Goal: Task Accomplishment & Management: Use online tool/utility

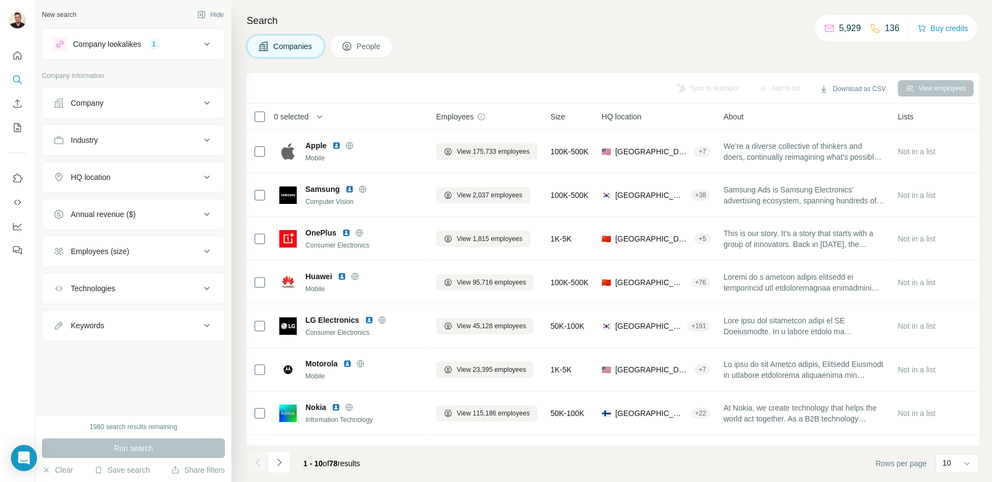
click at [205, 176] on icon at bounding box center [206, 176] width 13 height 13
click at [121, 205] on input "text" at bounding box center [133, 204] width 160 height 20
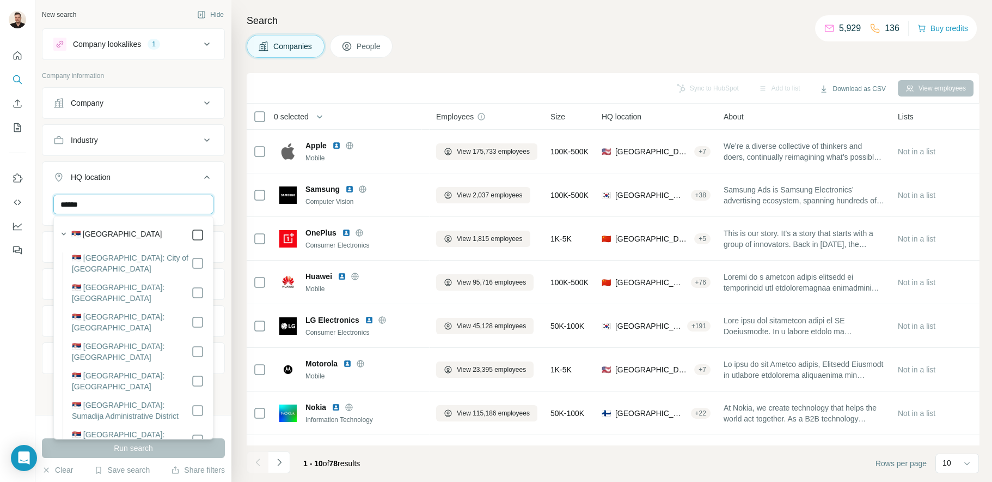
type input "******"
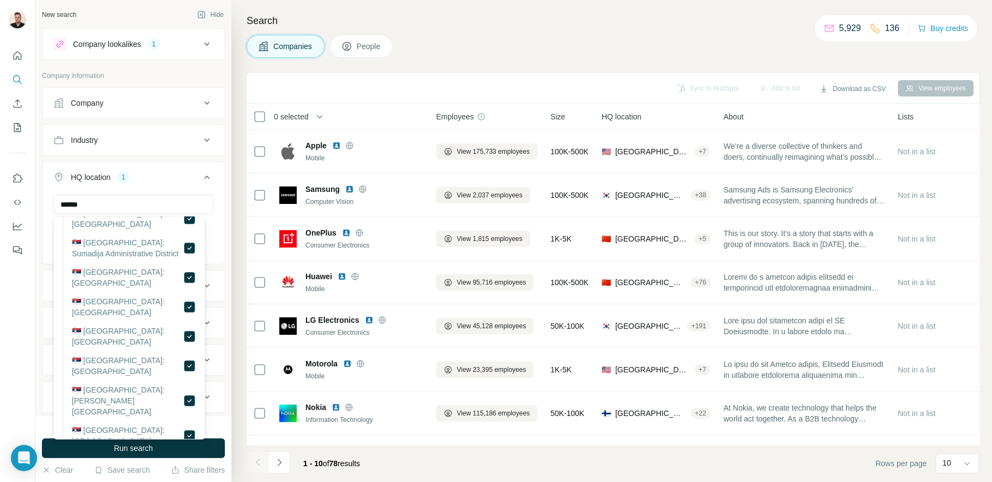
scroll to position [163, 0]
click at [120, 446] on span "Run search" at bounding box center [133, 447] width 39 height 11
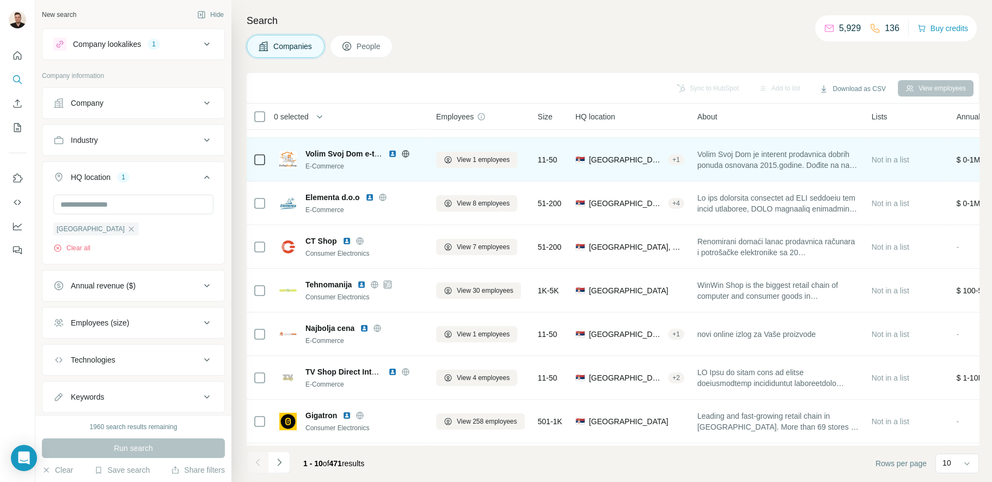
scroll to position [126, 0]
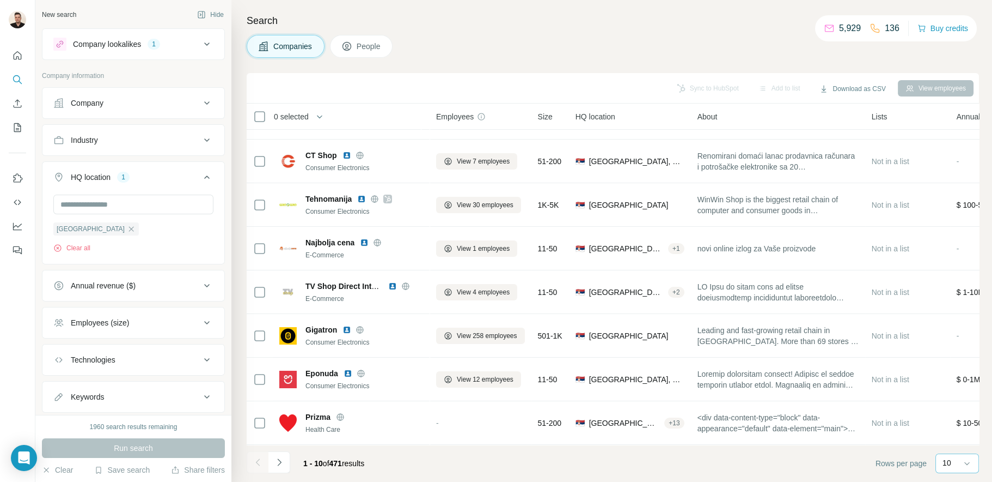
click at [957, 461] on div "10" at bounding box center [956, 462] width 27 height 11
click at [955, 380] on div "60" at bounding box center [957, 379] width 25 height 11
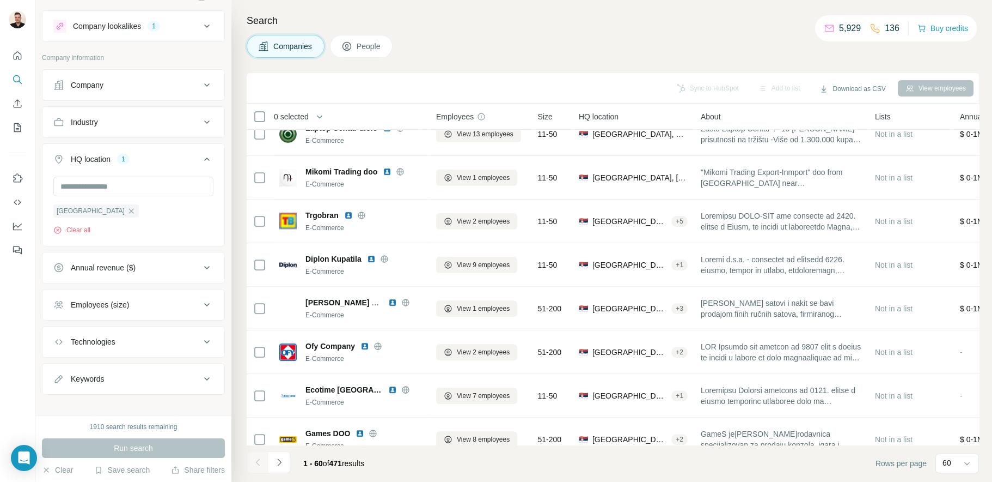
scroll to position [28, 0]
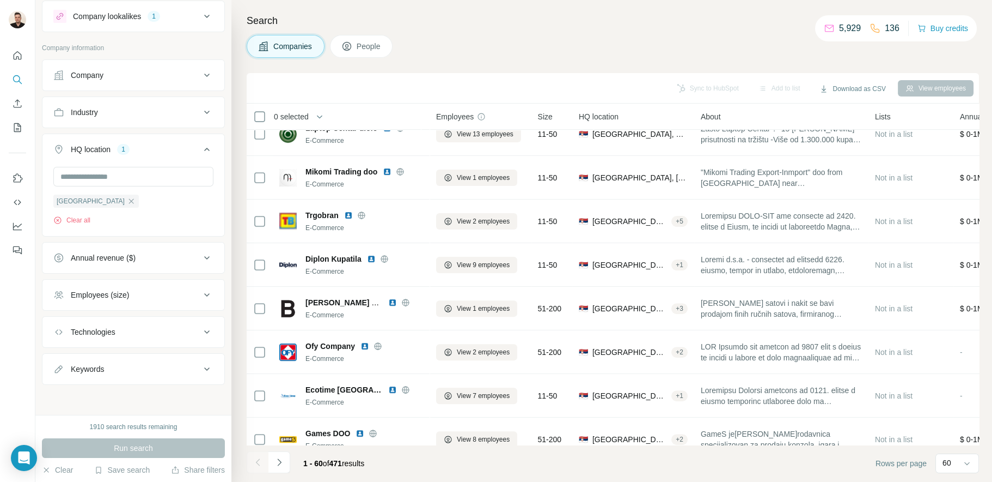
click at [200, 294] on icon at bounding box center [206, 294] width 13 height 13
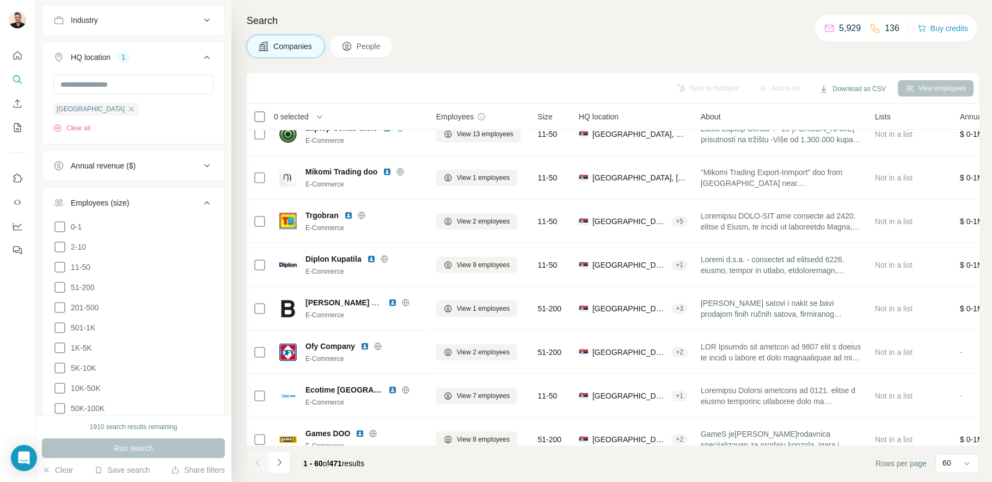
scroll to position [137, 0]
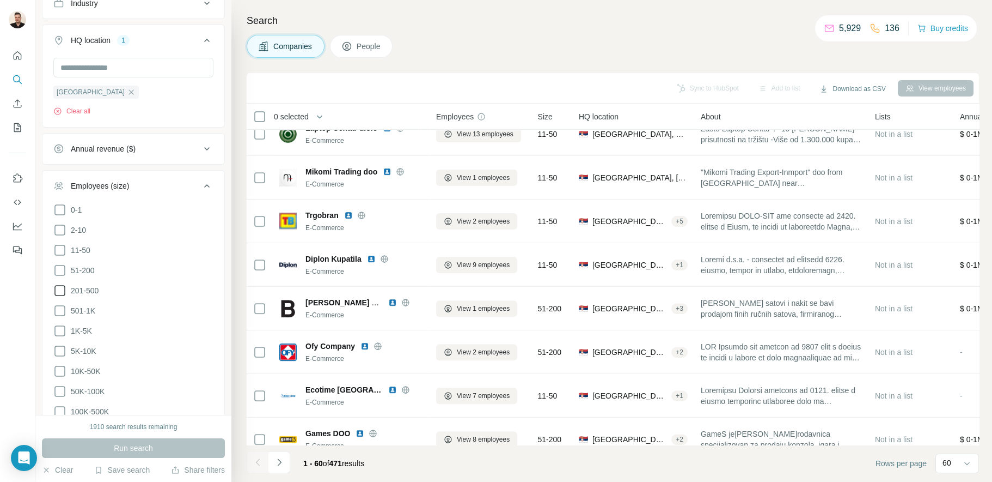
click at [61, 290] on icon at bounding box center [59, 290] width 13 height 13
click at [59, 307] on icon at bounding box center [59, 310] width 13 height 13
click at [59, 327] on icon at bounding box center [59, 330] width 13 height 13
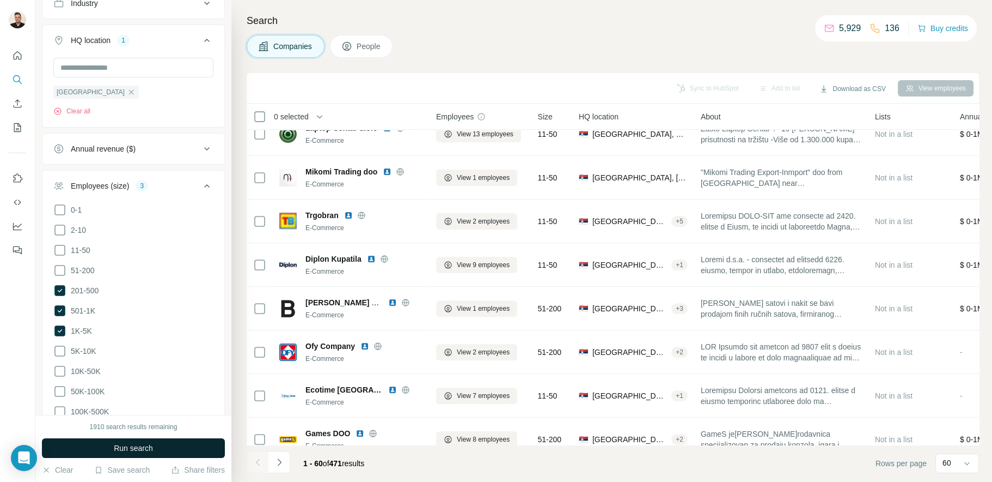
click at [115, 450] on span "Run search" at bounding box center [133, 447] width 39 height 11
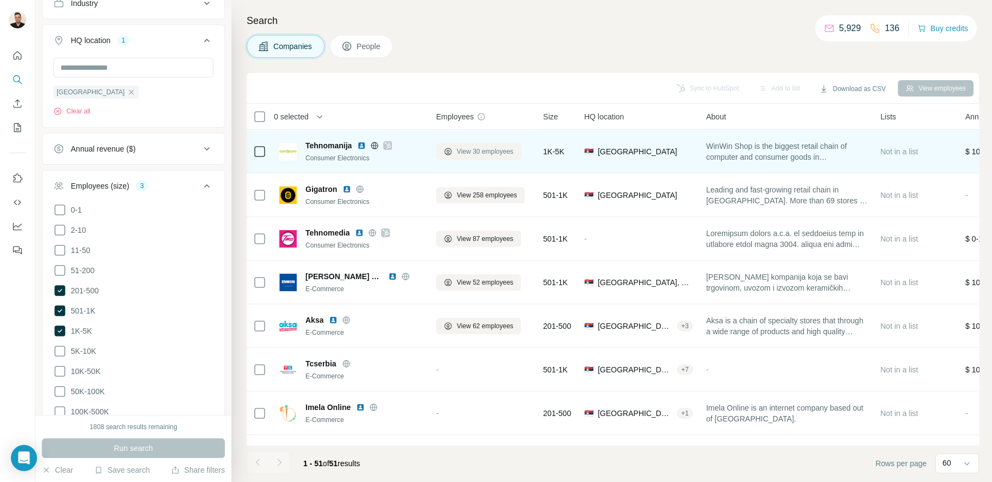
click at [476, 153] on span "View 30 employees" at bounding box center [485, 152] width 57 height 10
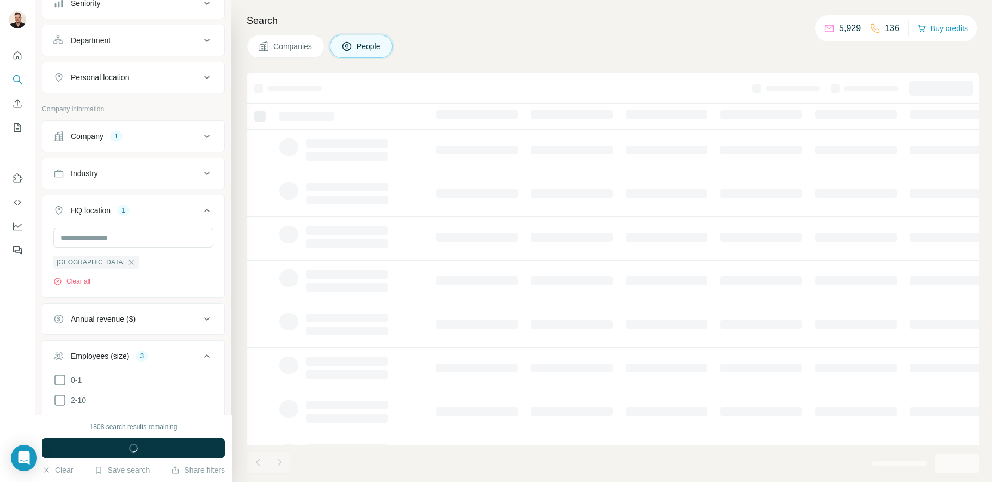
scroll to position [306, 0]
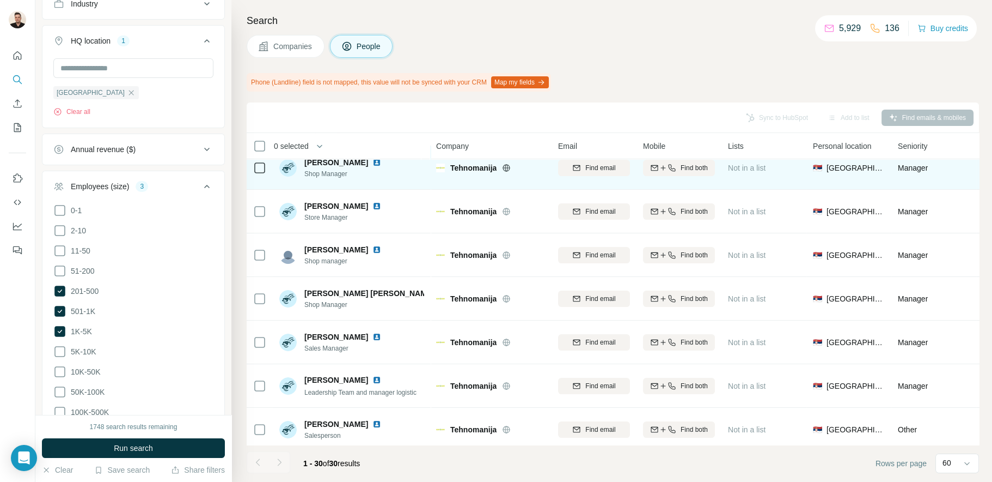
scroll to position [218, 0]
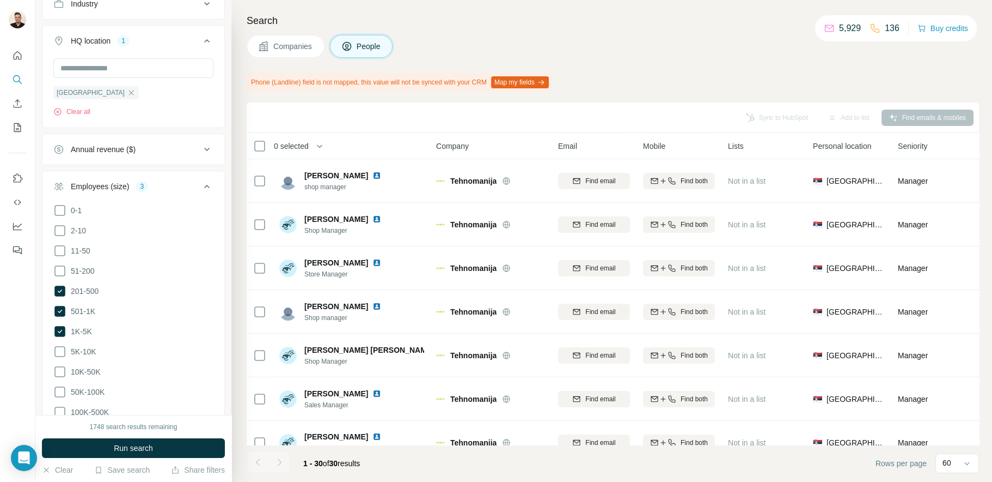
click at [241, 118] on div "Search Companies People Phone (Landline) field is not mapped, this value will n…" at bounding box center [611, 241] width 761 height 482
click at [200, 182] on icon at bounding box center [206, 186] width 13 height 13
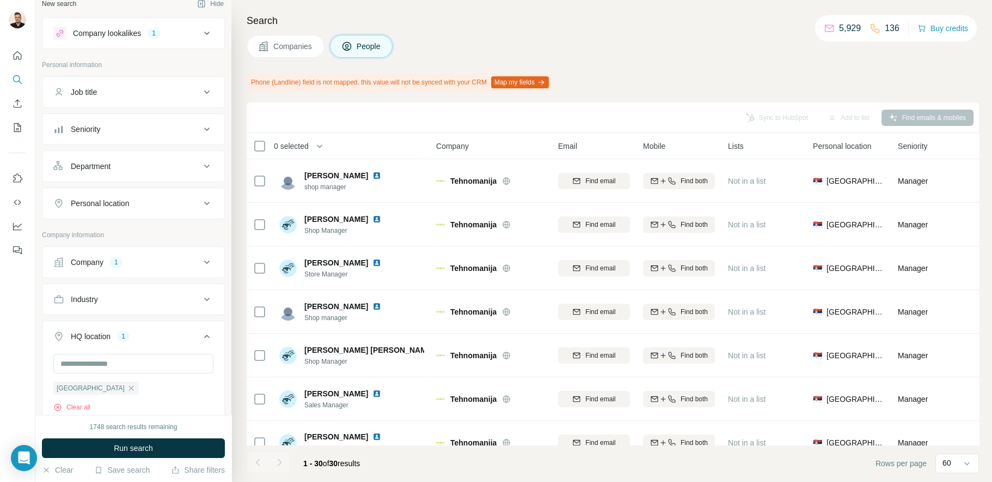
scroll to position [0, 0]
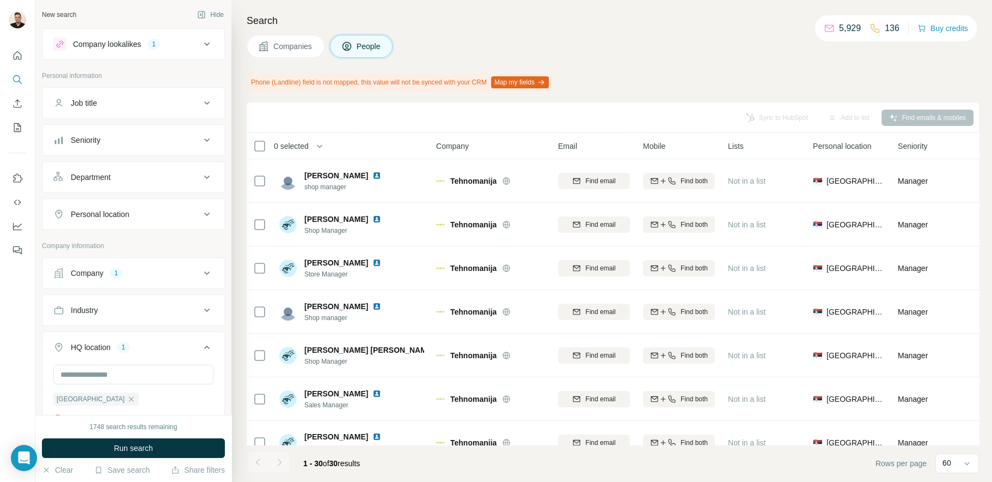
click at [200, 136] on icon at bounding box center [206, 139] width 13 height 13
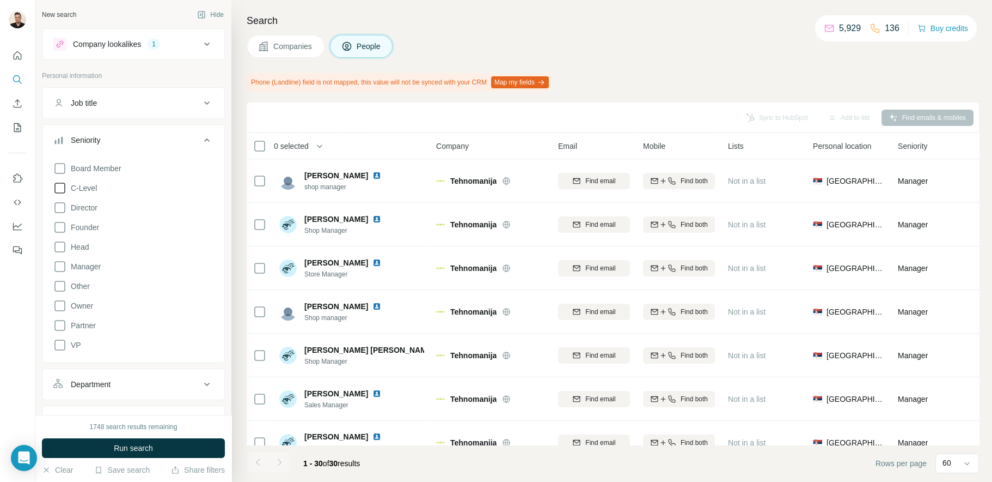
click at [62, 186] on icon at bounding box center [59, 187] width 13 height 13
click at [62, 201] on icon at bounding box center [59, 207] width 13 height 13
click at [58, 223] on icon at bounding box center [59, 227] width 13 height 13
click at [56, 245] on icon at bounding box center [59, 246] width 13 height 13
drag, startPoint x: 58, startPoint y: 165, endPoint x: 65, endPoint y: 199, distance: 35.0
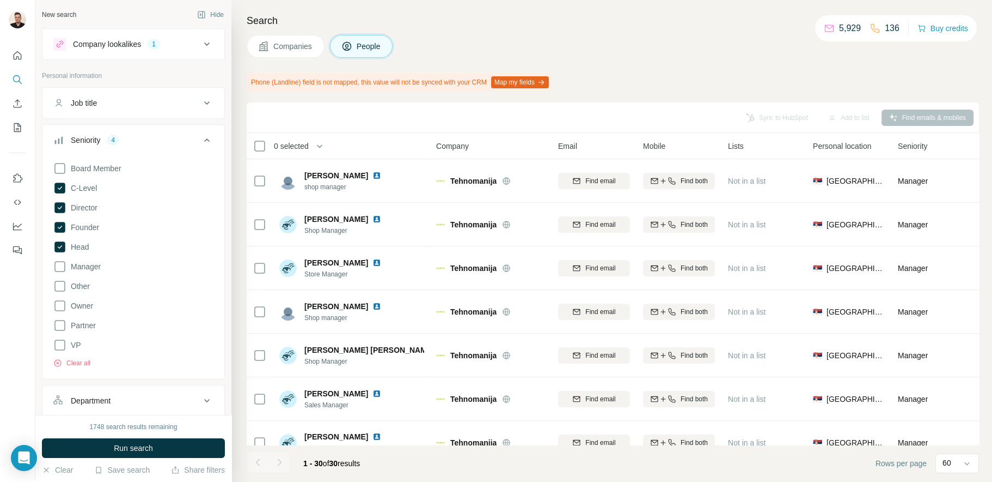
click at [58, 164] on icon at bounding box center [59, 168] width 13 height 13
click at [60, 264] on icon at bounding box center [59, 266] width 13 height 13
click at [57, 267] on icon at bounding box center [59, 266] width 11 height 11
click at [204, 139] on icon at bounding box center [206, 139] width 5 height 3
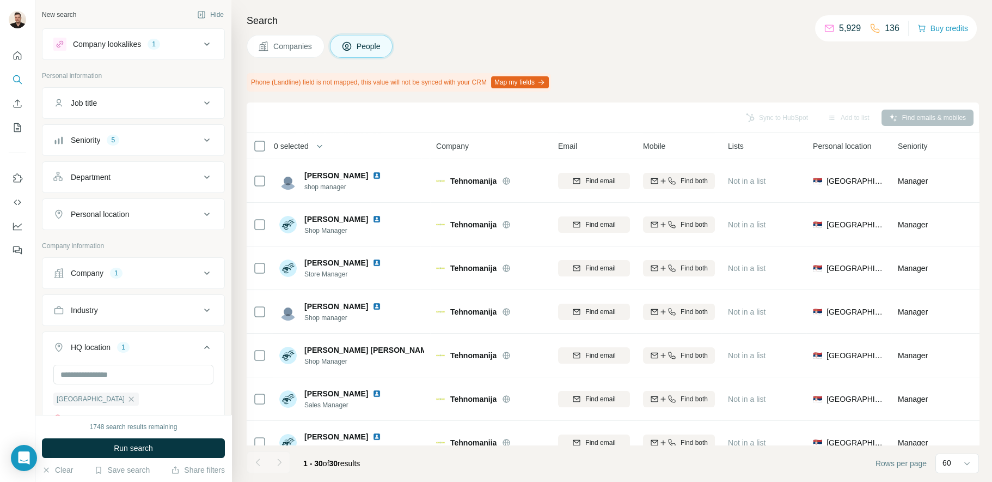
click at [156, 180] on div "Department" at bounding box center [126, 177] width 147 height 11
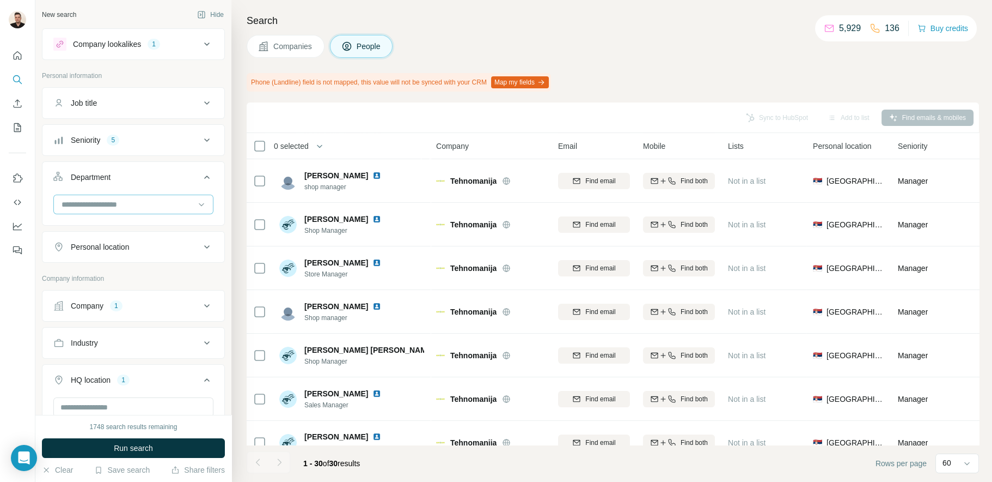
click at [111, 204] on input at bounding box center [127, 204] width 135 height 12
type input "***"
click at [83, 233] on div "Sales" at bounding box center [129, 228] width 133 height 11
click at [100, 205] on input at bounding box center [127, 204] width 135 height 12
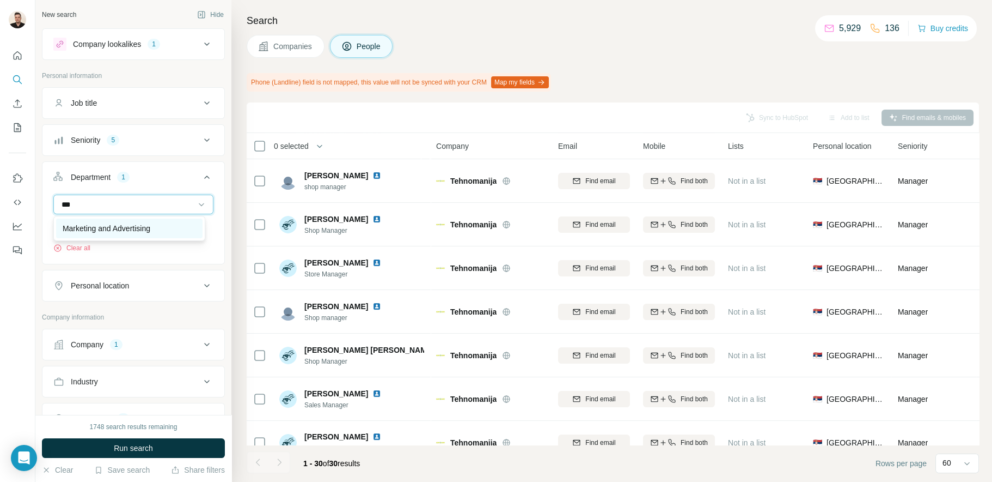
type input "***"
click at [113, 221] on div "Marketing and Advertising" at bounding box center [129, 228] width 147 height 20
click at [106, 199] on input at bounding box center [127, 204] width 135 height 12
type input "*"
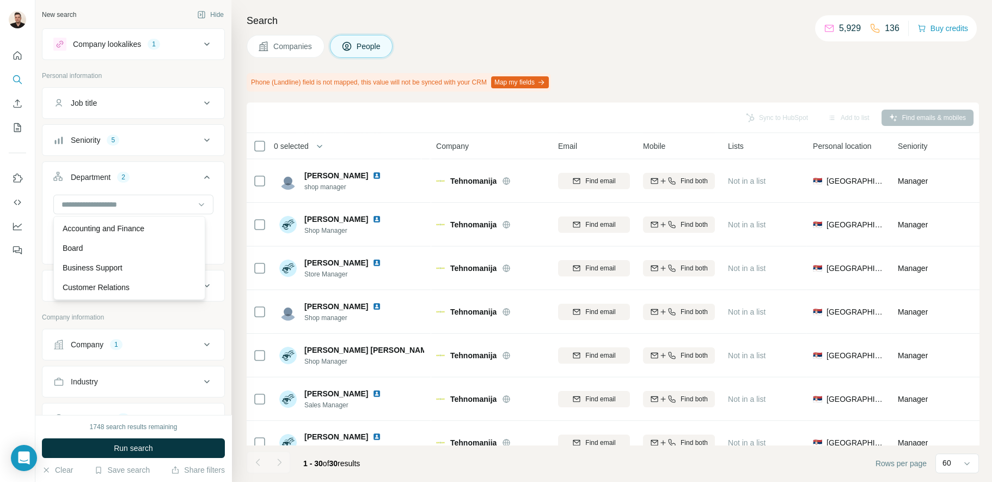
click at [221, 159] on div "New search Hide Company lookalikes 1 Personal information Job title Seniority 5…" at bounding box center [133, 207] width 196 height 415
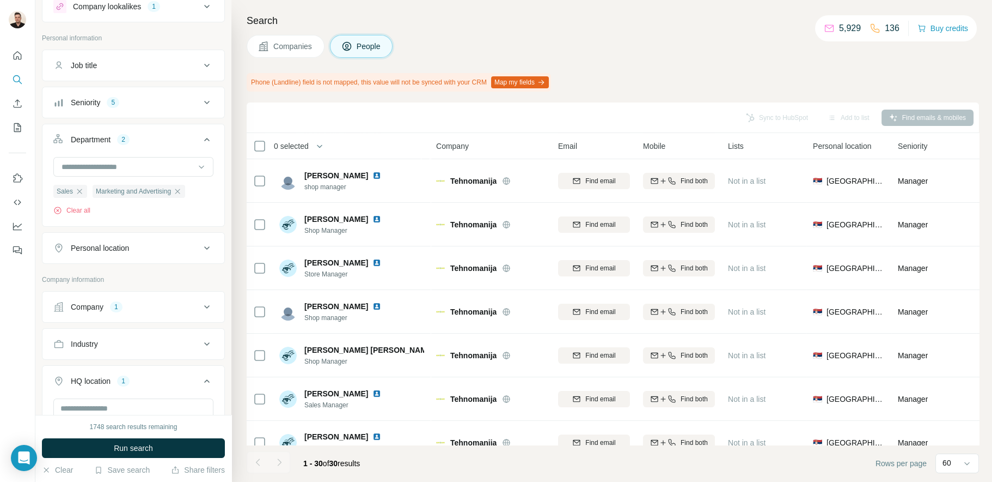
scroll to position [54, 0]
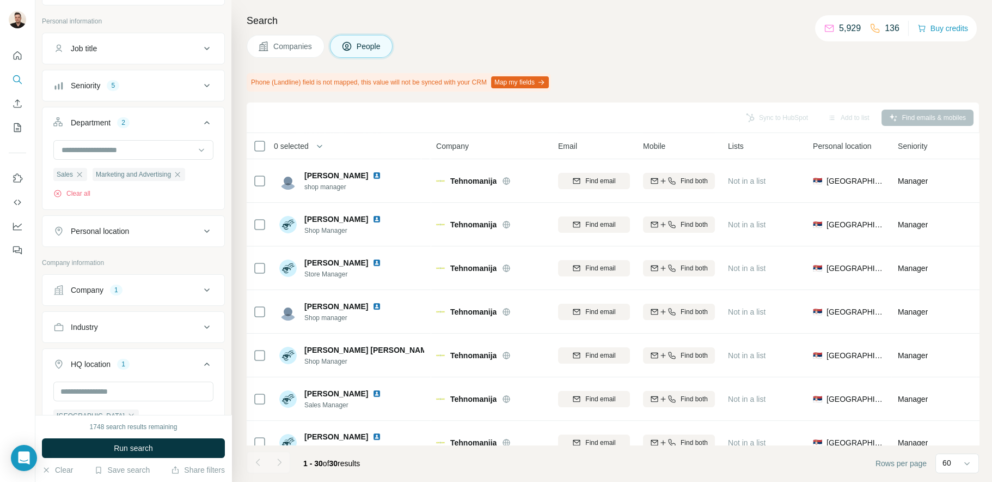
click at [200, 229] on icon at bounding box center [206, 230] width 13 height 13
click at [103, 258] on input "text" at bounding box center [133, 258] width 160 height 20
type input "******"
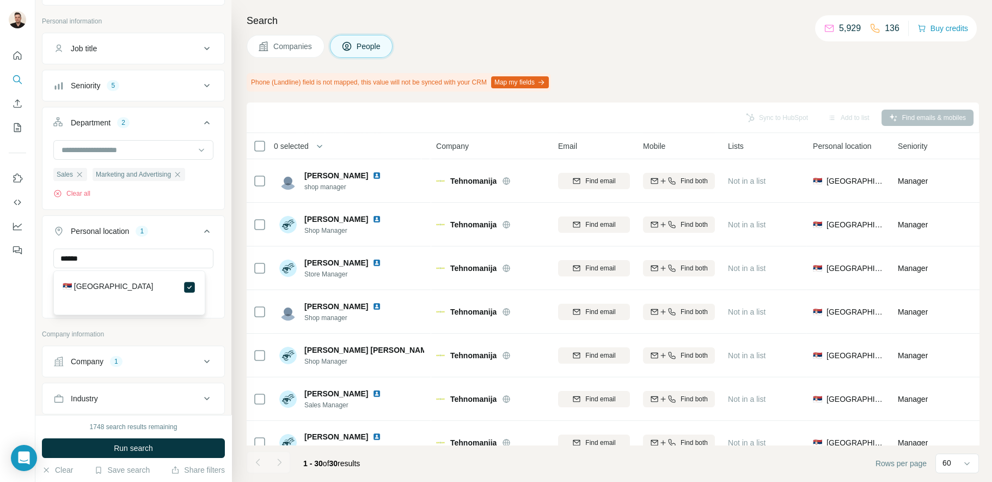
click at [222, 253] on div "New search Hide Company lookalikes 1 Personal information Job title Seniority 5…" at bounding box center [133, 207] width 196 height 415
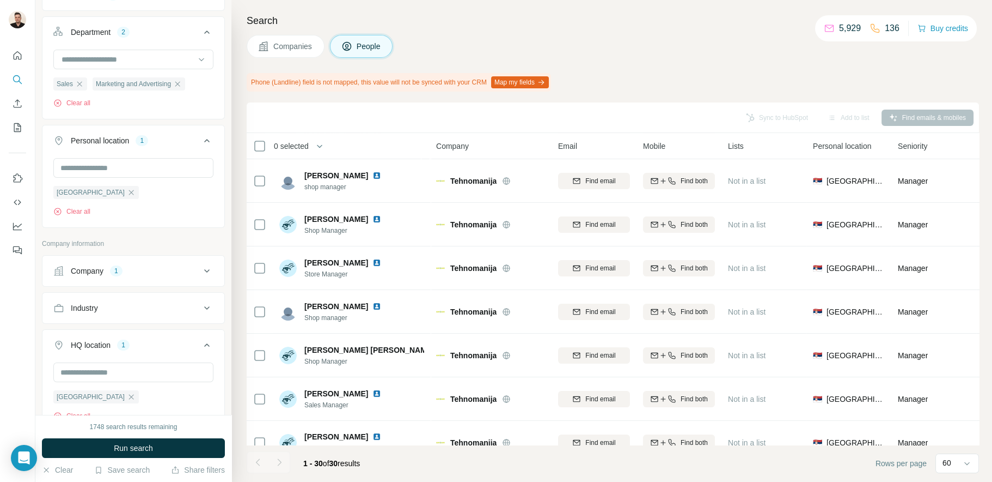
scroll to position [163, 0]
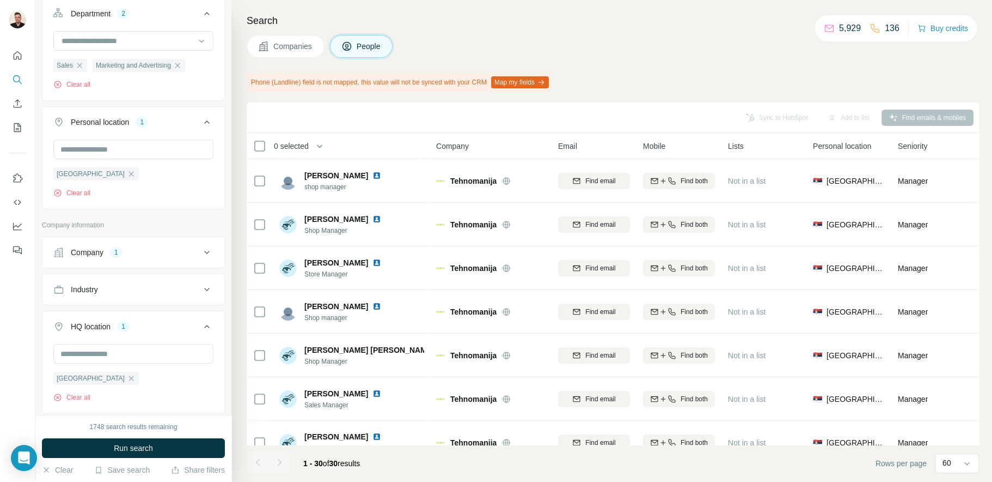
click at [200, 291] on icon at bounding box center [206, 289] width 13 height 13
click at [133, 314] on input at bounding box center [127, 316] width 135 height 12
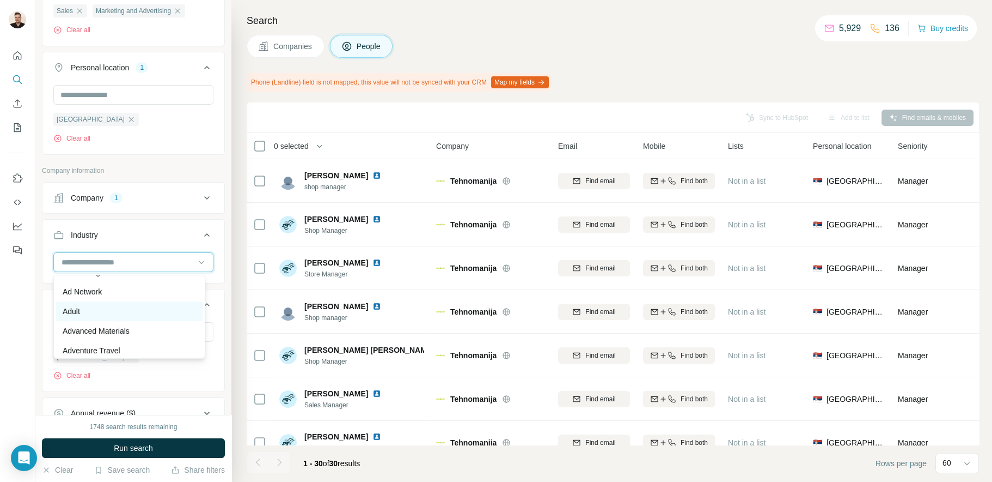
scroll to position [109, 0]
drag, startPoint x: 113, startPoint y: 261, endPoint x: 118, endPoint y: 256, distance: 7.3
click at [113, 260] on input at bounding box center [127, 262] width 135 height 12
click at [75, 260] on input at bounding box center [127, 262] width 135 height 12
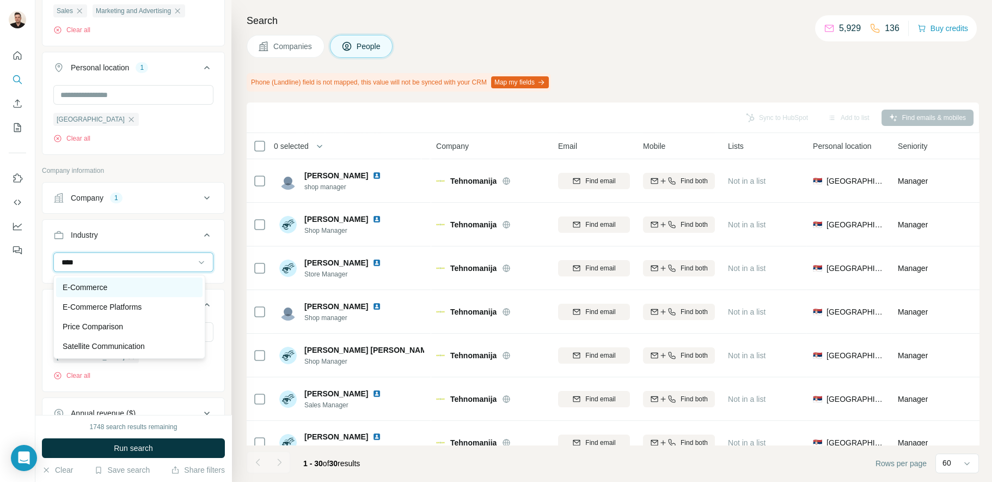
type input "****"
click at [93, 282] on p "E-Commerce" at bounding box center [85, 287] width 45 height 11
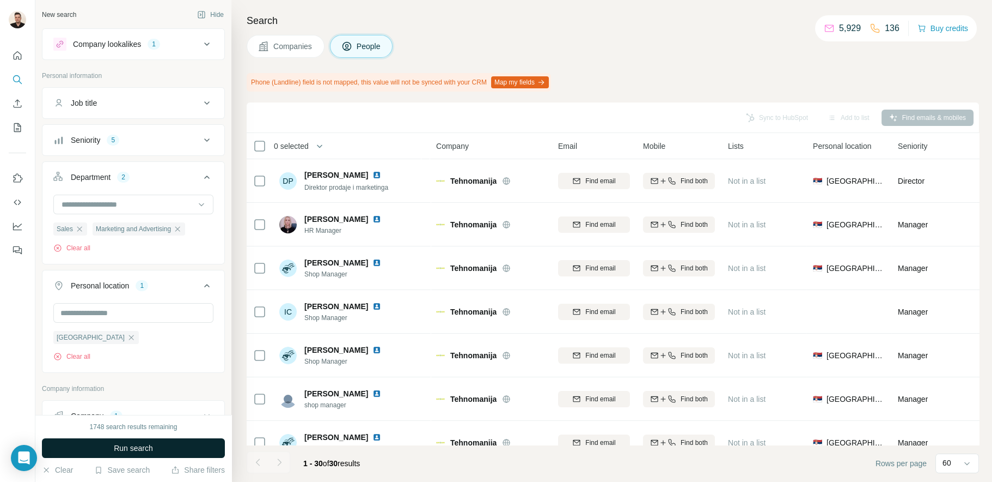
click at [117, 446] on span "Run search" at bounding box center [133, 447] width 39 height 11
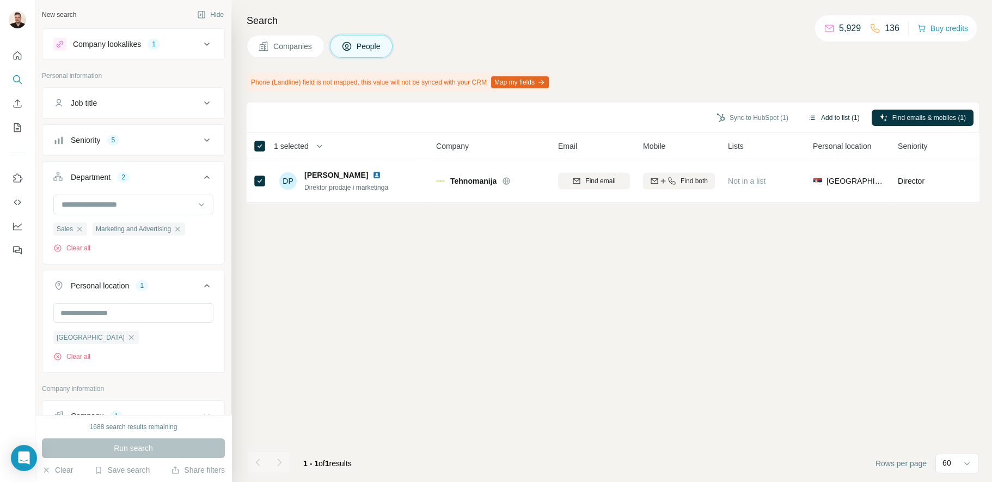
click at [837, 116] on button "Add to list (1)" at bounding box center [834, 117] width 67 height 16
click at [742, 114] on button "Sync to HubSpot (1)" at bounding box center [752, 117] width 87 height 16
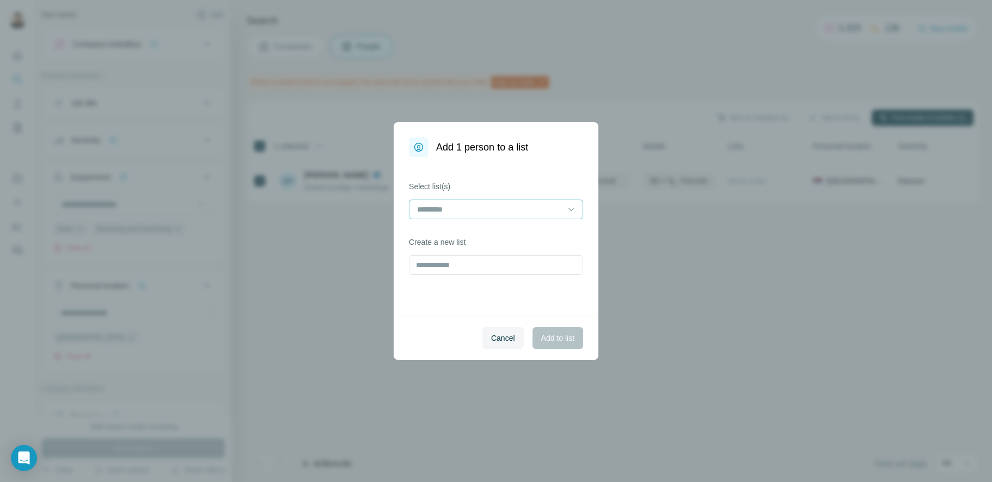
click at [449, 207] on input at bounding box center [489, 209] width 147 height 12
type input "*"
click at [519, 183] on label "Select list(s)" at bounding box center [496, 186] width 174 height 11
click at [453, 262] on input "text" at bounding box center [496, 265] width 174 height 20
type input "**********"
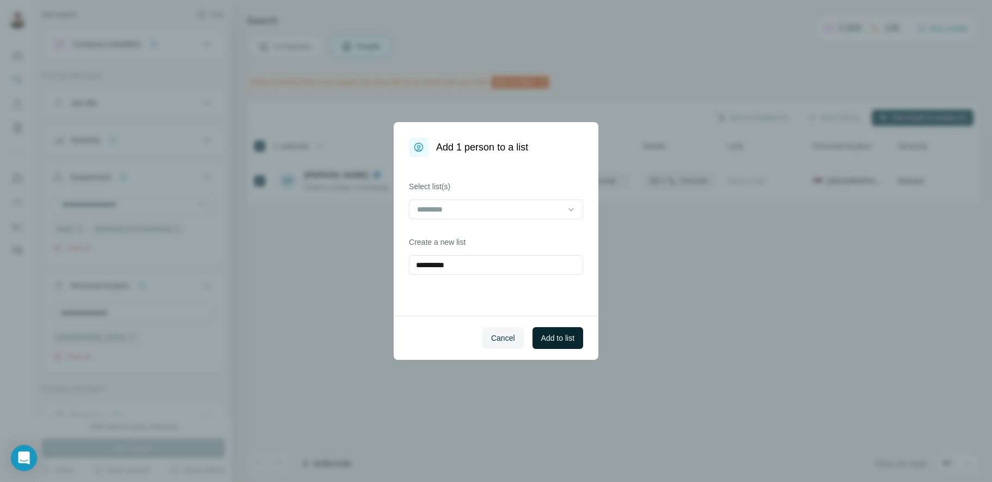
click at [547, 342] on span "Add to list" at bounding box center [557, 337] width 33 height 11
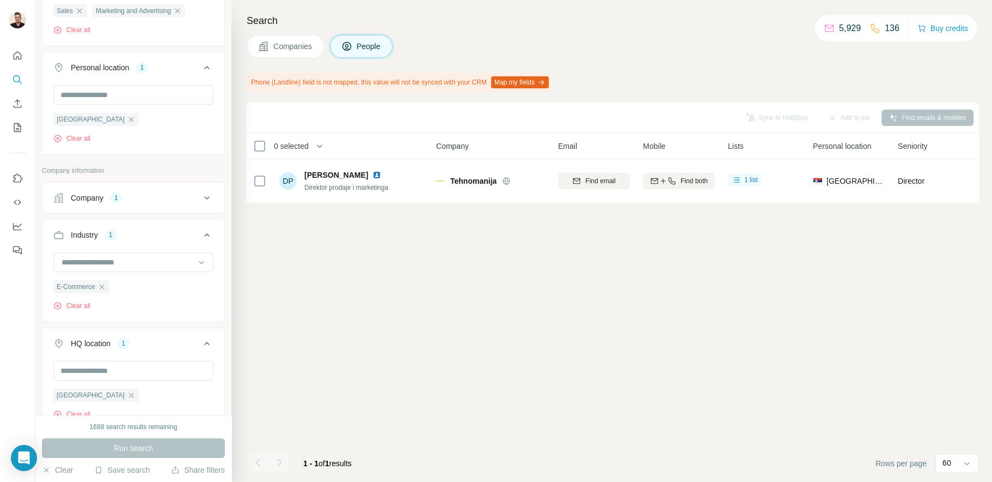
scroll to position [413, 0]
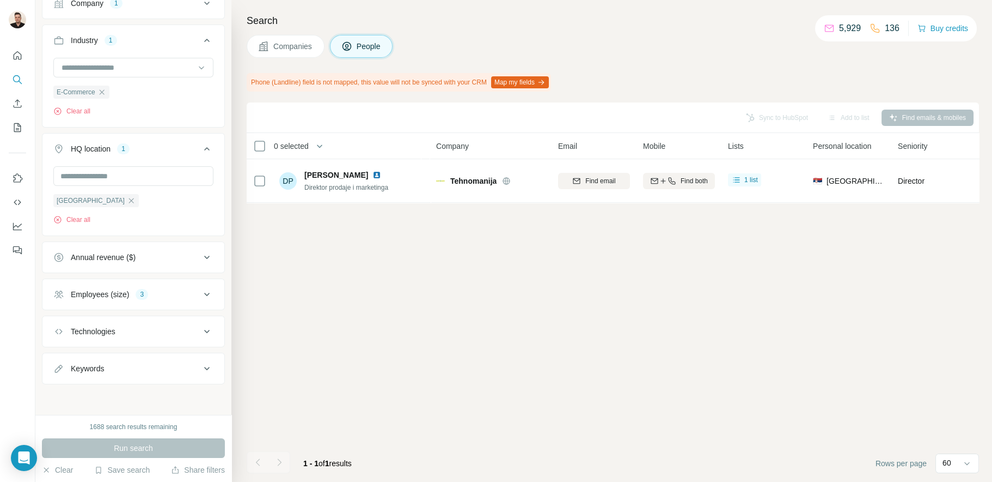
click at [273, 44] on span "Companies" at bounding box center [293, 46] width 40 height 11
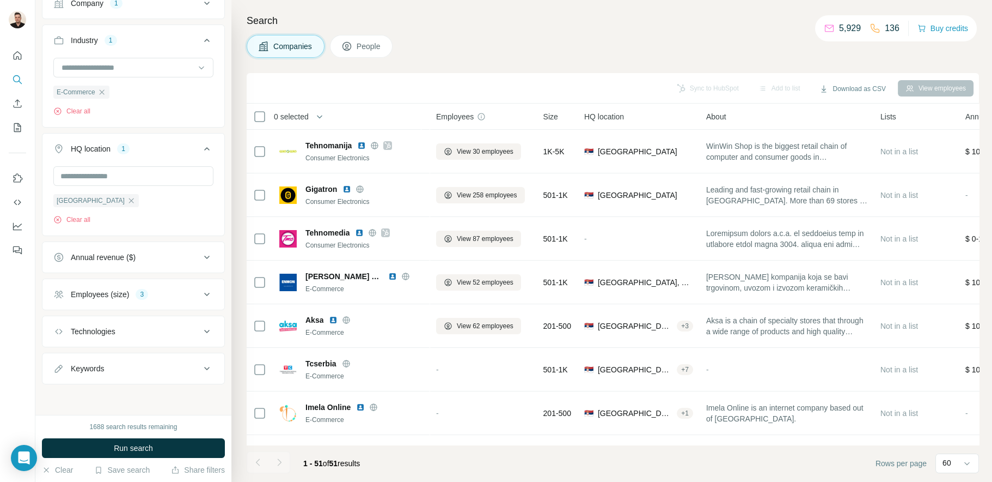
scroll to position [100, 0]
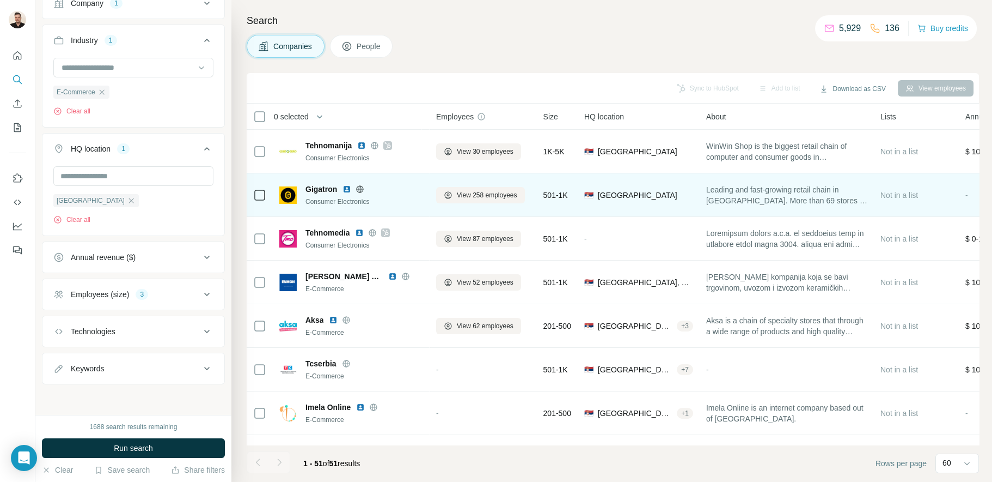
click at [316, 190] on span "Gigatron" at bounding box center [322, 189] width 32 height 11
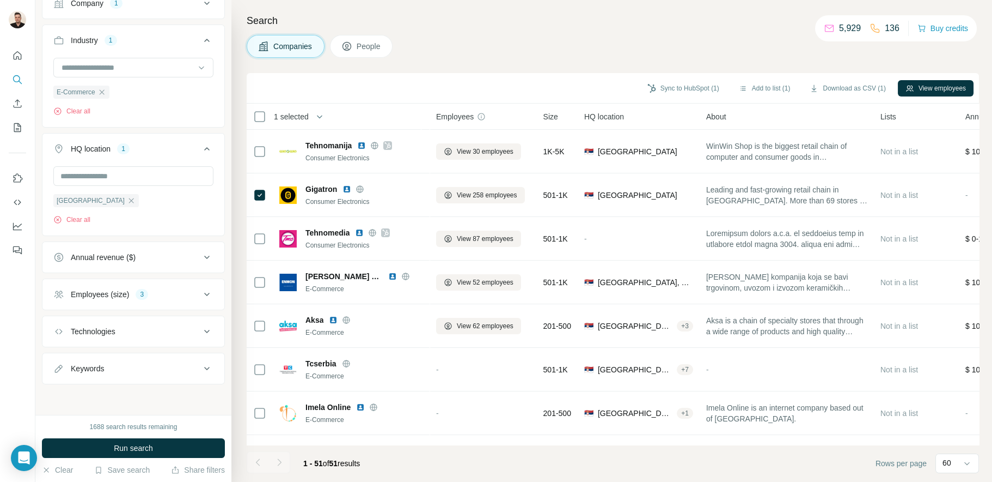
drag, startPoint x: 914, startPoint y: 82, endPoint x: 442, endPoint y: 57, distance: 472.3
click at [442, 57] on div "Companies People" at bounding box center [613, 46] width 733 height 23
click at [909, 89] on icon "button" at bounding box center [909, 88] width 7 height 6
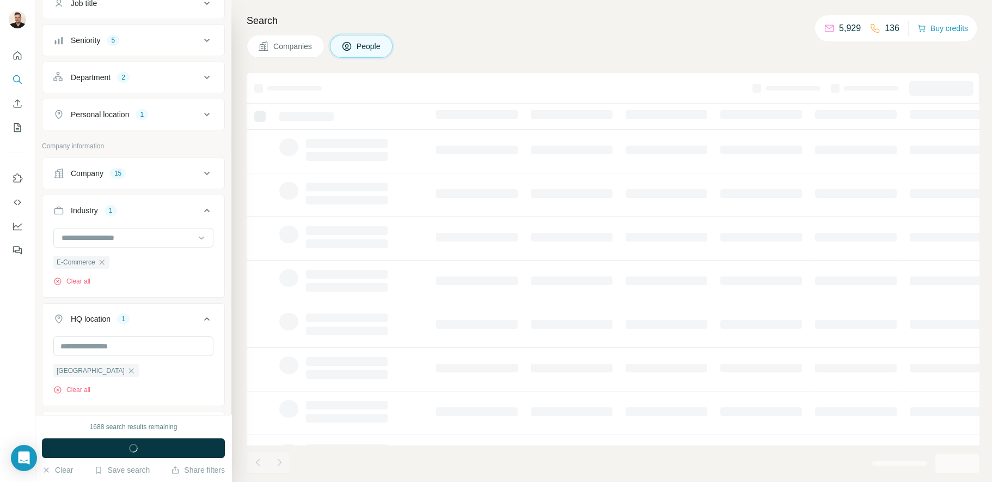
scroll to position [270, 0]
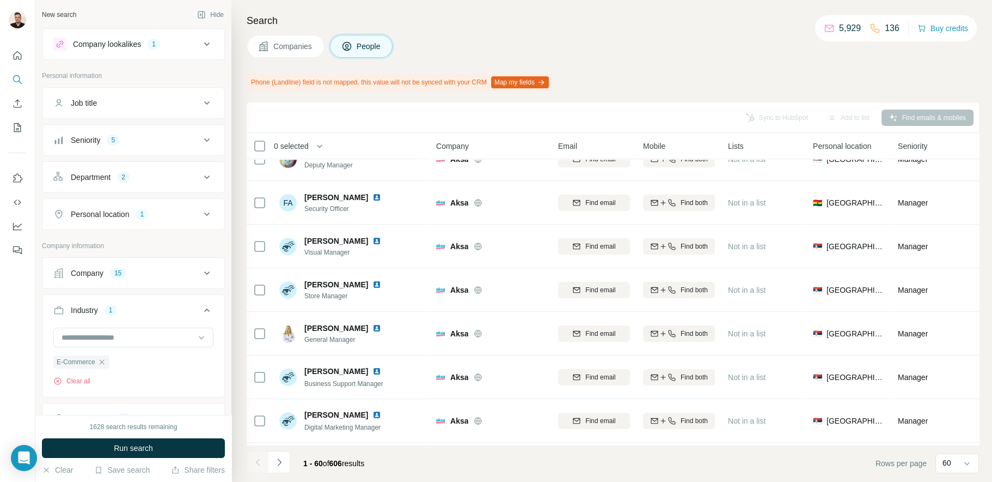
click at [204, 103] on icon at bounding box center [206, 102] width 5 height 3
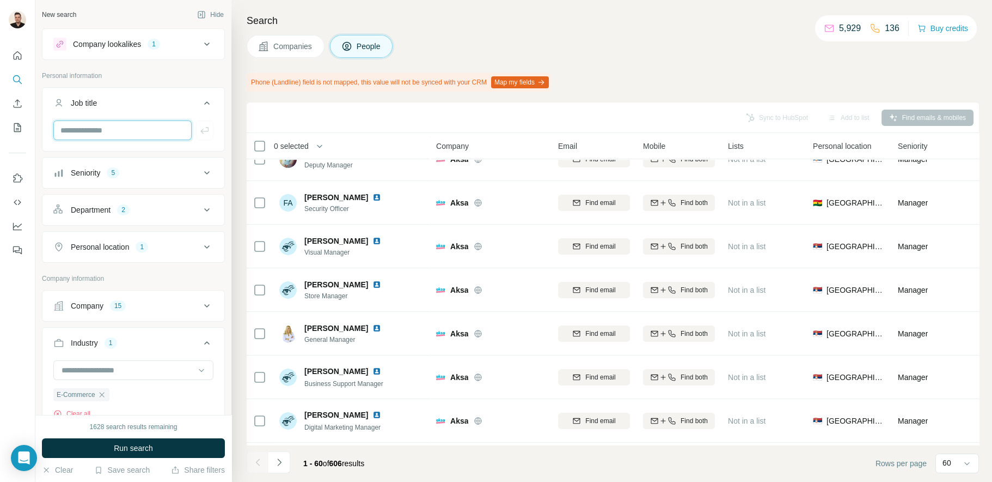
click at [114, 133] on input "text" at bounding box center [122, 130] width 138 height 20
type input "**********"
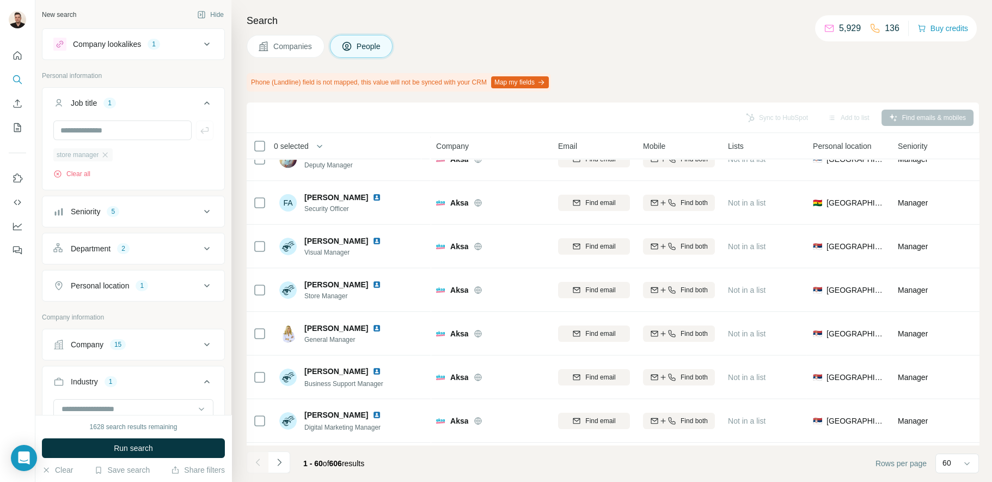
click at [95, 156] on span "store manager" at bounding box center [78, 155] width 42 height 10
click at [108, 157] on icon "button" at bounding box center [105, 154] width 9 height 9
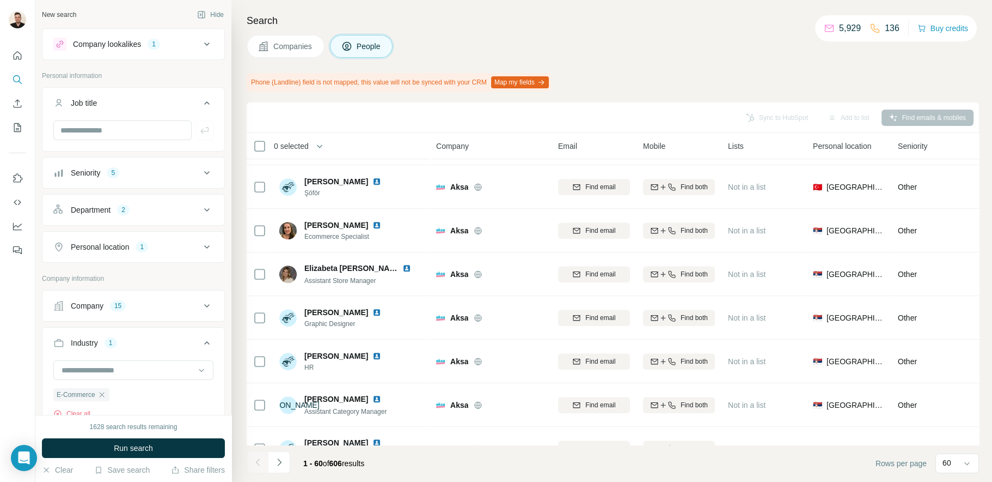
scroll to position [1789, 0]
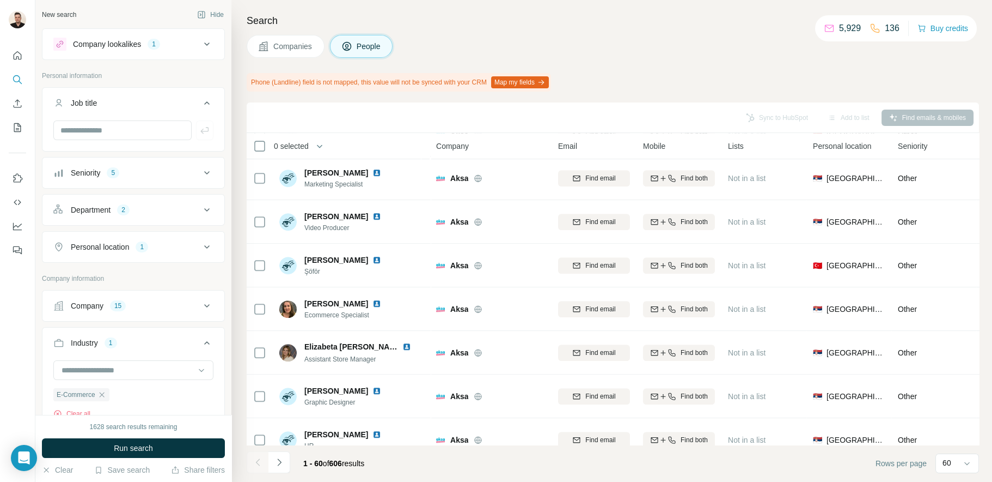
click at [287, 35] on button "Companies" at bounding box center [286, 46] width 78 height 23
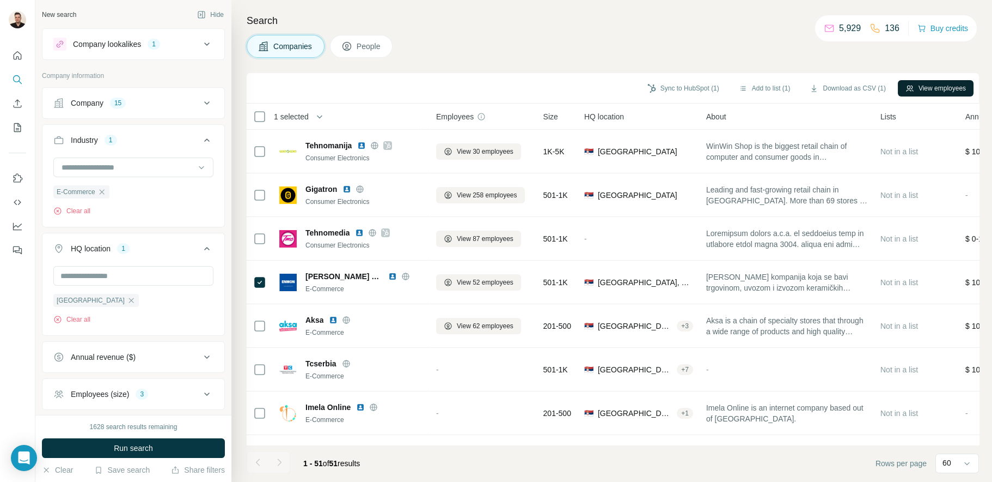
click at [918, 84] on button "View employees" at bounding box center [936, 88] width 76 height 16
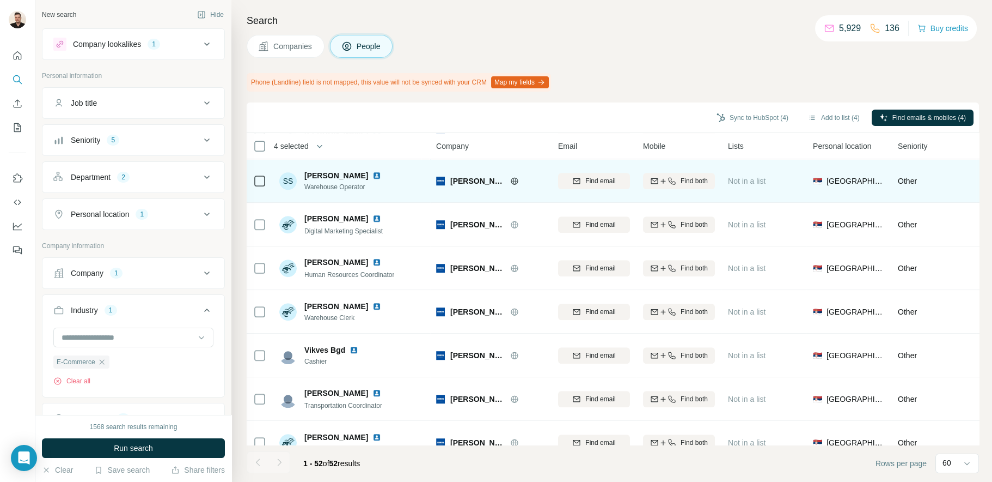
scroll to position [1985, 0]
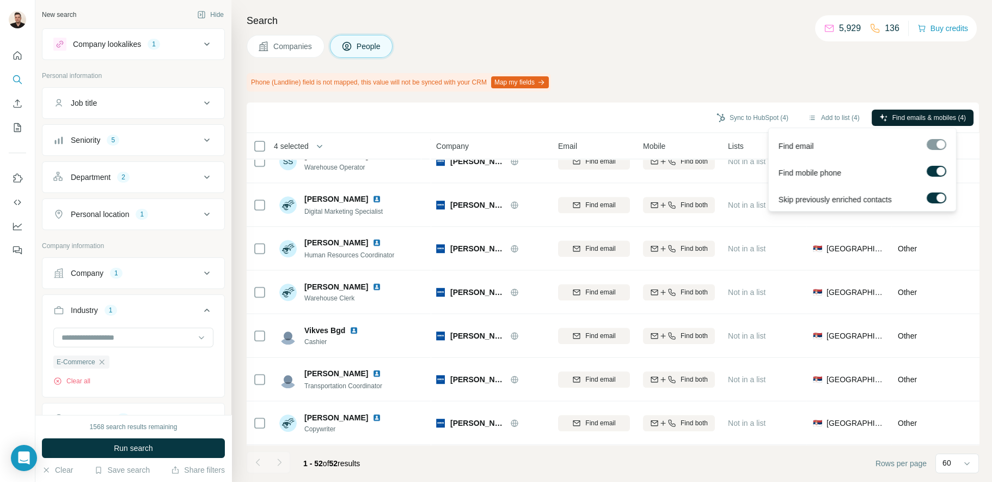
click at [895, 120] on span "Find emails & mobiles (4)" at bounding box center [930, 118] width 74 height 10
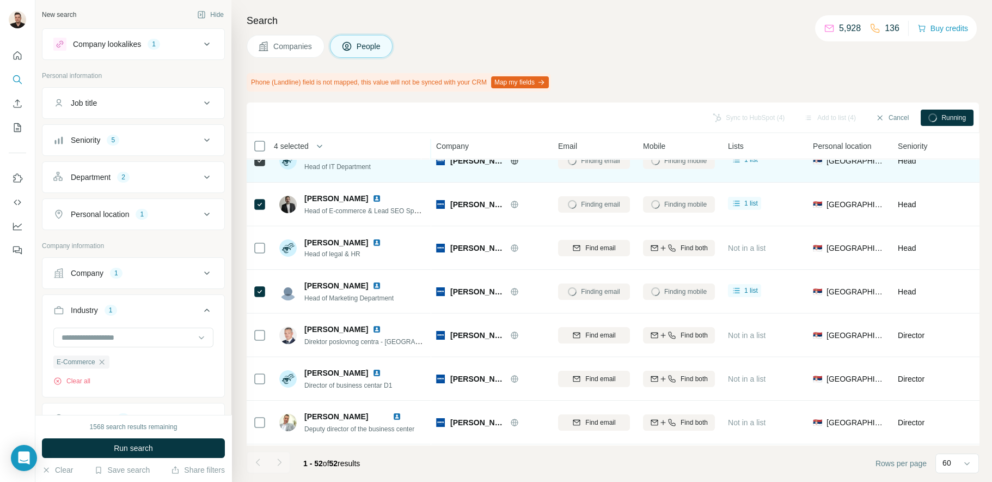
scroll to position [0, 0]
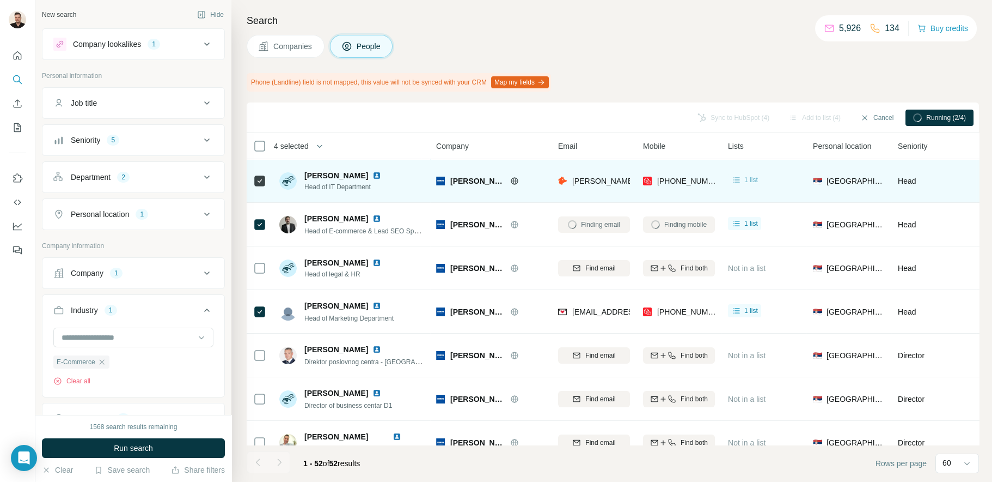
click at [750, 178] on span "1 list" at bounding box center [752, 180] width 14 height 10
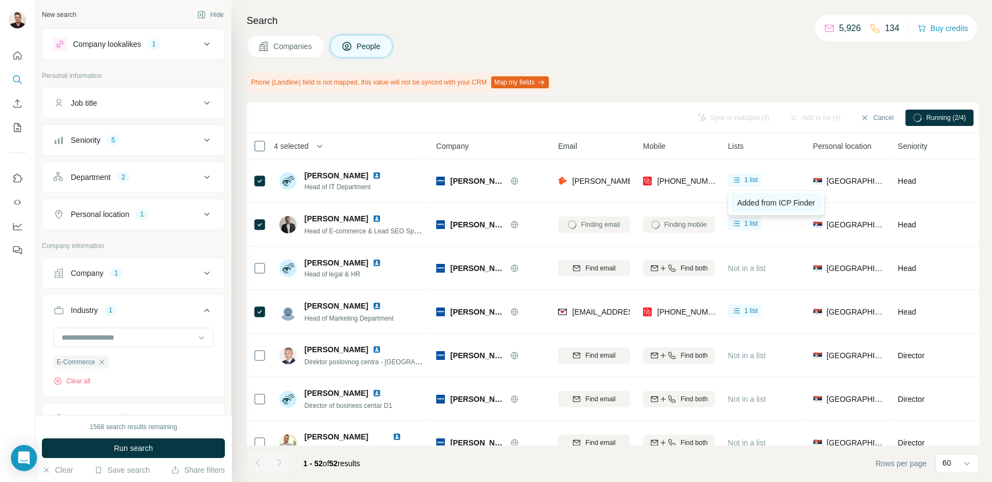
click at [757, 200] on span "Added from ICP Finder" at bounding box center [777, 202] width 78 height 9
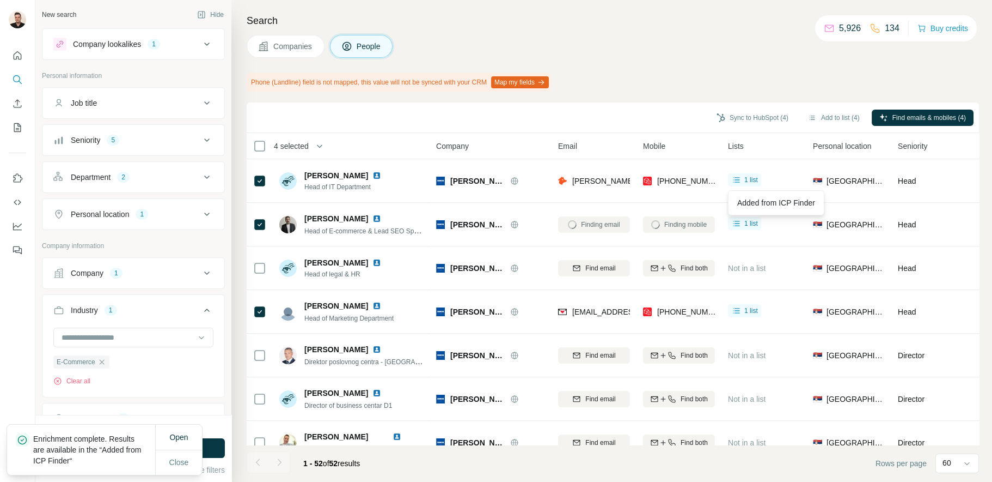
click at [293, 50] on span "Companies" at bounding box center [293, 46] width 40 height 11
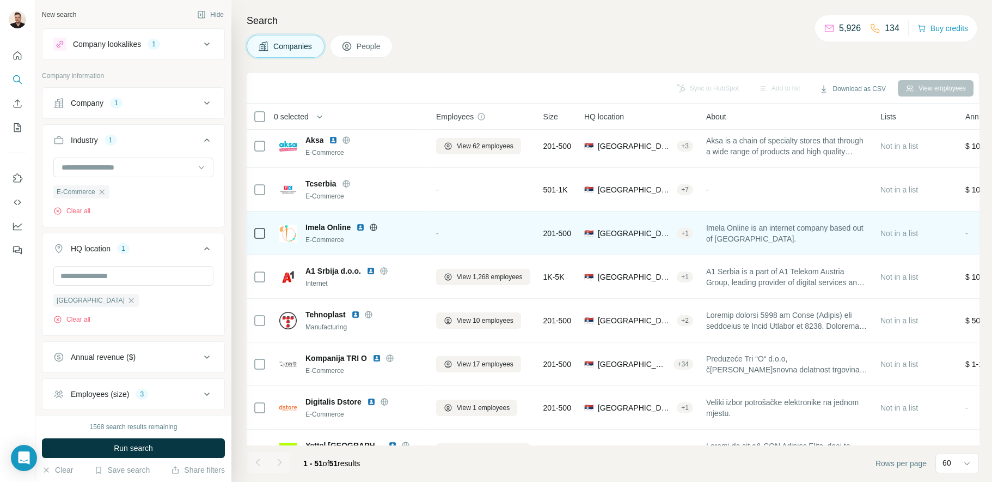
scroll to position [163, 0]
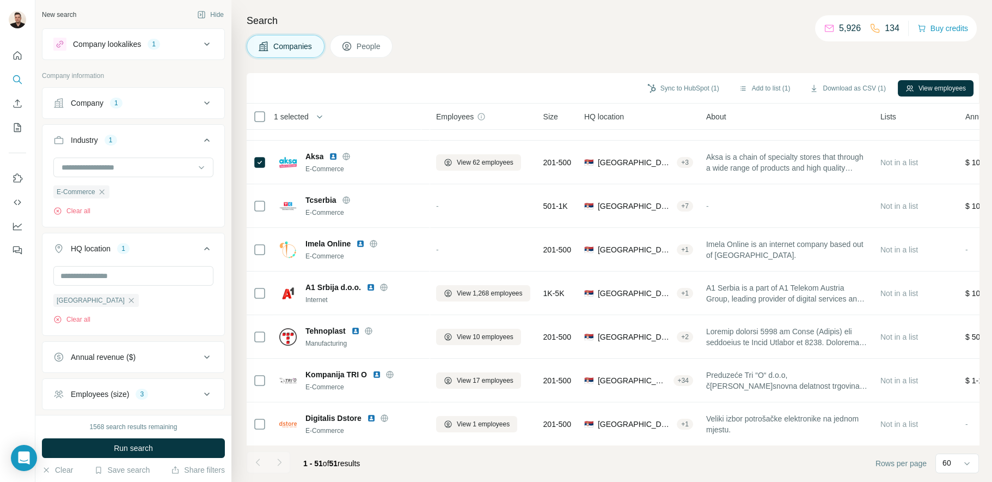
click at [956, 74] on div "Sync to HubSpot (1) Add to list (1) Download as CSV (1) View employees" at bounding box center [613, 88] width 733 height 31
click at [941, 85] on button "View employees" at bounding box center [936, 88] width 76 height 16
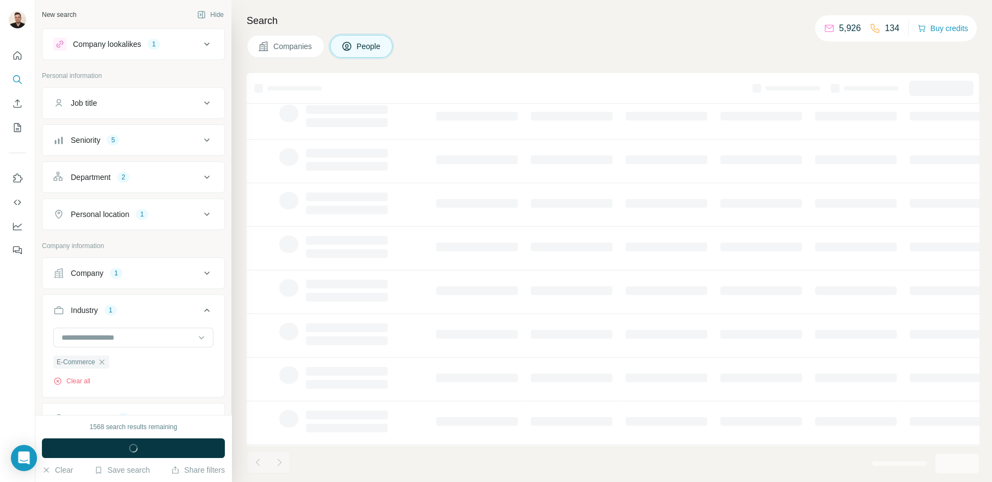
scroll to position [126, 0]
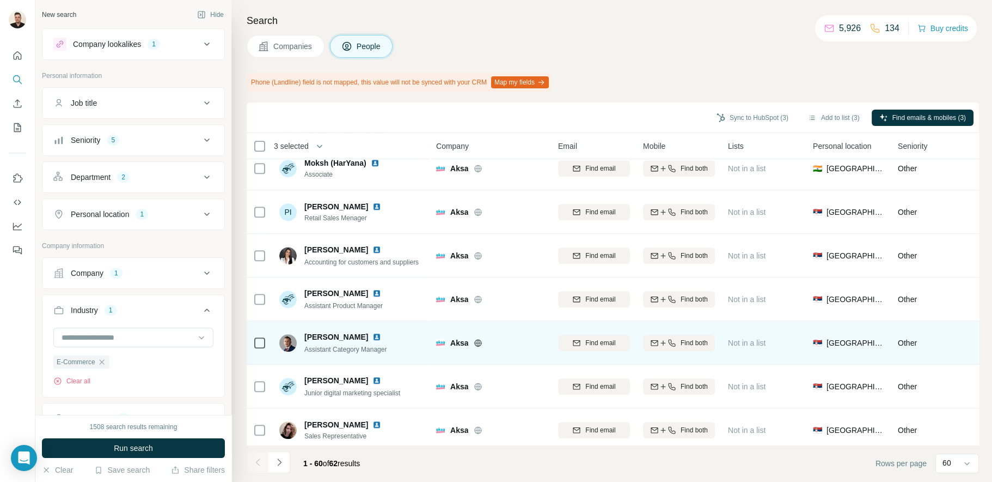
scroll to position [2334, 0]
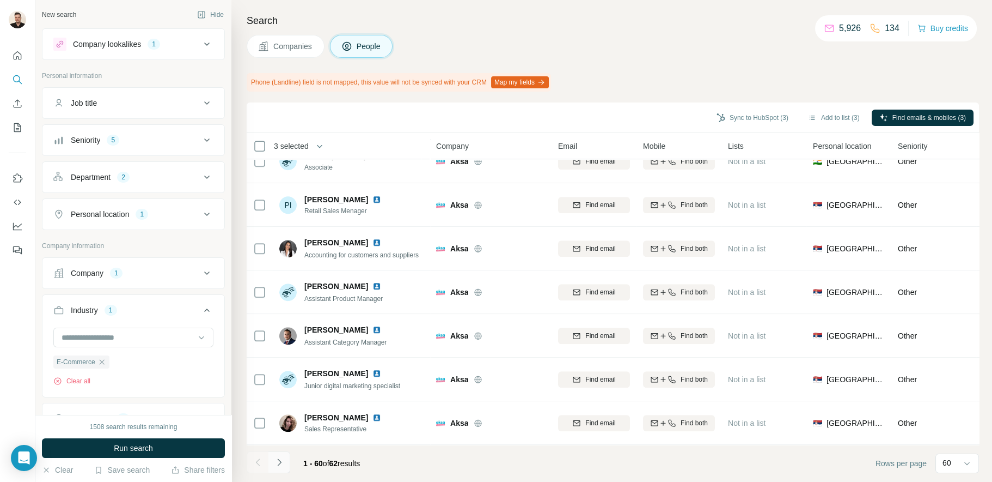
click at [279, 463] on icon "Navigate to next page" at bounding box center [279, 461] width 11 height 11
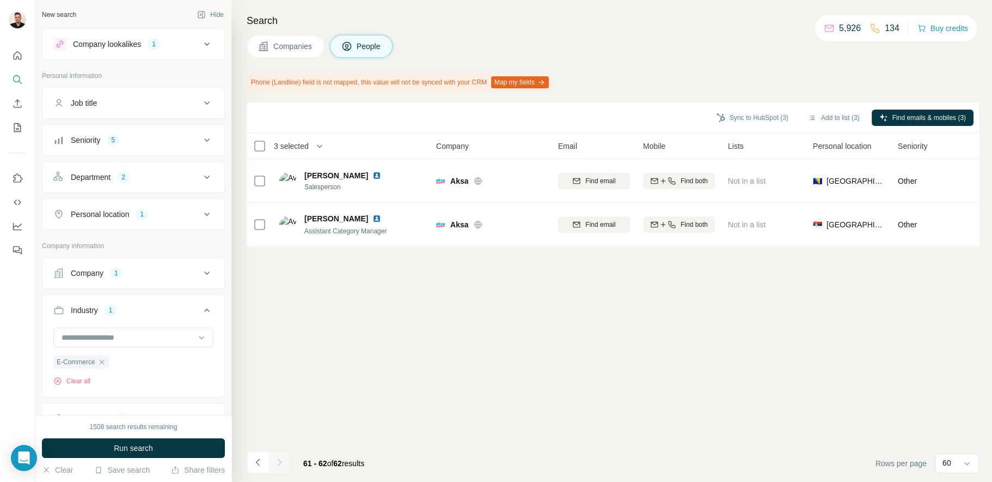
scroll to position [0, 0]
click at [258, 460] on icon "Navigate to previous page" at bounding box center [258, 461] width 11 height 11
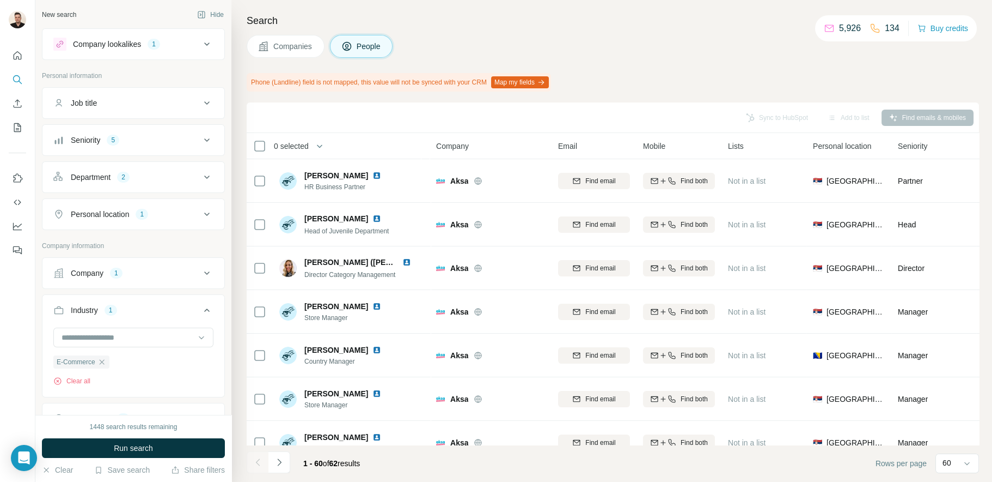
click at [295, 50] on span "Companies" at bounding box center [293, 46] width 40 height 11
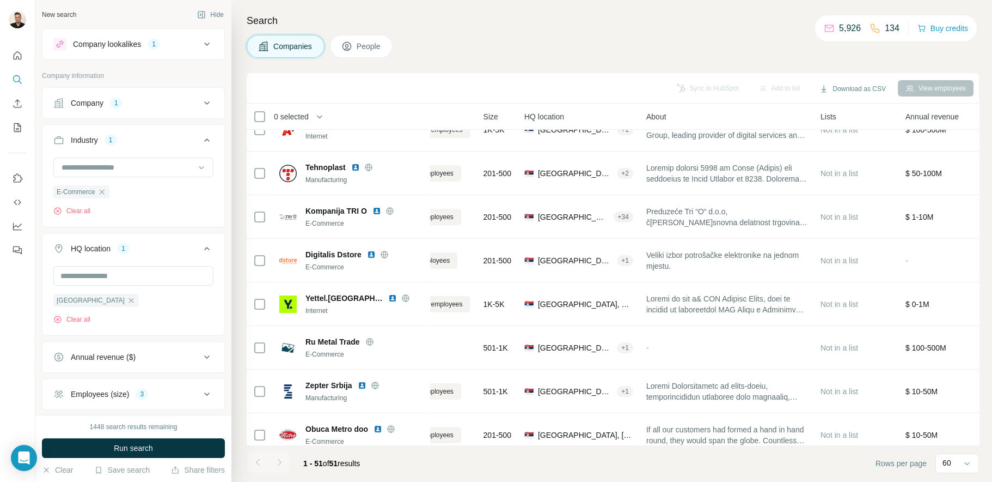
scroll to position [327, 0]
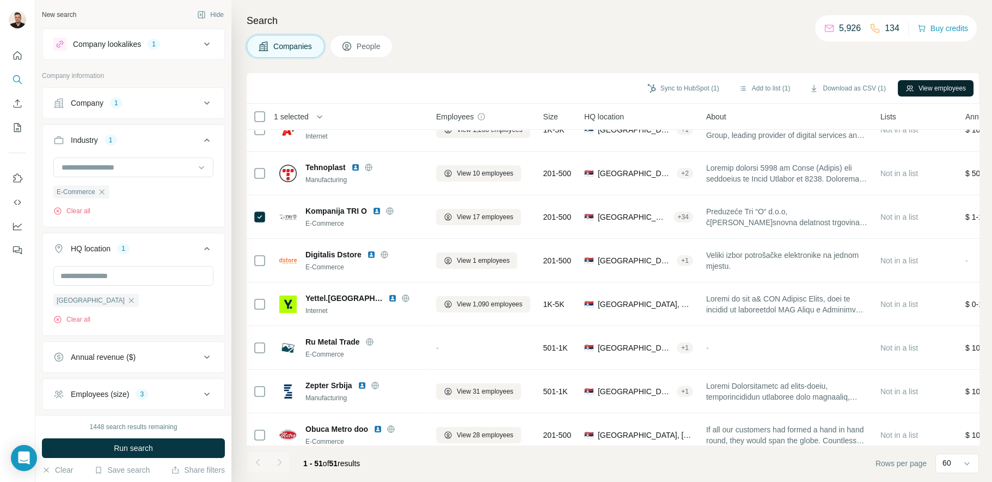
click at [918, 92] on button "View employees" at bounding box center [936, 88] width 76 height 16
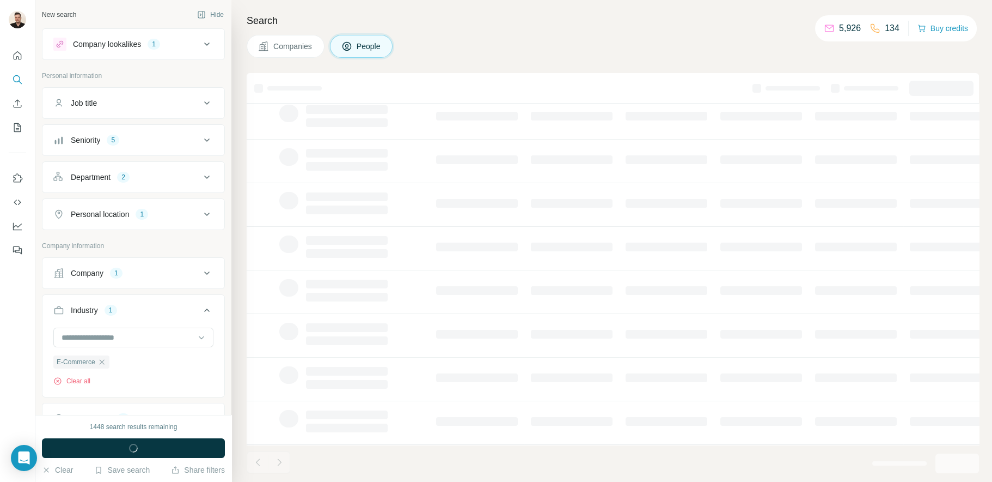
scroll to position [126, 0]
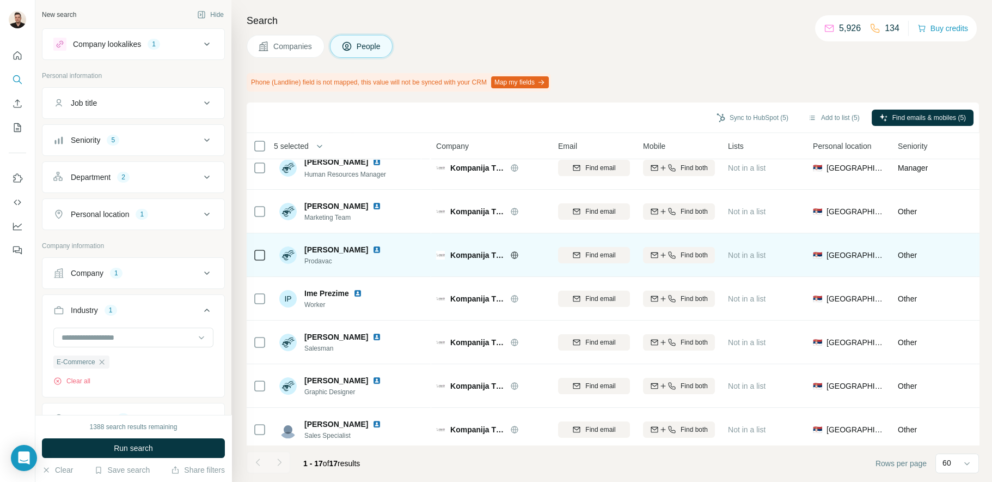
scroll to position [460, 0]
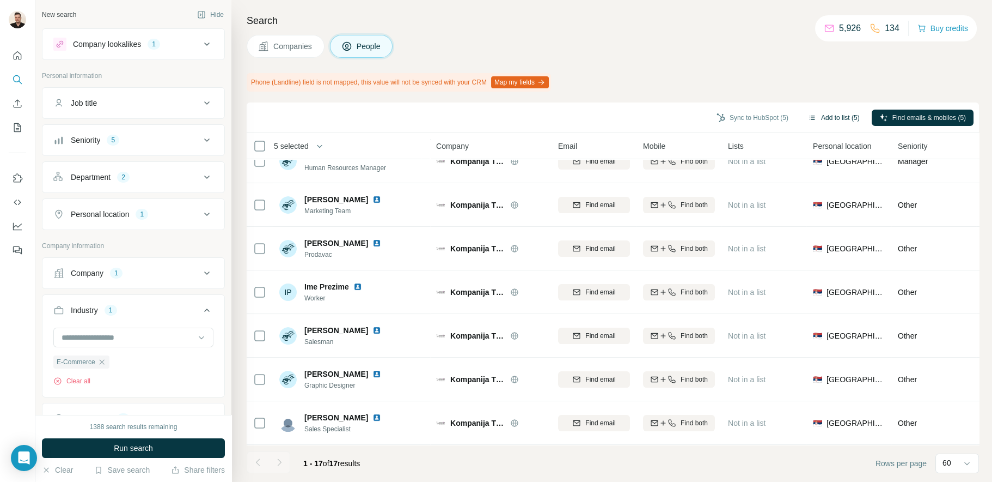
click at [843, 115] on button "Add to list (5)" at bounding box center [834, 117] width 67 height 16
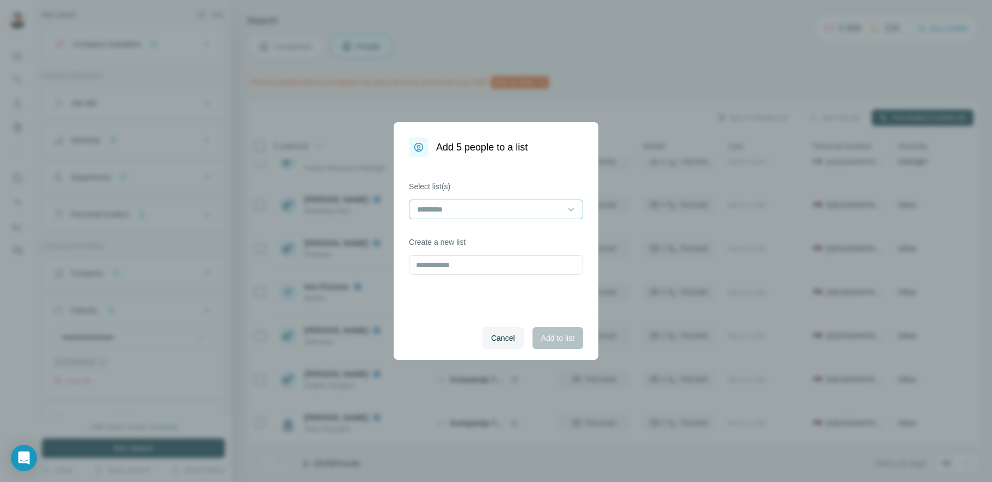
click at [455, 212] on input at bounding box center [489, 209] width 147 height 12
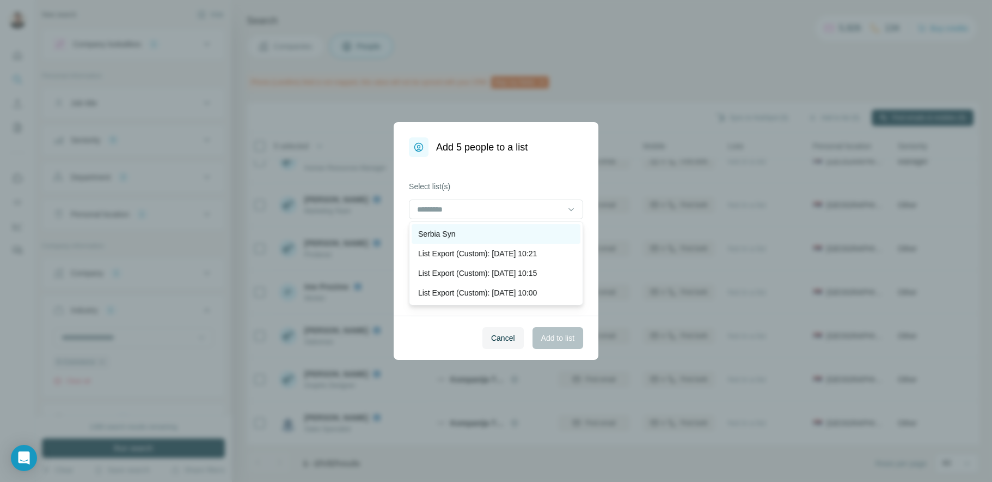
click at [448, 237] on p "Serbia Syn" at bounding box center [436, 233] width 37 height 11
click at [543, 339] on span "Add to list" at bounding box center [557, 337] width 33 height 11
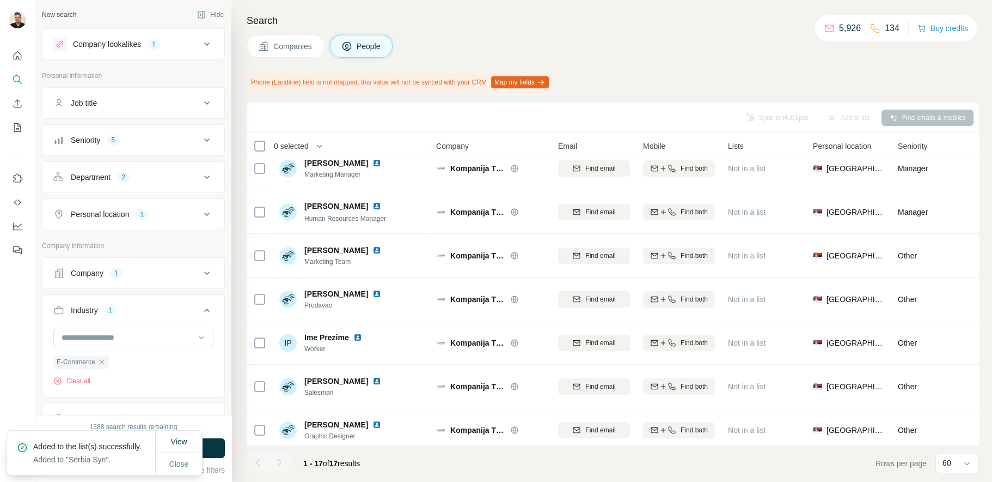
scroll to position [188, 0]
click at [289, 50] on span "Companies" at bounding box center [293, 46] width 40 height 11
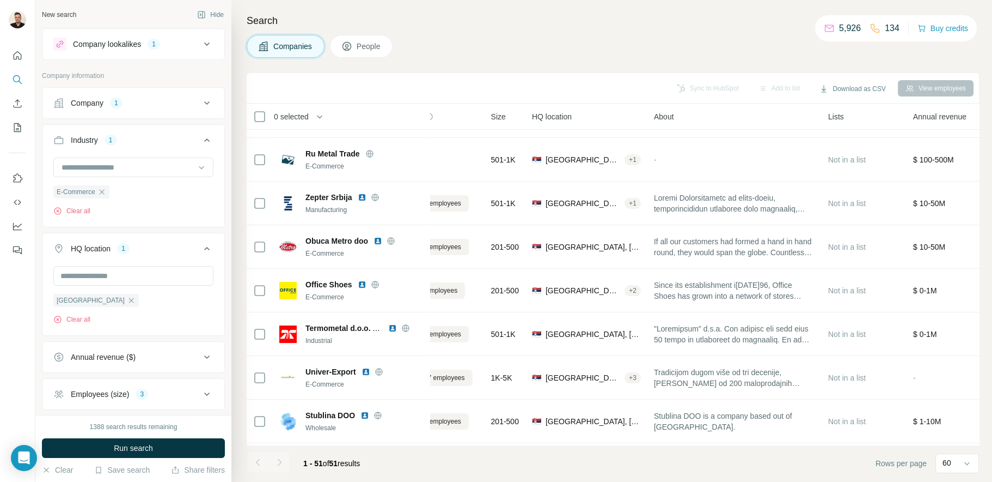
scroll to position [515, 0]
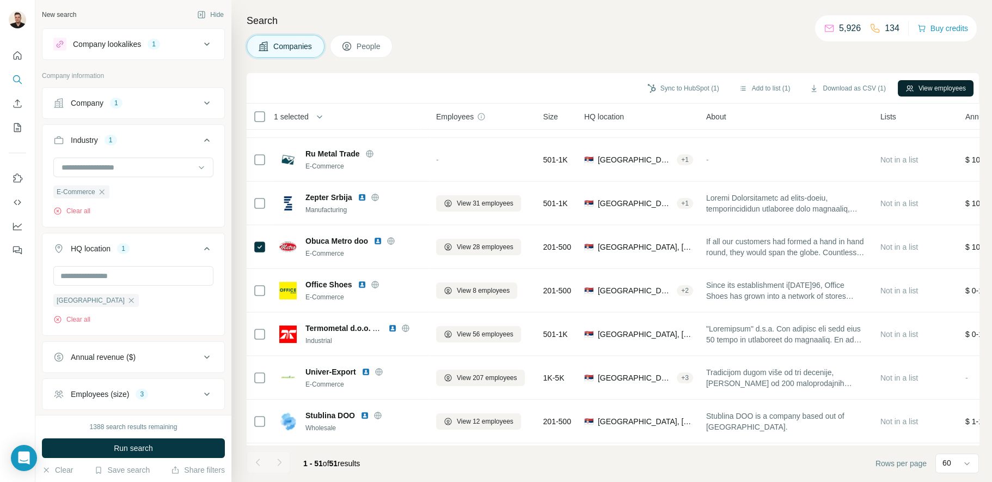
click at [934, 89] on button "View employees" at bounding box center [936, 88] width 76 height 16
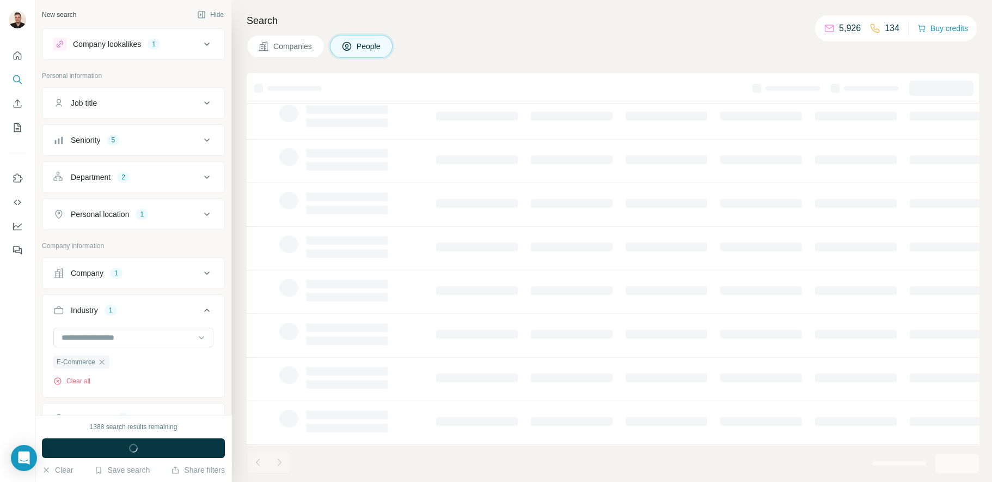
scroll to position [126, 0]
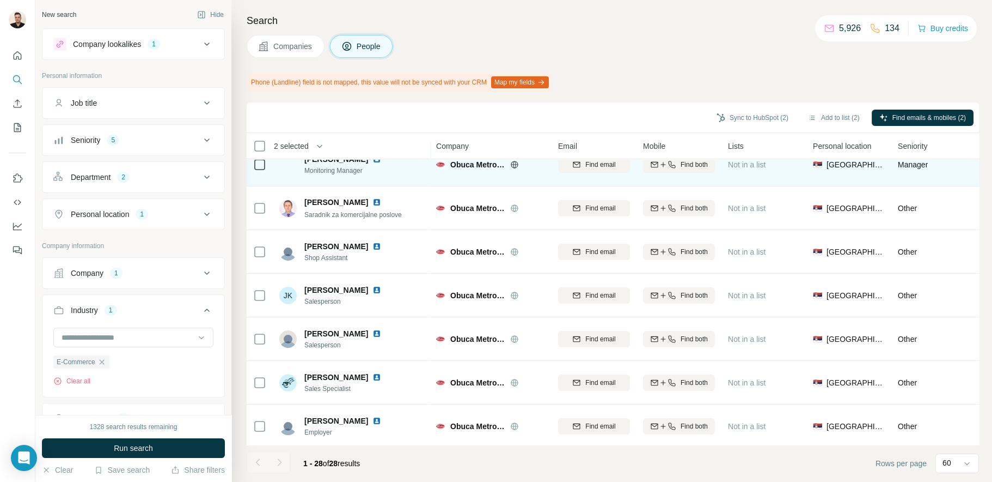
scroll to position [436, 0]
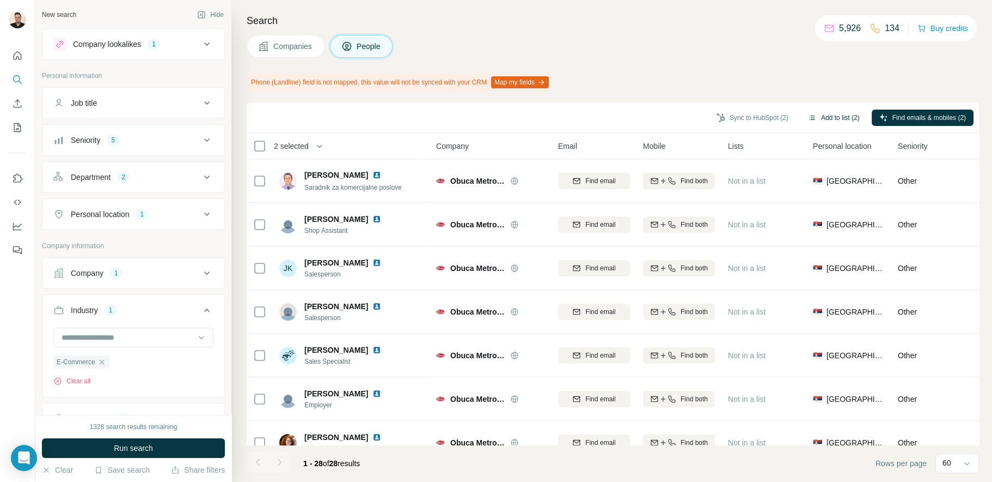
click at [828, 120] on button "Add to list (2)" at bounding box center [834, 117] width 67 height 16
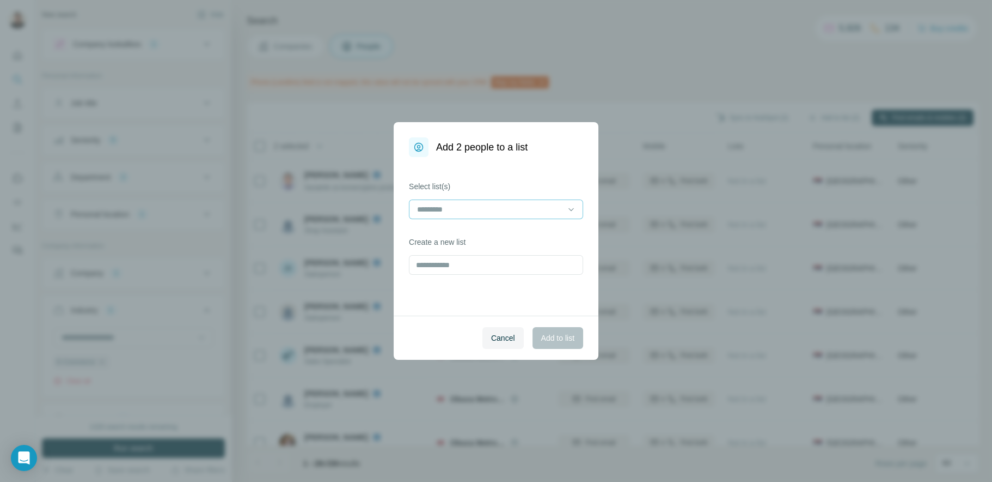
click at [464, 214] on input at bounding box center [489, 209] width 147 height 12
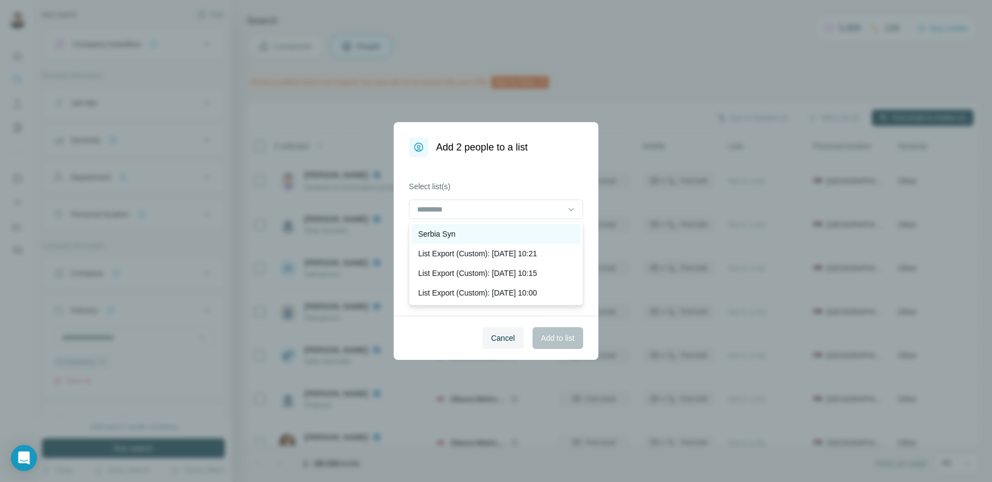
click at [446, 238] on p "Serbia Syn" at bounding box center [436, 233] width 37 height 11
drag, startPoint x: 543, startPoint y: 338, endPoint x: 470, endPoint y: 290, distance: 87.0
click at [543, 338] on span "Add to list" at bounding box center [557, 337] width 33 height 11
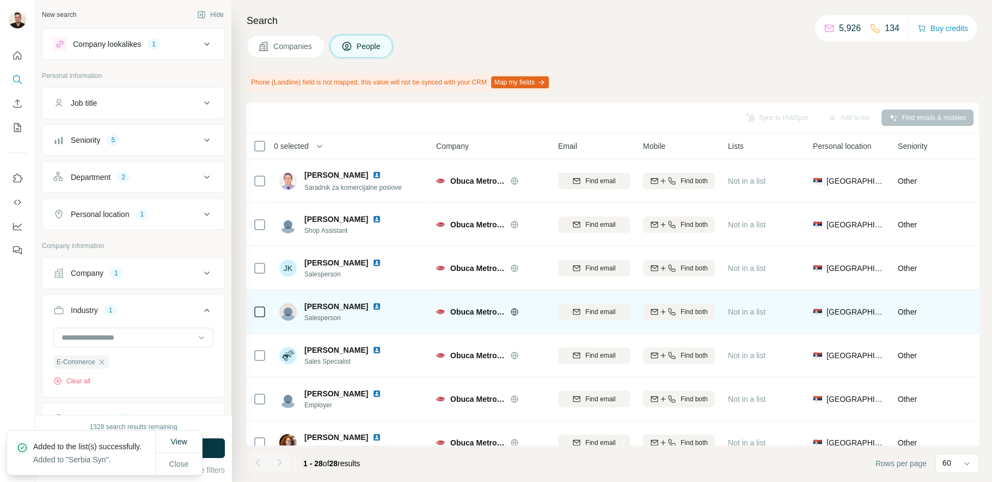
drag, startPoint x: 264, startPoint y: 46, endPoint x: 356, endPoint y: 262, distance: 234.7
click at [264, 46] on icon at bounding box center [263, 46] width 11 height 11
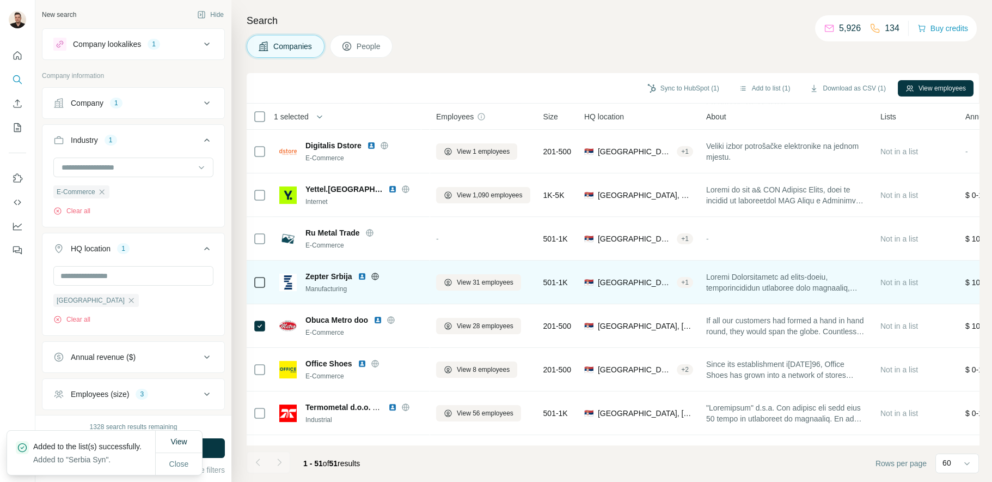
scroll to position [545, 0]
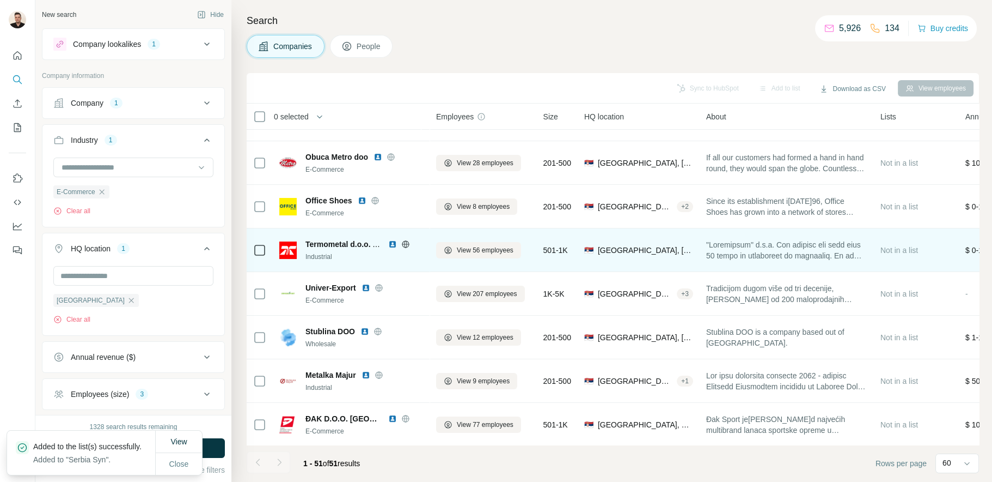
scroll to position [599, 0]
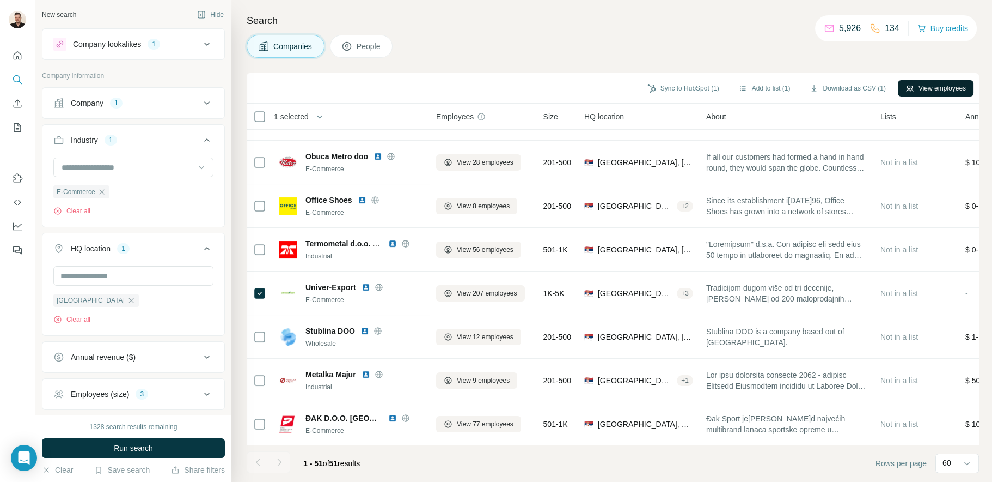
click at [916, 96] on button "View employees" at bounding box center [936, 88] width 76 height 16
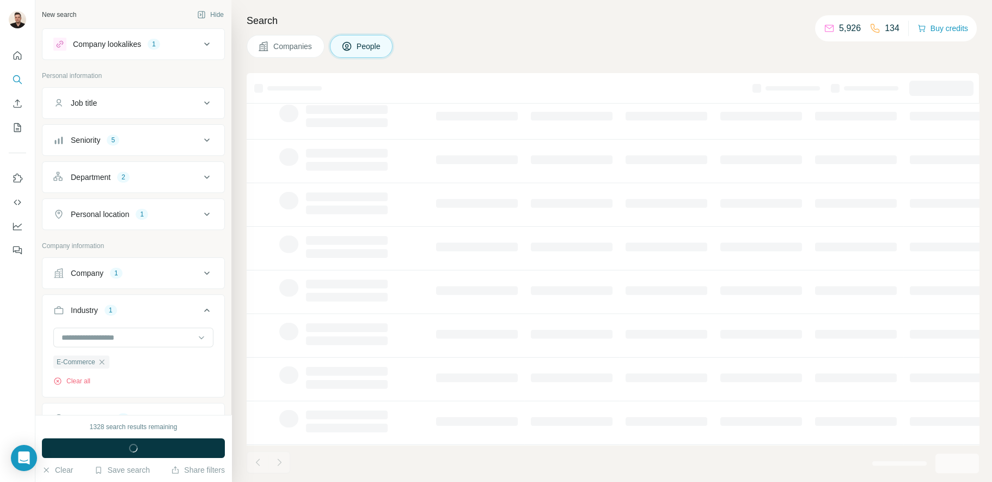
scroll to position [126, 0]
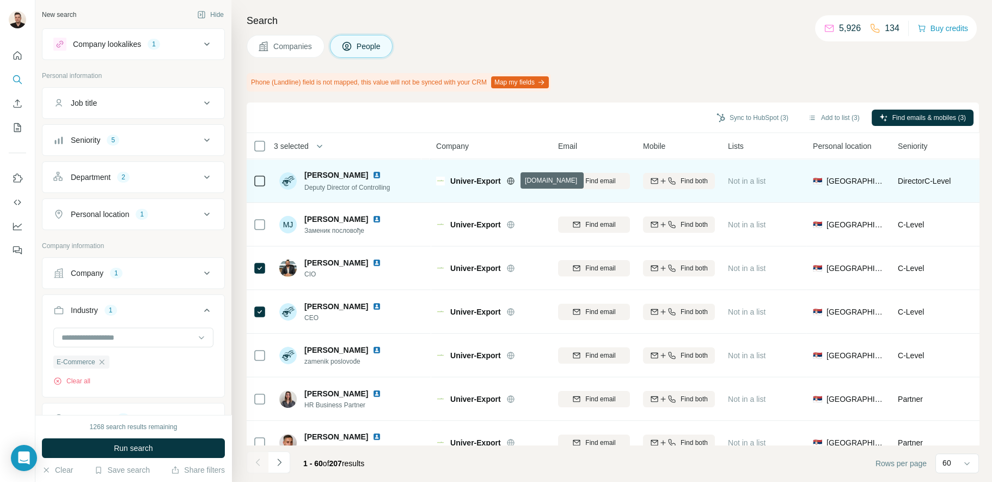
drag, startPoint x: 510, startPoint y: 180, endPoint x: 482, endPoint y: 180, distance: 28.3
click at [482, 180] on span "Univer-Export" at bounding box center [475, 180] width 51 height 11
click at [510, 179] on icon at bounding box center [510, 180] width 3 height 7
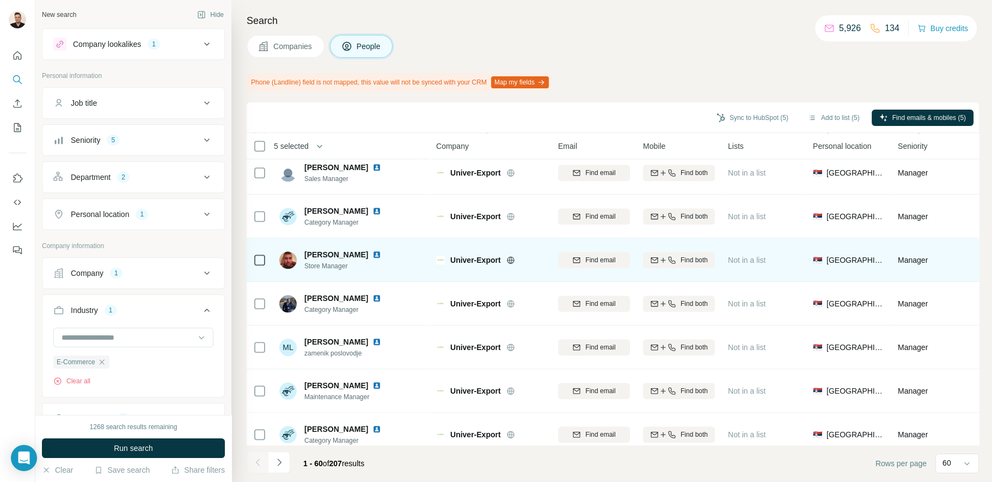
scroll to position [2334, 0]
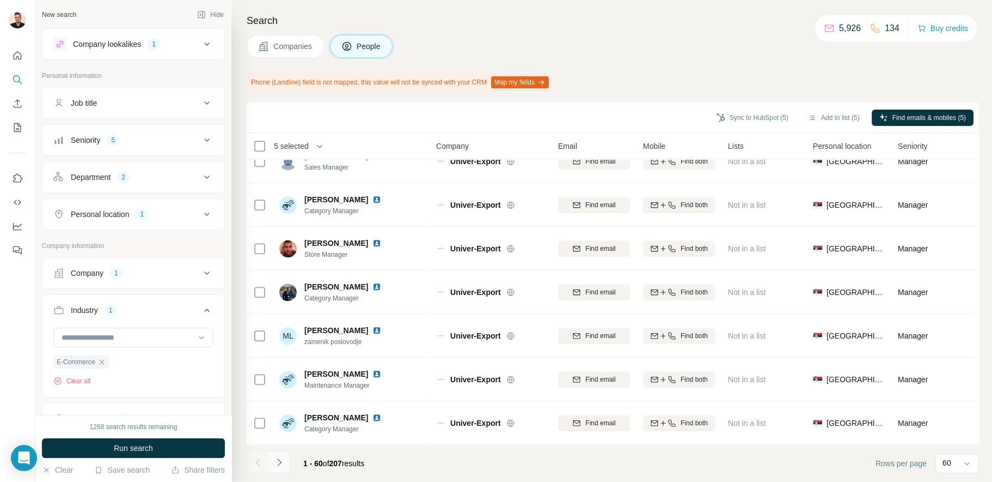
click at [276, 460] on icon "Navigate to next page" at bounding box center [279, 461] width 11 height 11
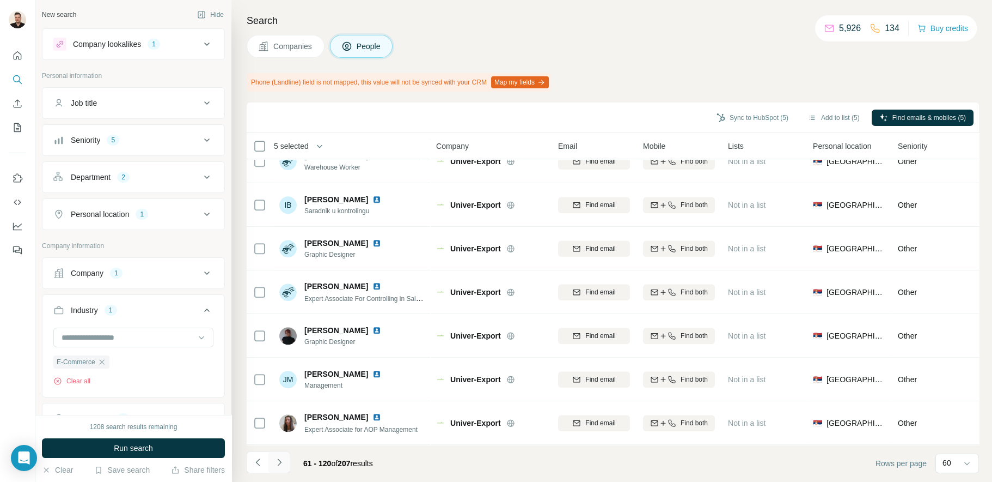
click at [282, 465] on icon "Navigate to next page" at bounding box center [279, 461] width 11 height 11
click at [280, 465] on icon "Navigate to next page" at bounding box center [279, 461] width 11 height 11
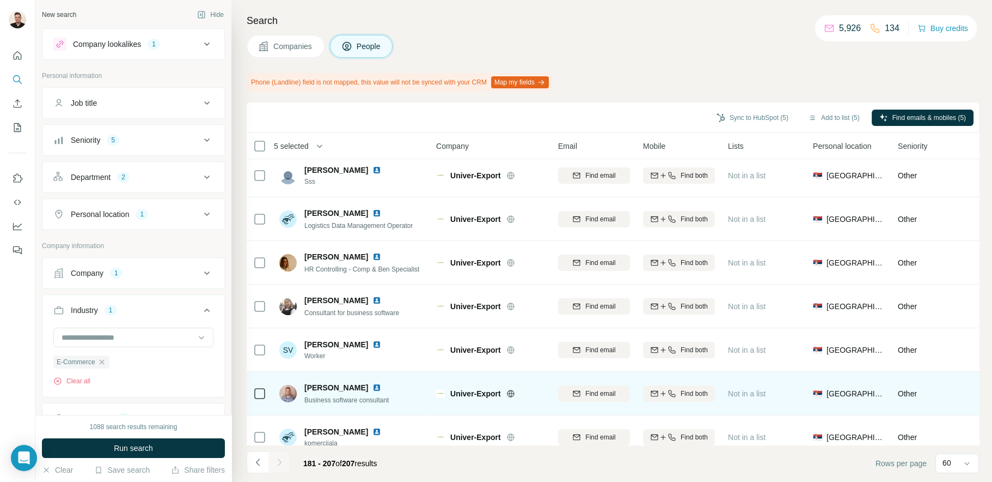
scroll to position [0, 0]
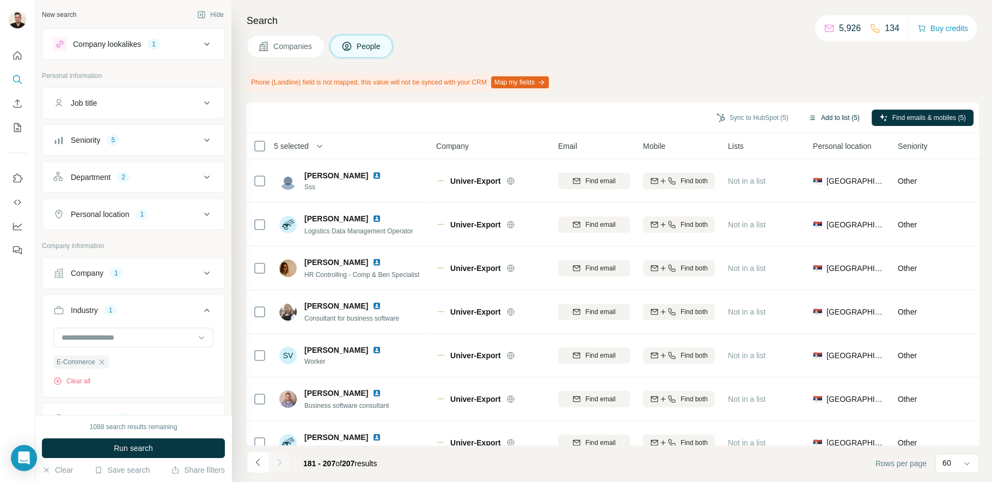
click at [832, 111] on button "Add to list (5)" at bounding box center [834, 117] width 67 height 16
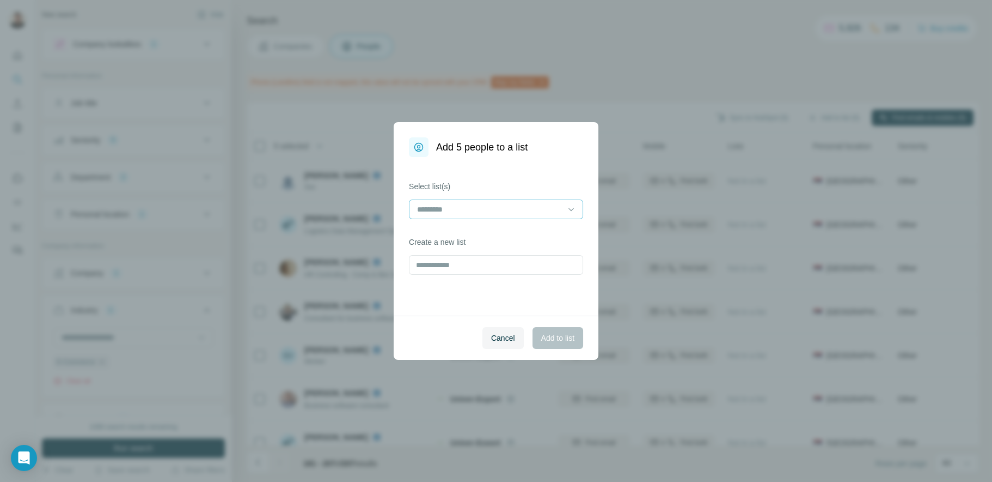
click at [443, 204] on input at bounding box center [489, 209] width 147 height 12
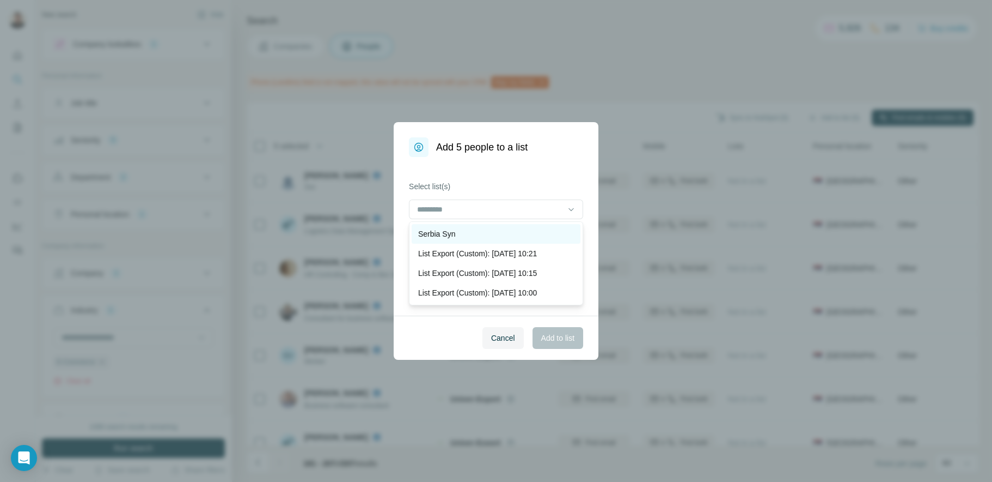
click at [439, 235] on p "Serbia Syn" at bounding box center [436, 233] width 37 height 11
click at [547, 333] on span "Add to list" at bounding box center [557, 337] width 33 height 11
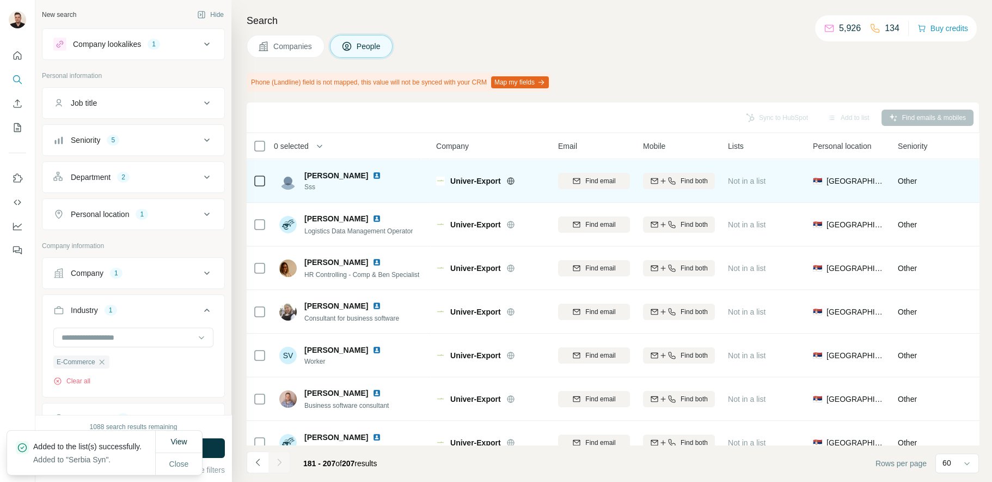
drag, startPoint x: 276, startPoint y: 51, endPoint x: 304, endPoint y: 167, distance: 119.6
click at [276, 51] on span "Companies" at bounding box center [293, 46] width 40 height 11
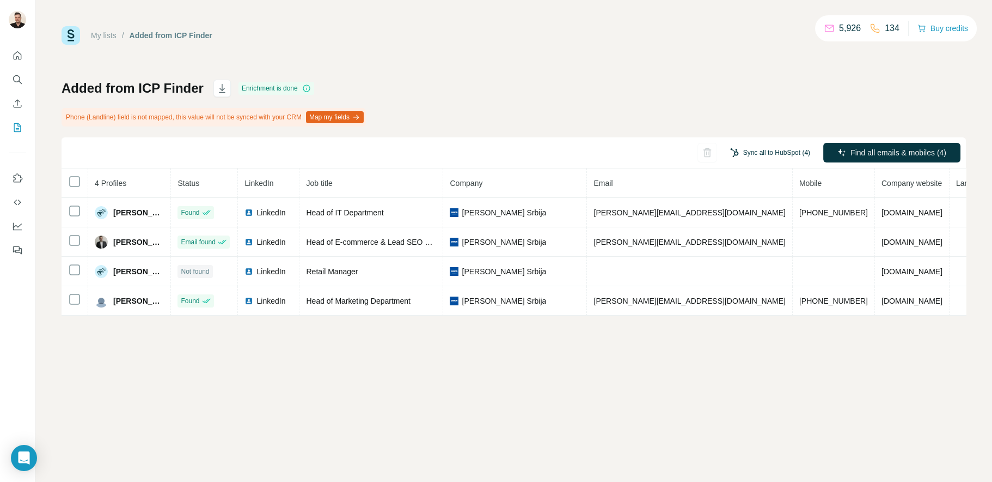
click at [763, 150] on button "Sync all to HubSpot (4)" at bounding box center [770, 152] width 95 height 16
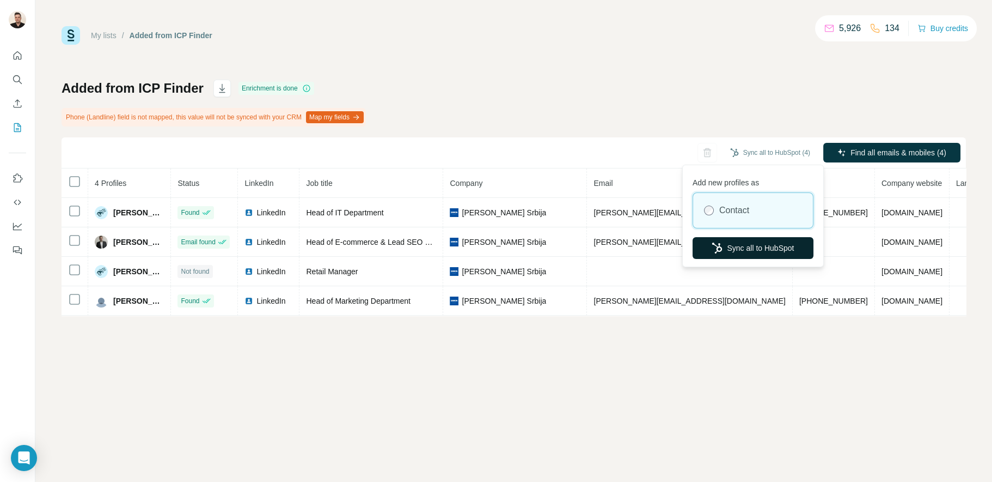
click at [742, 248] on button "Sync all to HubSpot" at bounding box center [753, 248] width 121 height 22
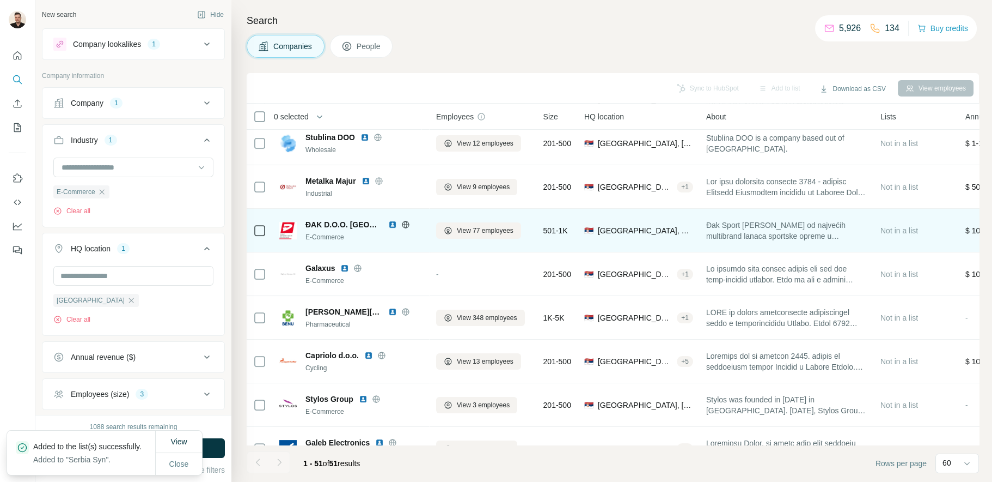
scroll to position [817, 0]
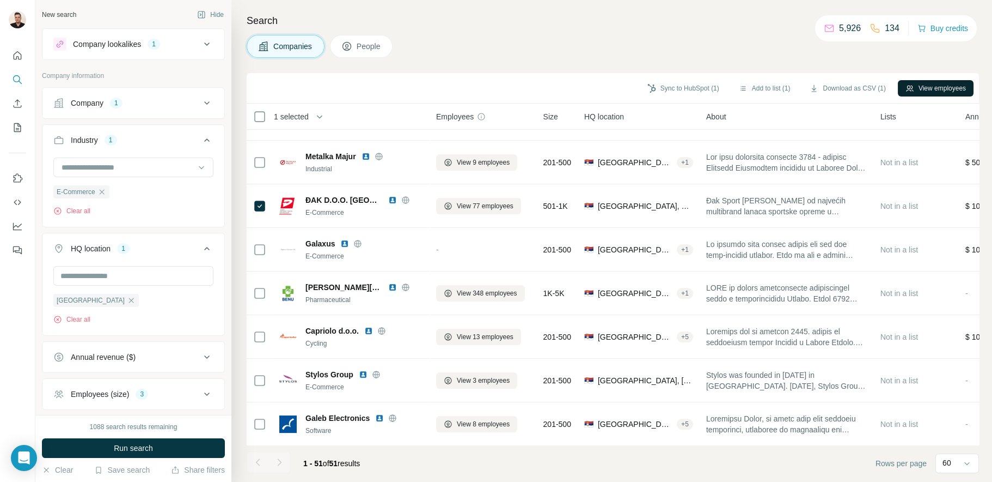
click at [935, 87] on button "View employees" at bounding box center [936, 88] width 76 height 16
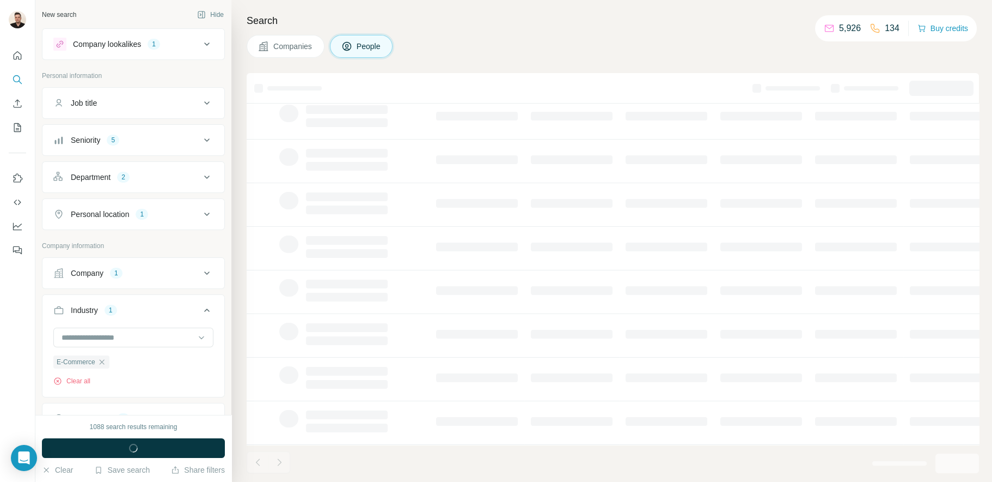
scroll to position [126, 0]
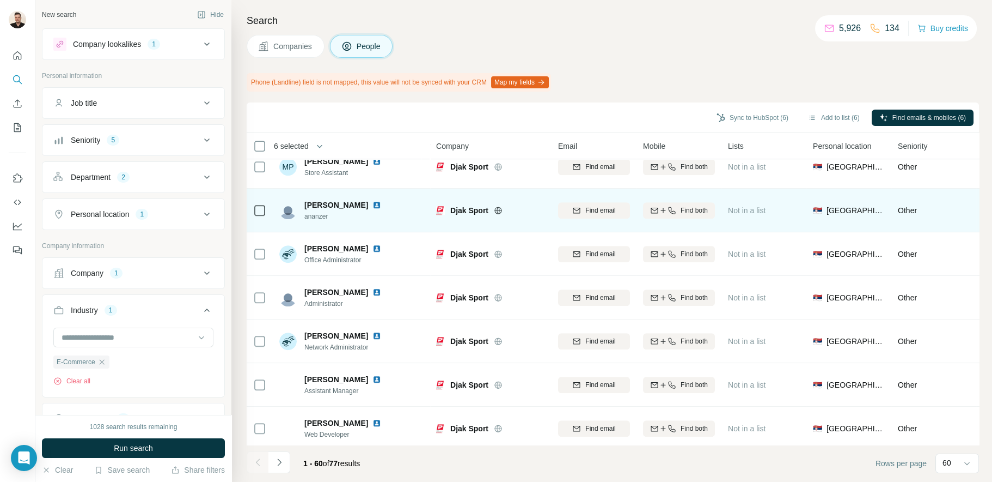
scroll to position [2334, 0]
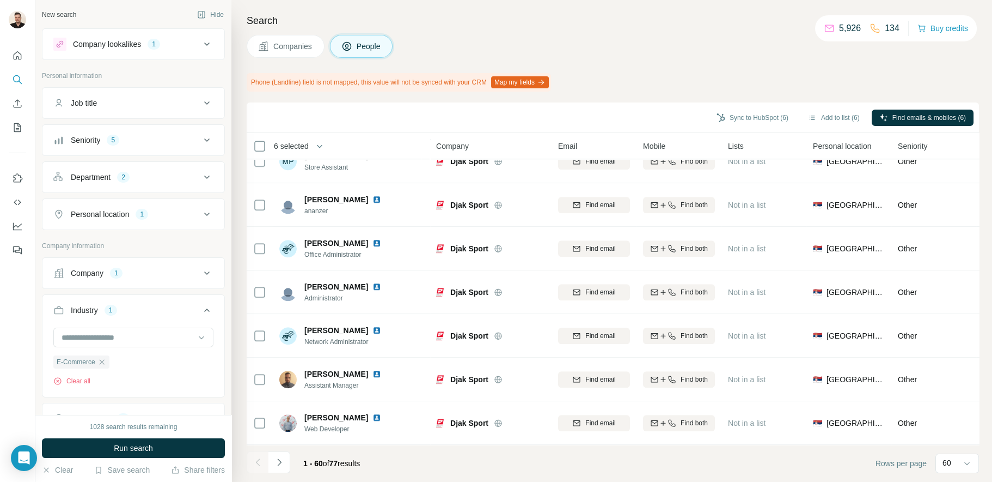
drag, startPoint x: 278, startPoint y: 455, endPoint x: 276, endPoint y: 449, distance: 6.9
click at [278, 455] on button "Navigate to next page" at bounding box center [280, 462] width 22 height 22
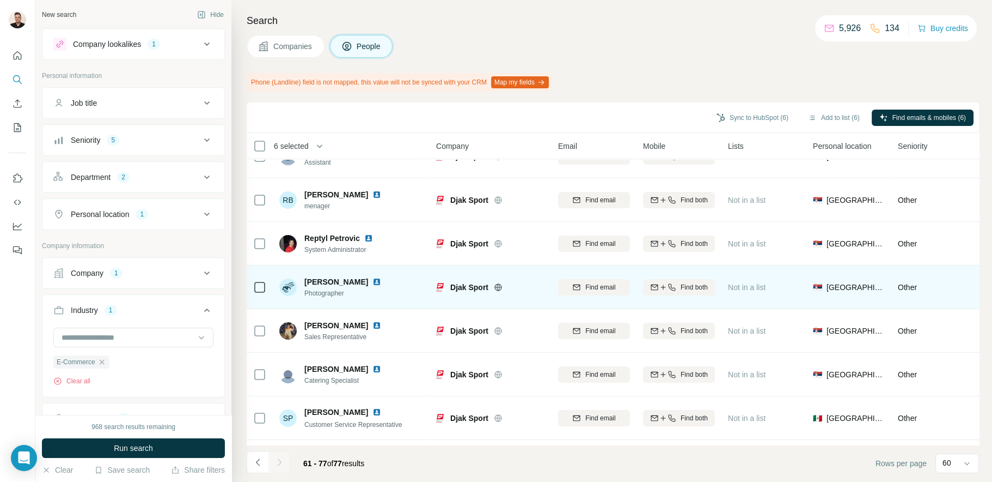
scroll to position [0, 0]
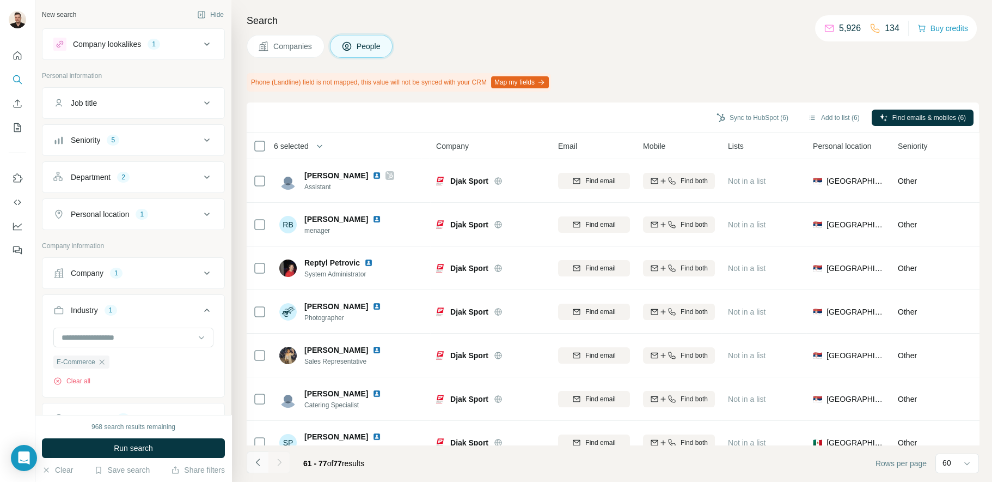
click at [257, 460] on icon "Navigate to previous page" at bounding box center [258, 461] width 11 height 11
click at [814, 118] on button "Add to list (7)" at bounding box center [834, 117] width 67 height 16
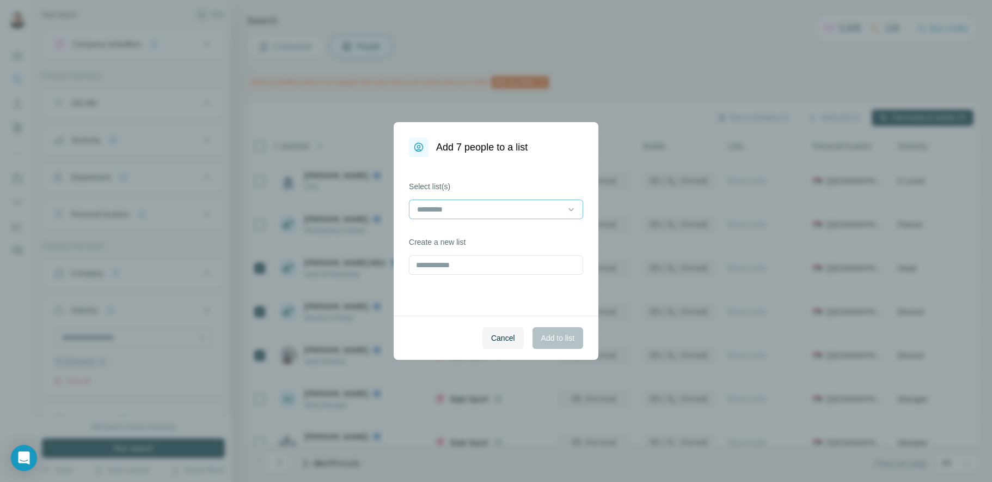
click at [449, 214] on input at bounding box center [489, 209] width 147 height 12
click at [437, 236] on p "Serbia Syn" at bounding box center [436, 233] width 37 height 11
click at [545, 336] on span "Add to list" at bounding box center [557, 337] width 33 height 11
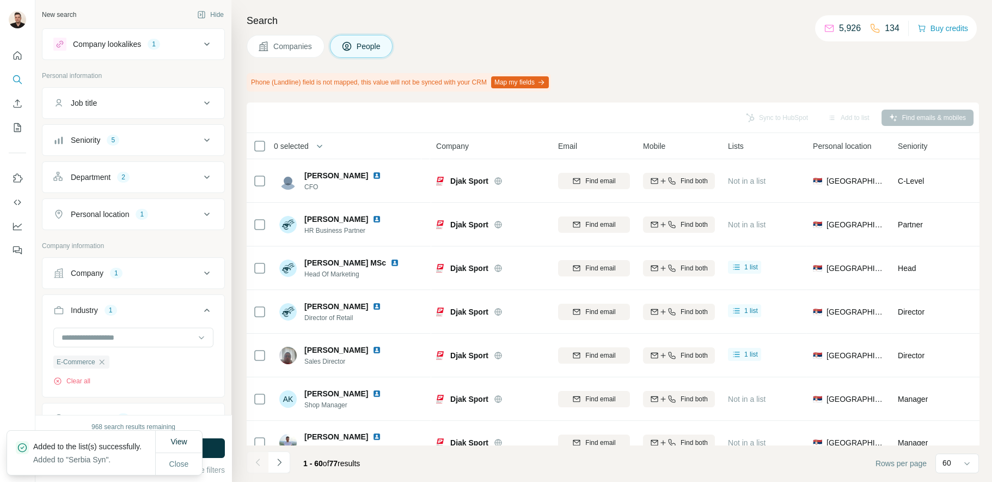
click at [275, 52] on button "Companies" at bounding box center [286, 46] width 78 height 23
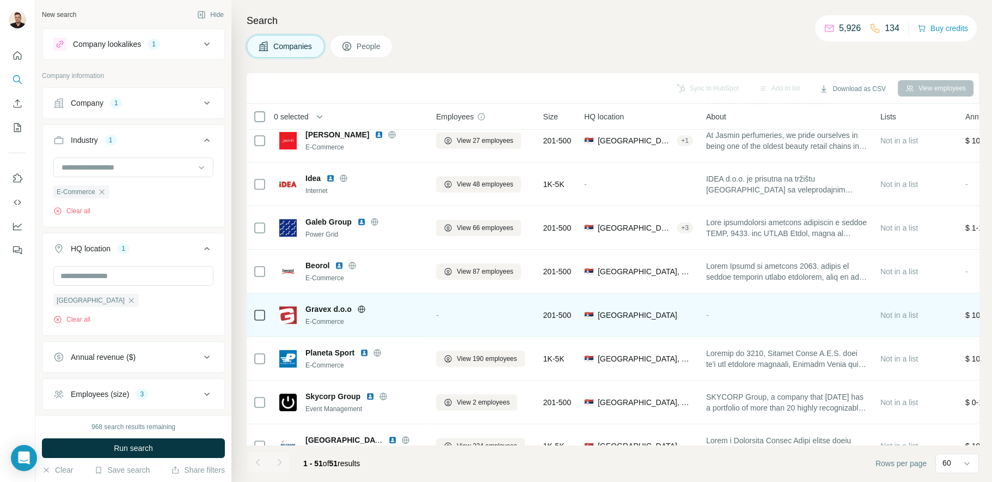
scroll to position [1198, 0]
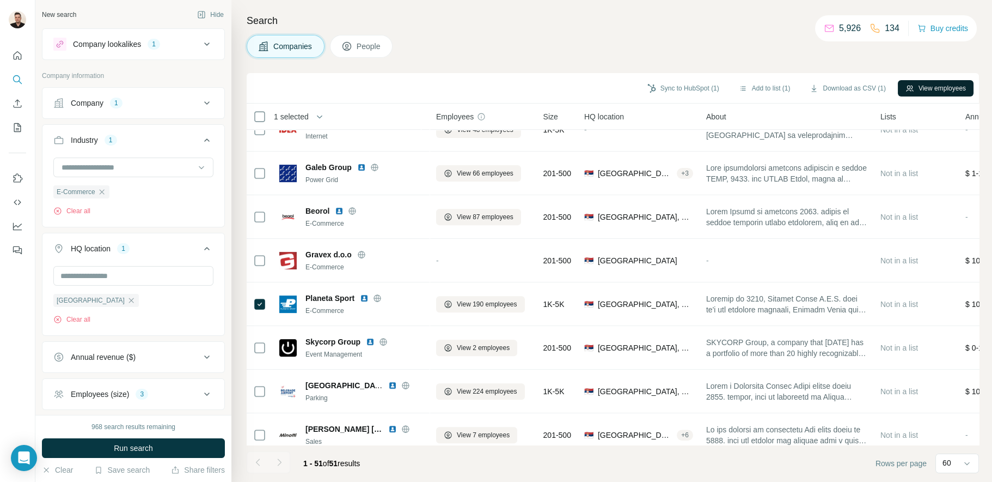
click at [924, 85] on button "View employees" at bounding box center [936, 88] width 76 height 16
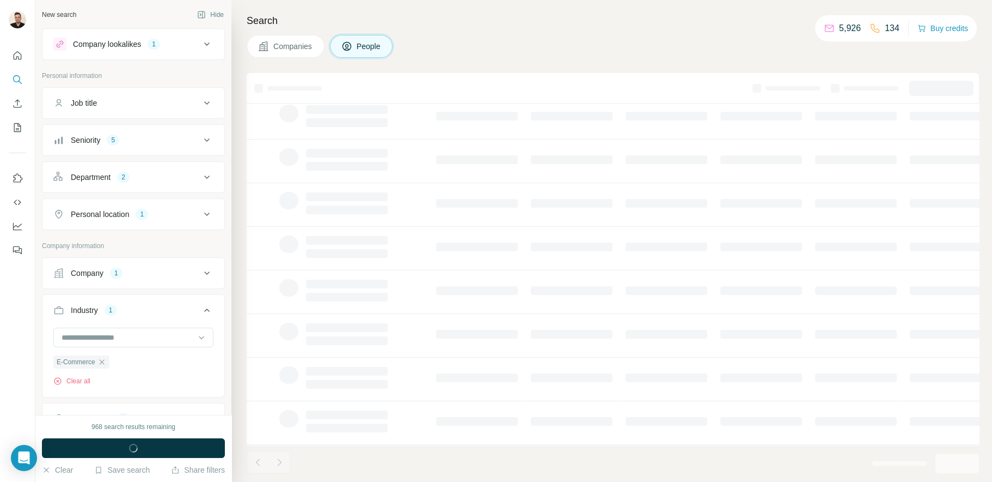
scroll to position [126, 0]
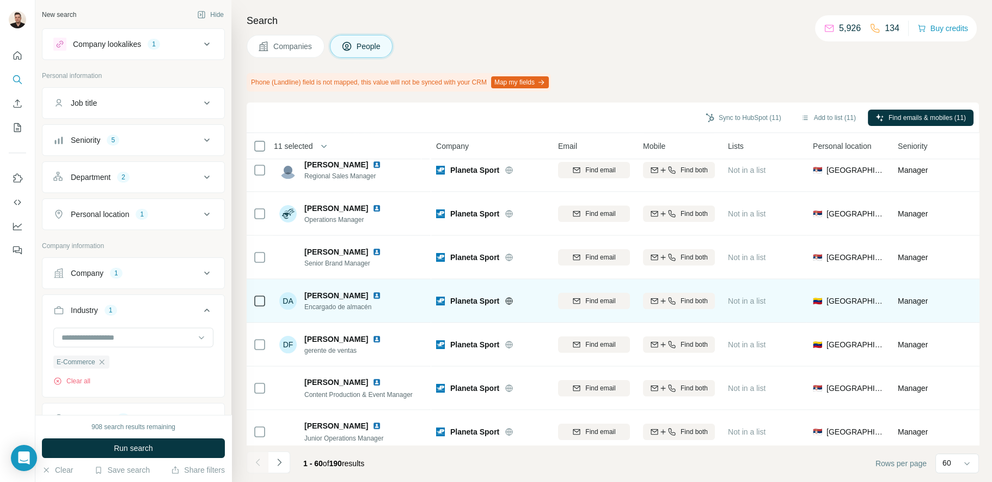
scroll to position [980, 0]
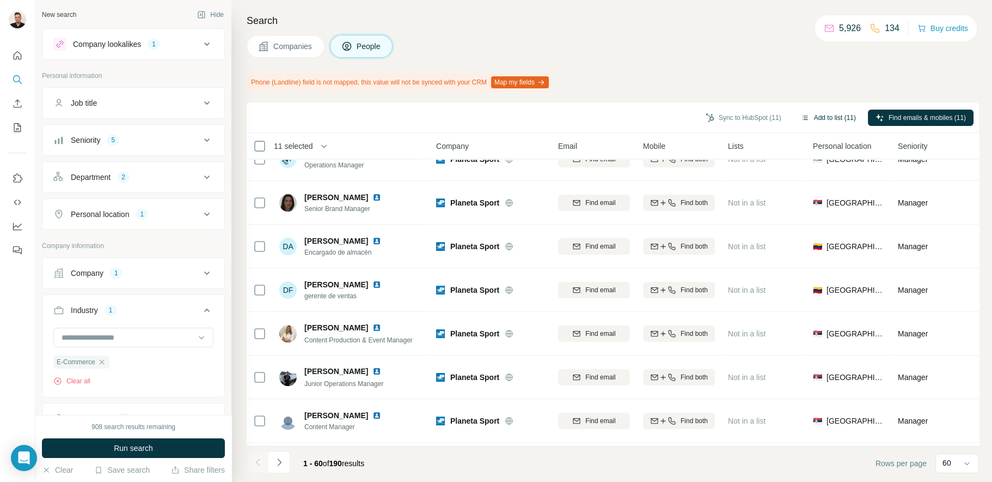
click at [826, 119] on button "Add to list (11)" at bounding box center [829, 117] width 70 height 16
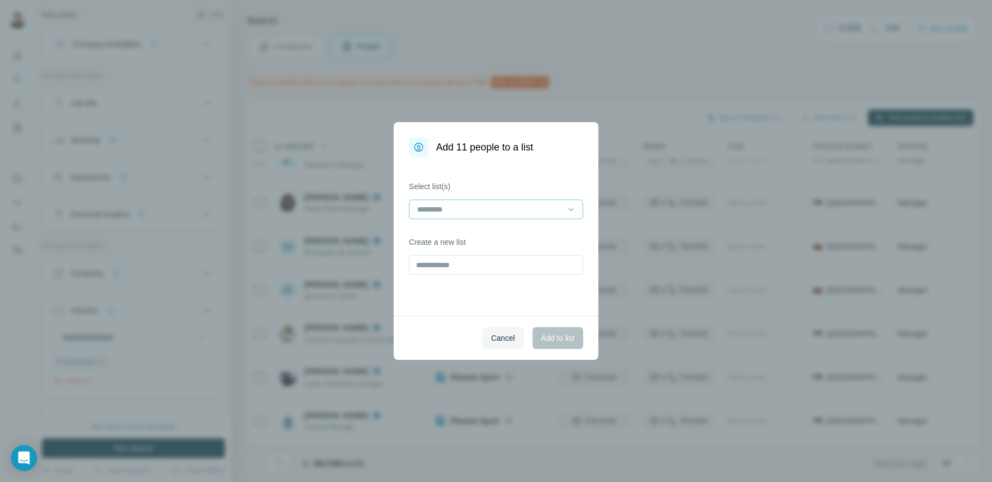
click at [442, 216] on div at bounding box center [489, 209] width 147 height 19
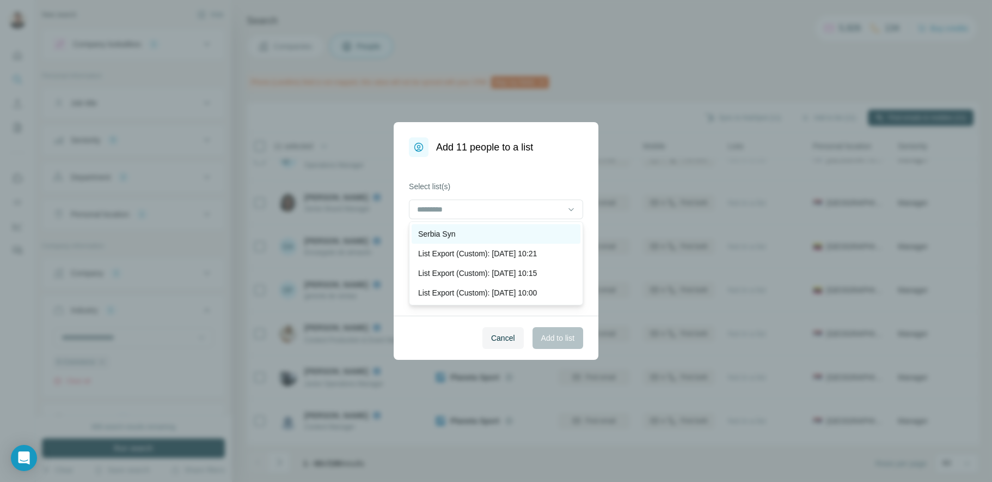
click at [436, 237] on p "Serbia Syn" at bounding box center [436, 233] width 37 height 11
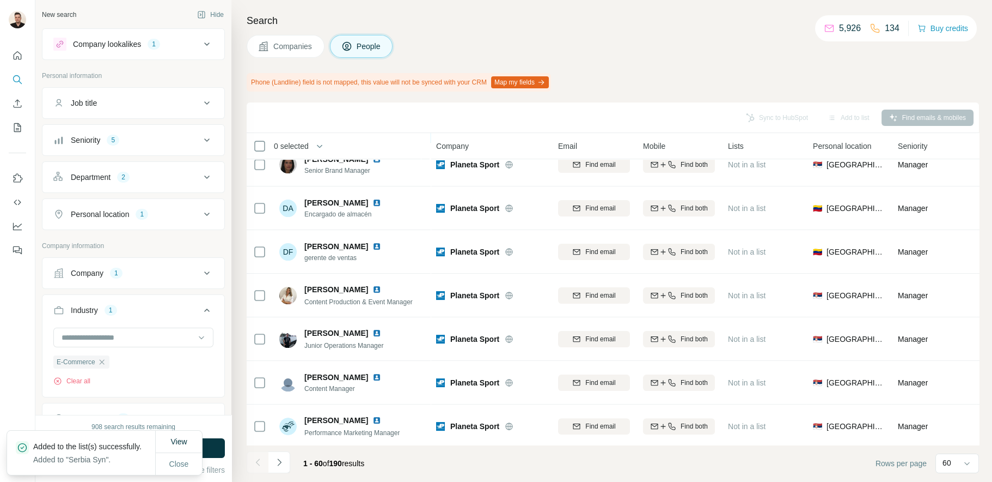
scroll to position [1035, 0]
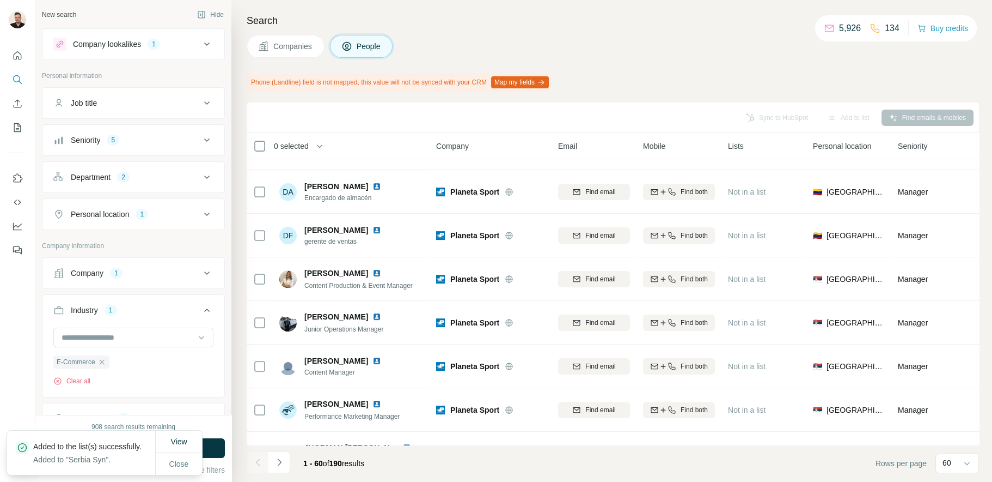
click at [283, 47] on span "Companies" at bounding box center [293, 46] width 40 height 11
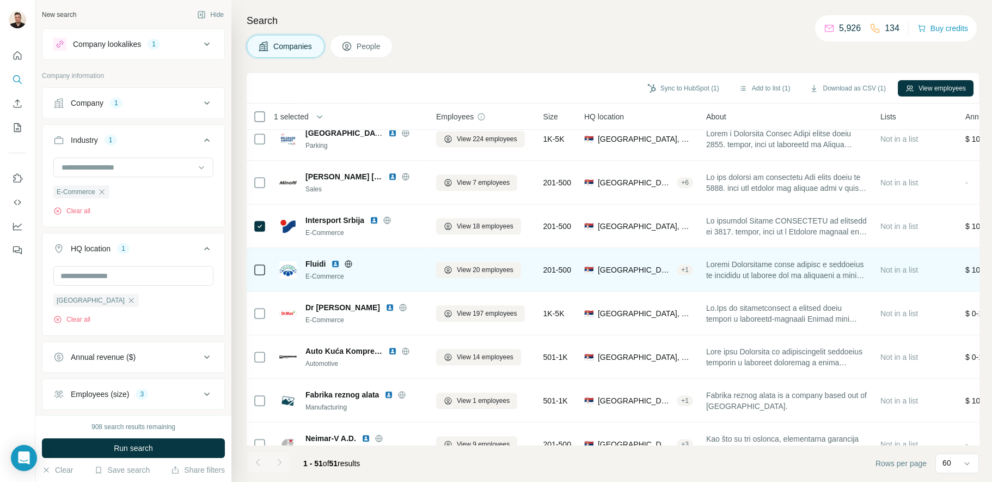
scroll to position [1471, 0]
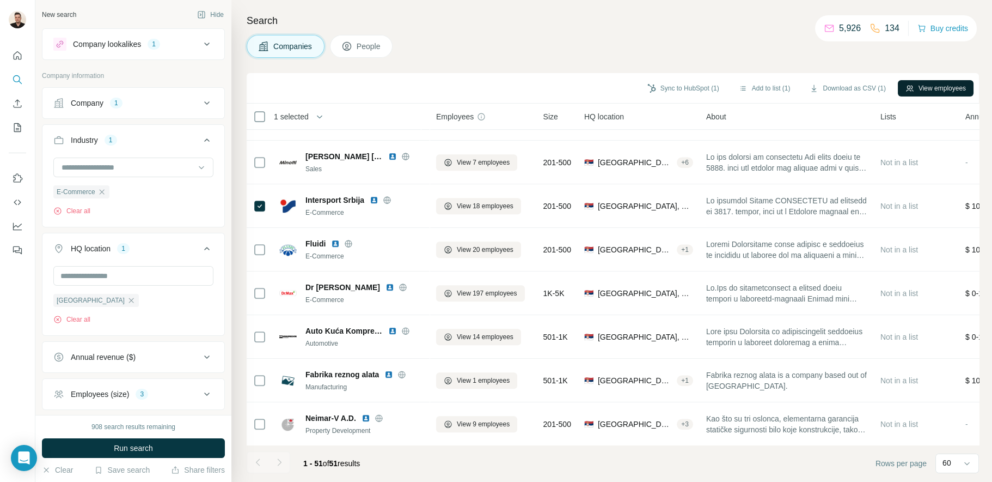
click at [921, 89] on button "View employees" at bounding box center [936, 88] width 76 height 16
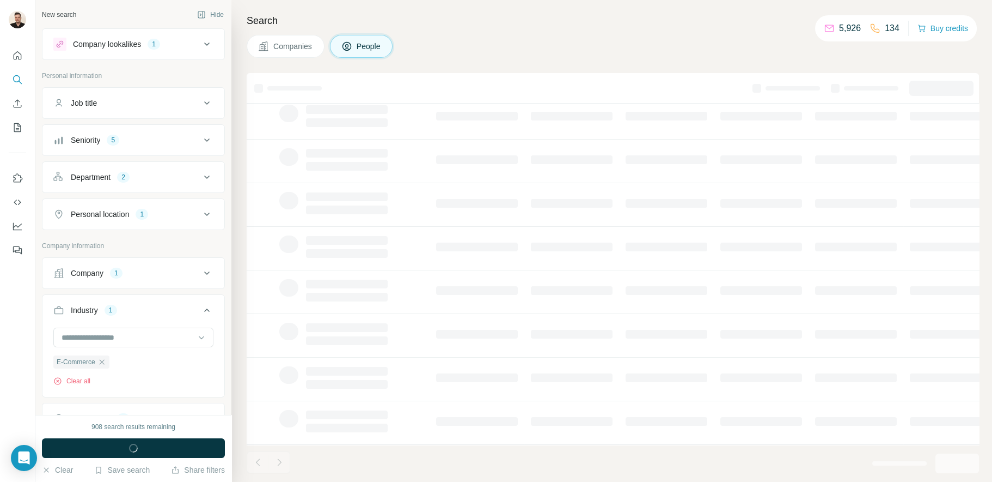
scroll to position [126, 0]
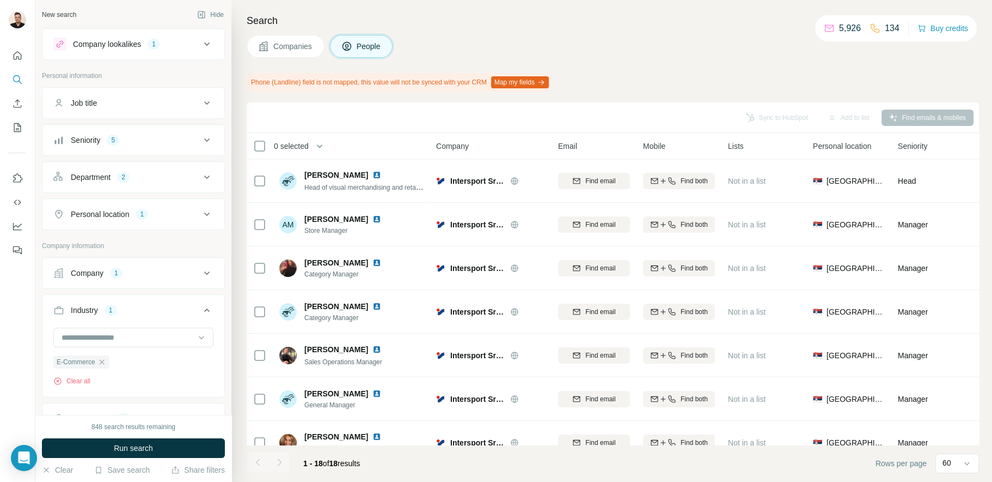
click at [288, 51] on span "Companies" at bounding box center [293, 46] width 40 height 11
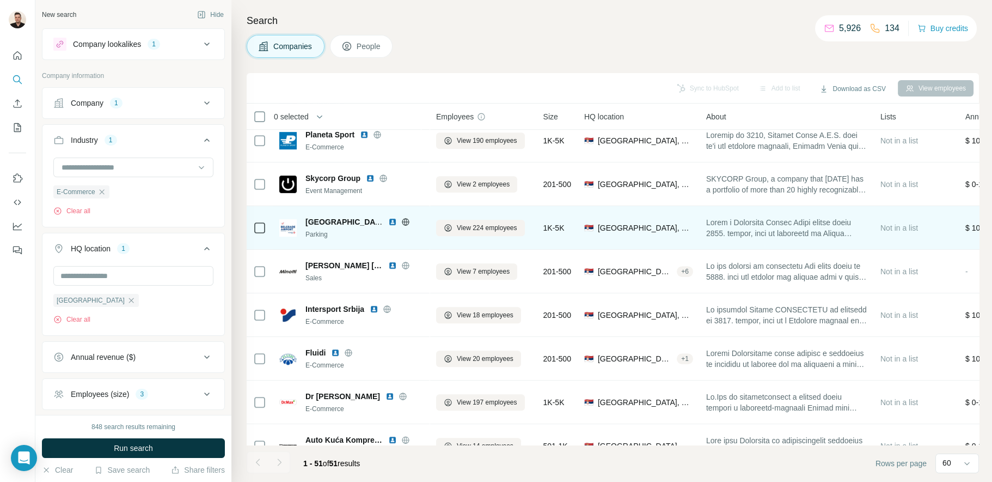
scroll to position [1416, 0]
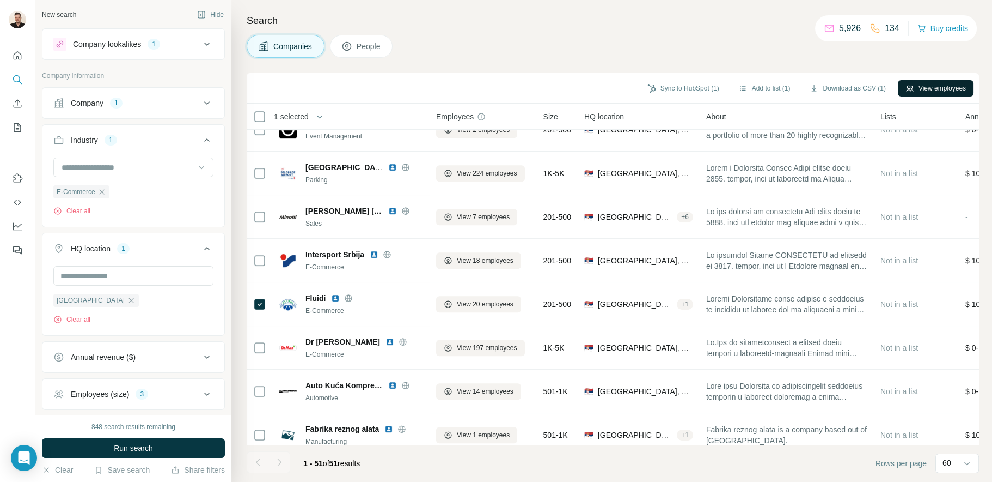
click at [913, 80] on button "View employees" at bounding box center [936, 88] width 76 height 16
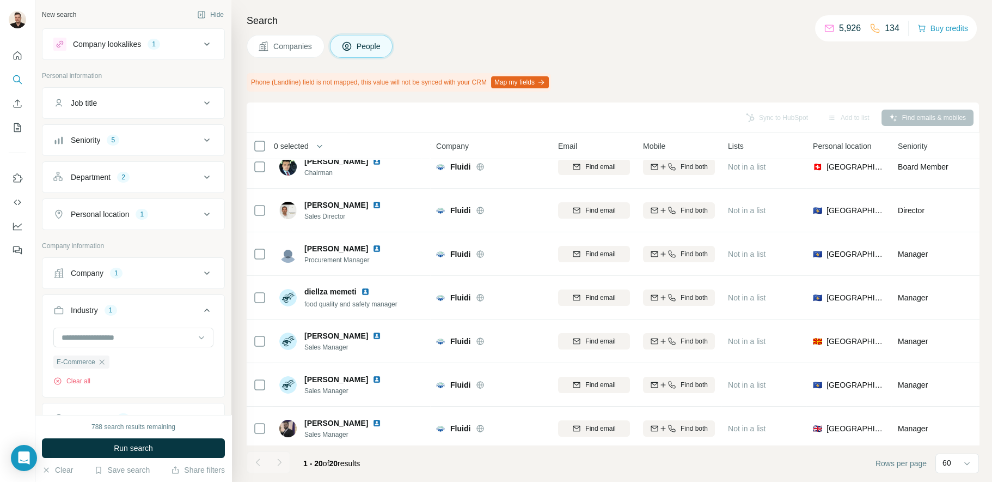
scroll to position [0, 0]
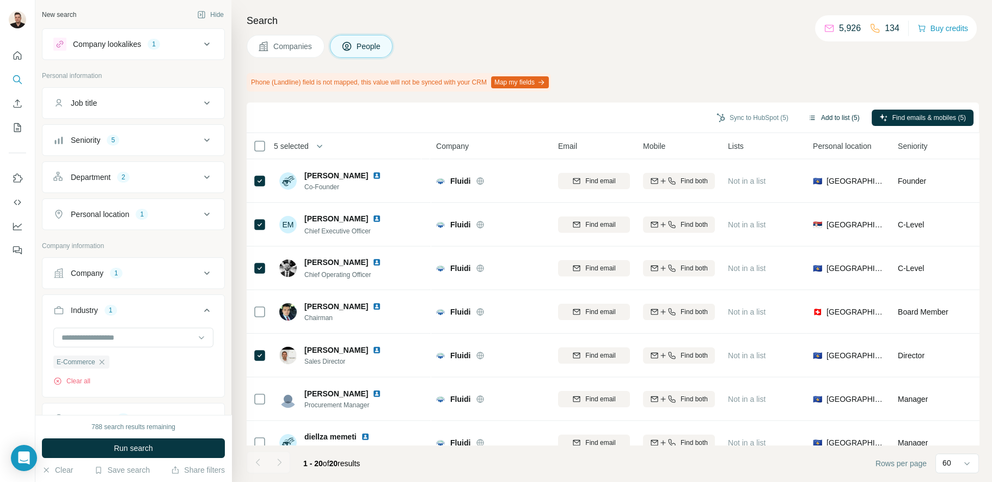
click at [820, 118] on button "Add to list (5)" at bounding box center [834, 117] width 67 height 16
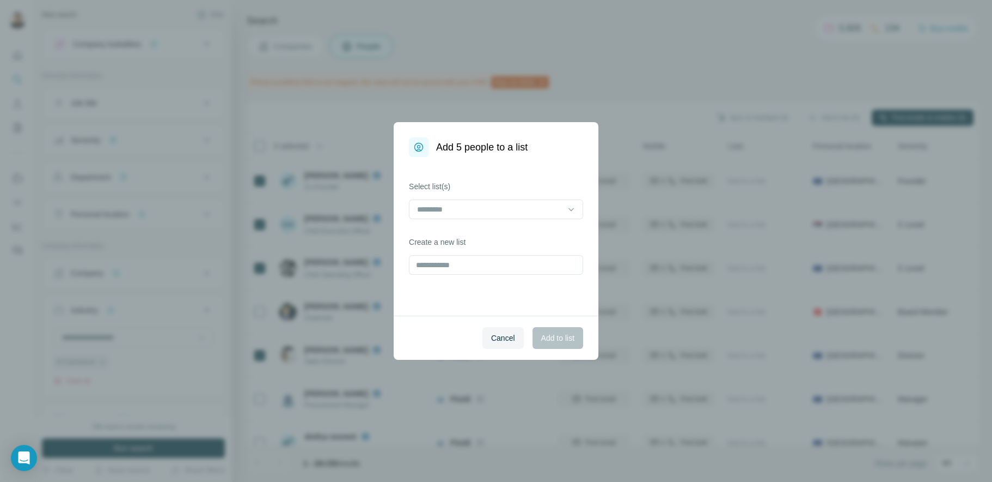
drag, startPoint x: 445, startPoint y: 207, endPoint x: 440, endPoint y: 222, distance: 15.5
click at [445, 206] on input at bounding box center [489, 209] width 147 height 12
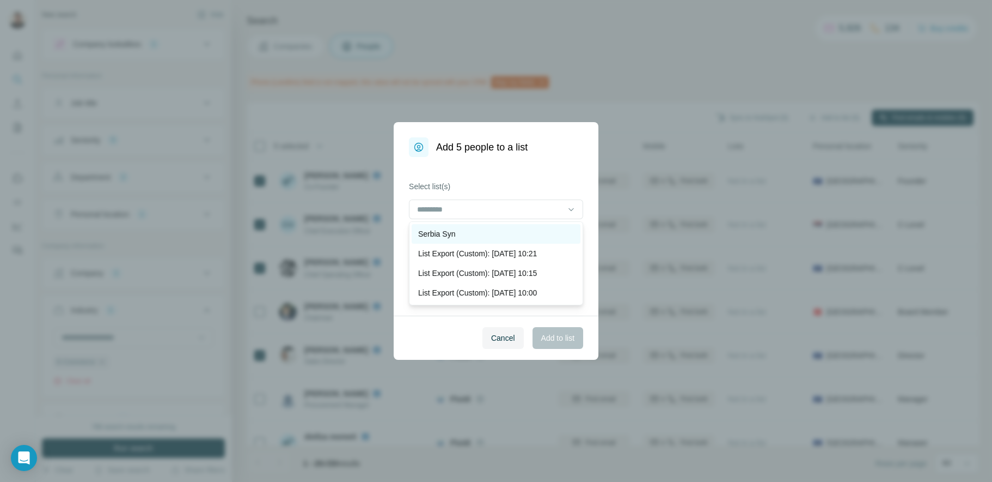
click at [444, 234] on p "Serbia Syn" at bounding box center [436, 233] width 37 height 11
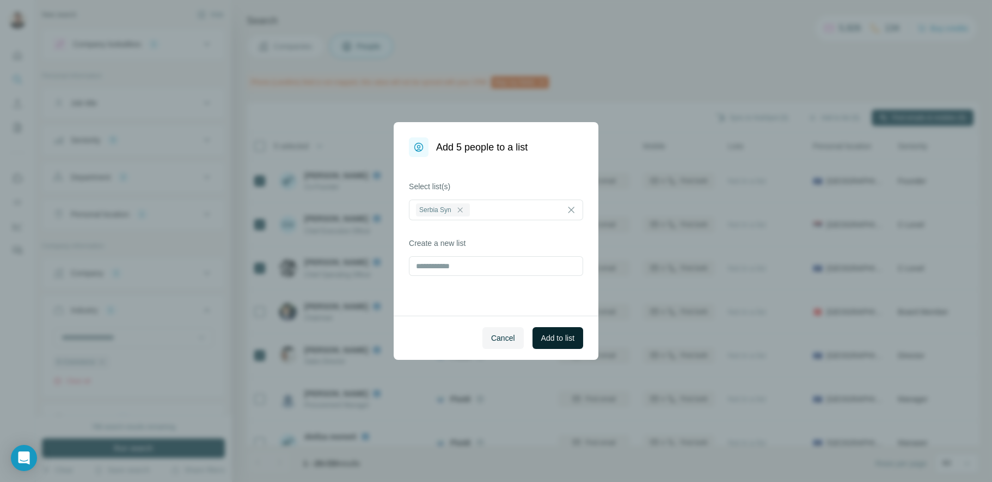
click at [544, 343] on button "Add to list" at bounding box center [558, 338] width 51 height 22
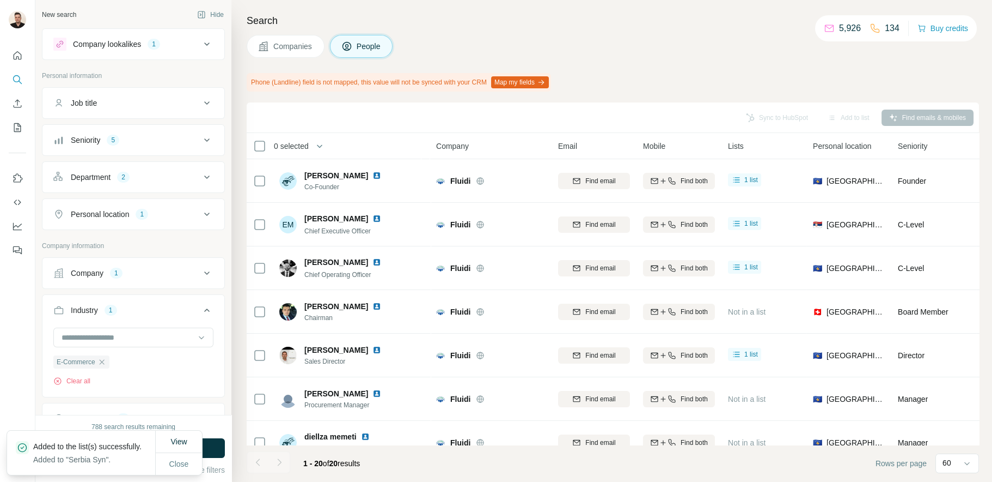
click at [293, 42] on span "Companies" at bounding box center [293, 46] width 40 height 11
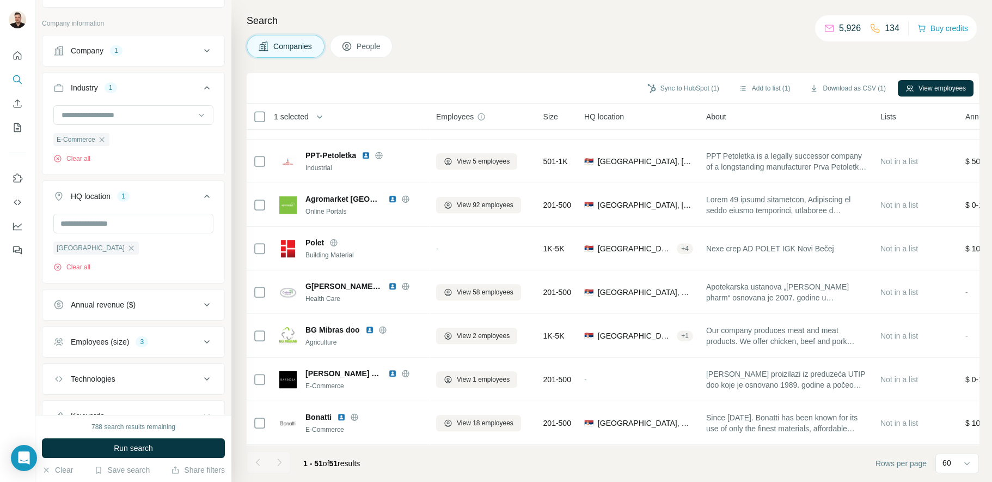
scroll to position [100, 0]
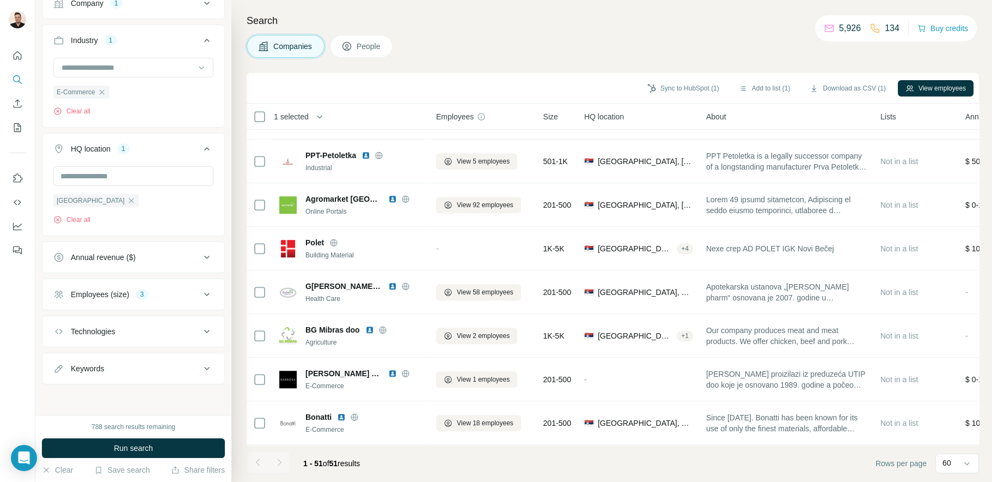
click at [200, 294] on icon at bounding box center [206, 294] width 13 height 13
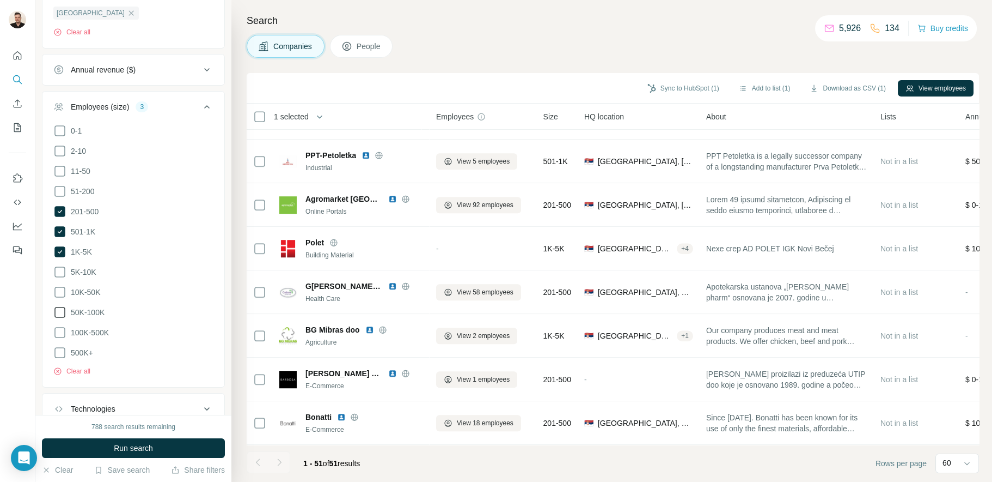
scroll to position [318, 0]
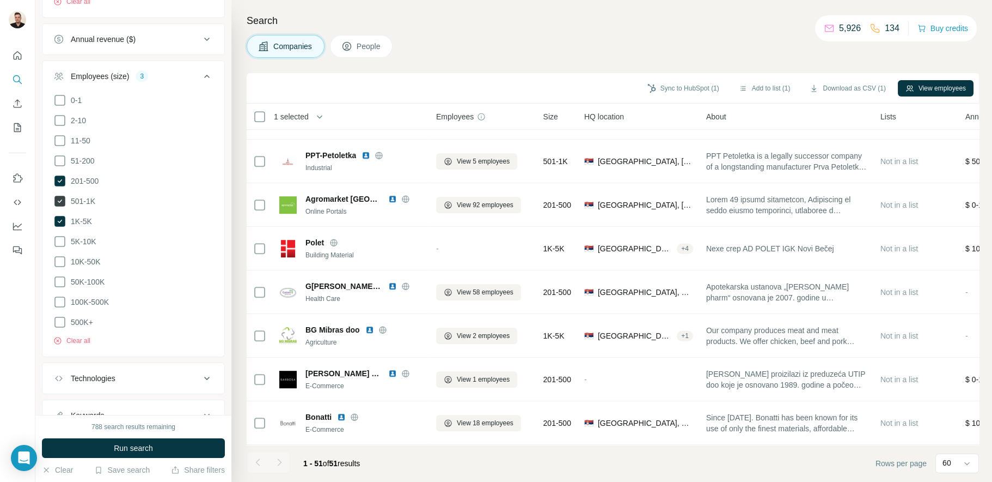
click at [62, 219] on icon at bounding box center [59, 221] width 11 height 11
click at [59, 200] on icon at bounding box center [59, 200] width 13 height 13
click at [61, 180] on icon at bounding box center [59, 180] width 11 height 11
click at [59, 239] on icon at bounding box center [59, 241] width 13 height 13
click at [58, 259] on icon at bounding box center [59, 261] width 13 height 13
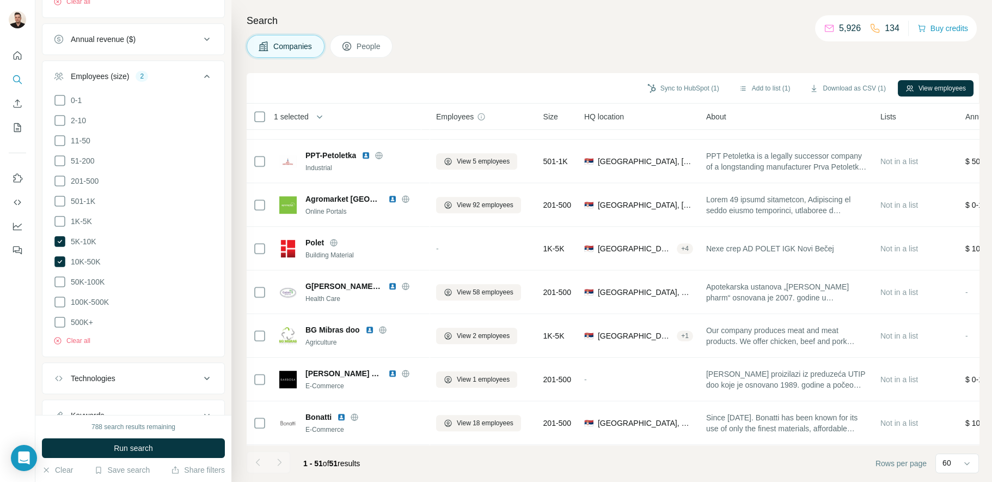
drag, startPoint x: 133, startPoint y: 449, endPoint x: 186, endPoint y: 428, distance: 57.2
click at [133, 450] on span "Run search" at bounding box center [133, 447] width 39 height 11
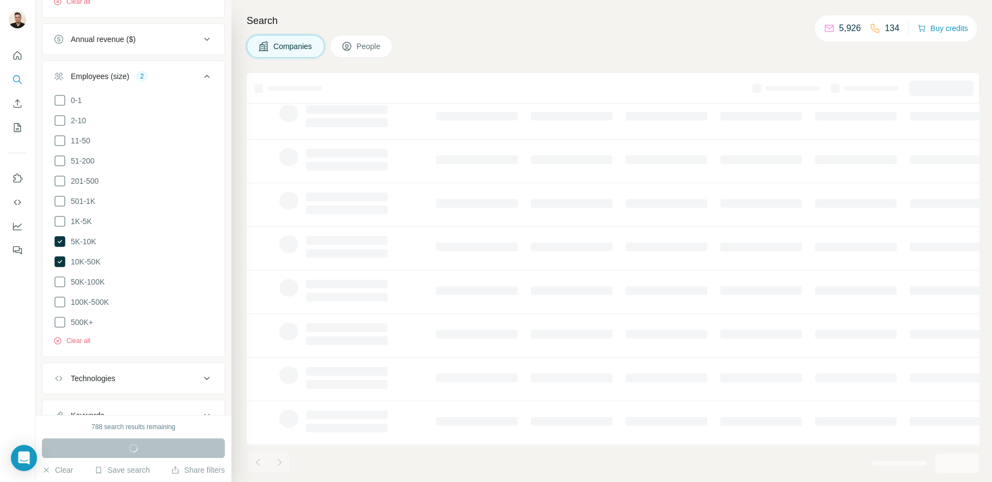
scroll to position [126, 0]
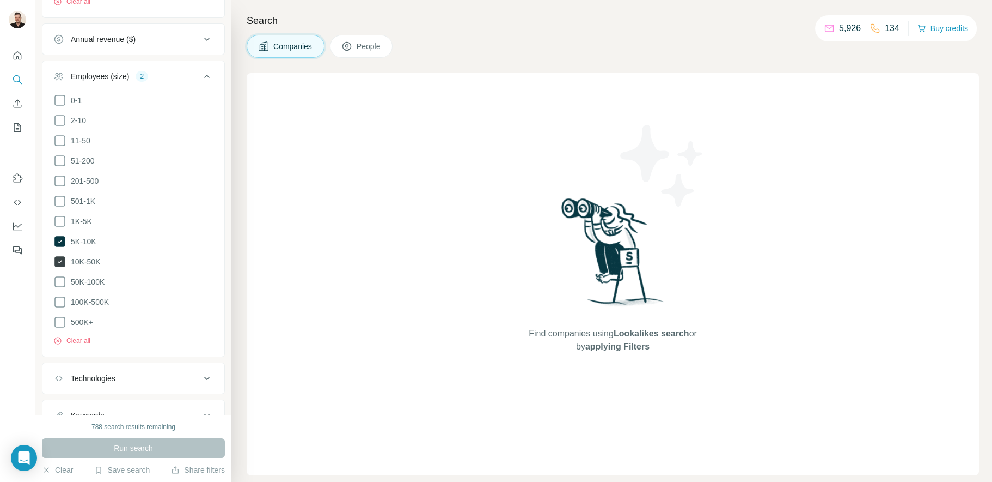
click at [59, 259] on icon at bounding box center [59, 261] width 13 height 13
click at [125, 452] on span "Run search" at bounding box center [133, 447] width 39 height 11
click at [58, 239] on icon at bounding box center [59, 241] width 11 height 11
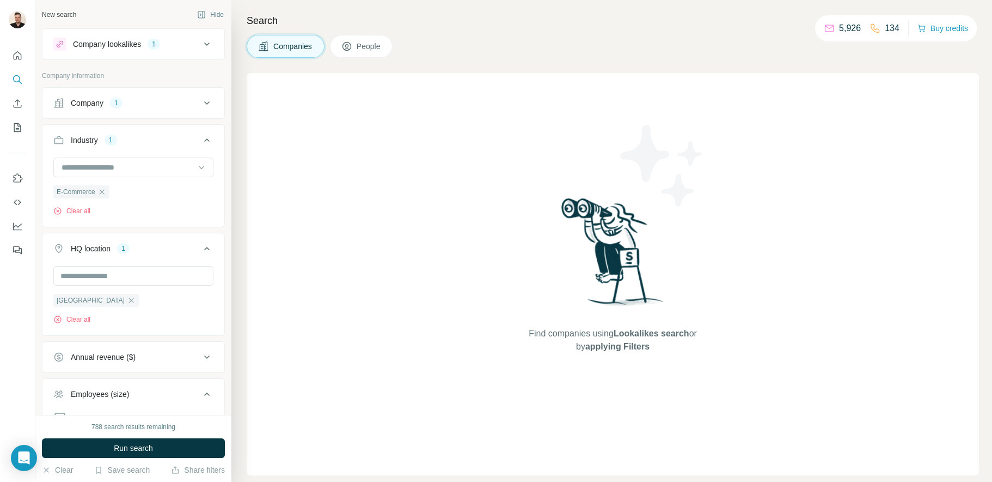
click at [200, 102] on icon at bounding box center [206, 102] width 13 height 13
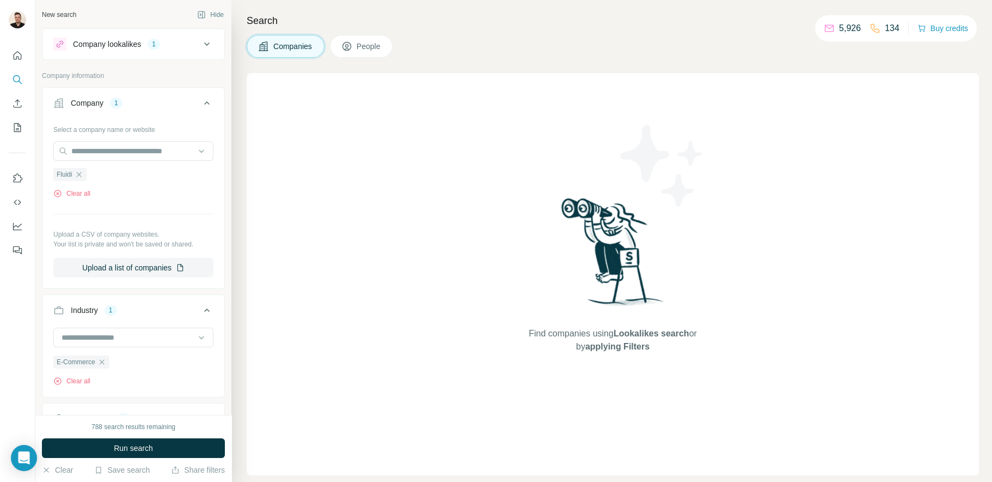
click at [204, 104] on icon at bounding box center [206, 102] width 5 height 3
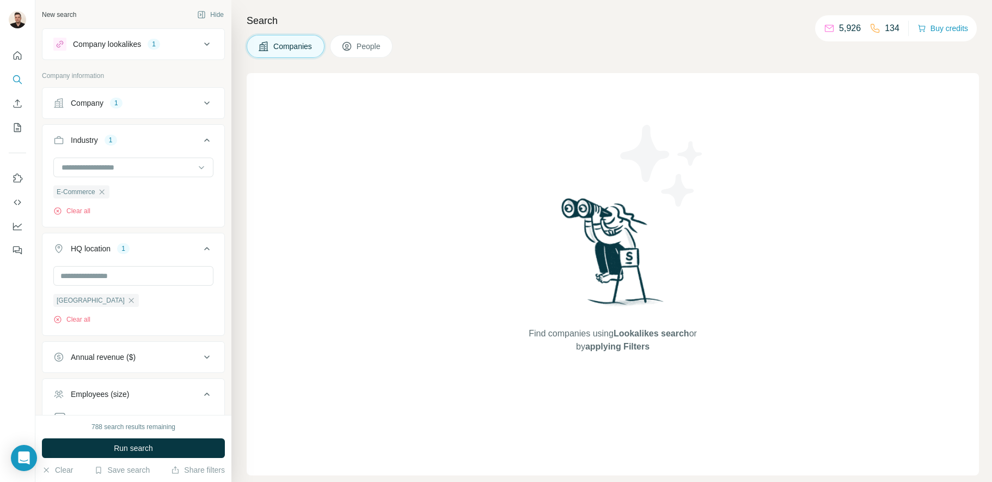
click at [200, 103] on icon at bounding box center [206, 102] width 13 height 13
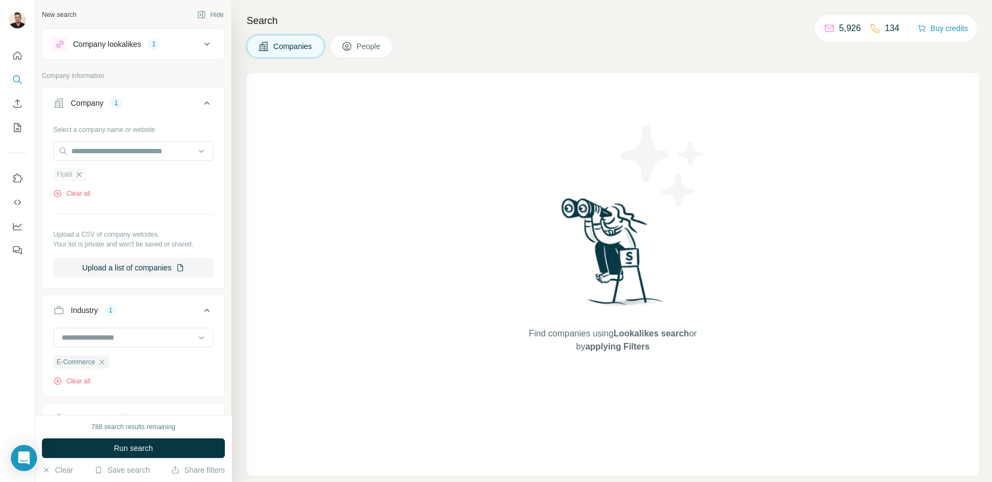
click at [81, 175] on icon "button" at bounding box center [79, 174] width 9 height 9
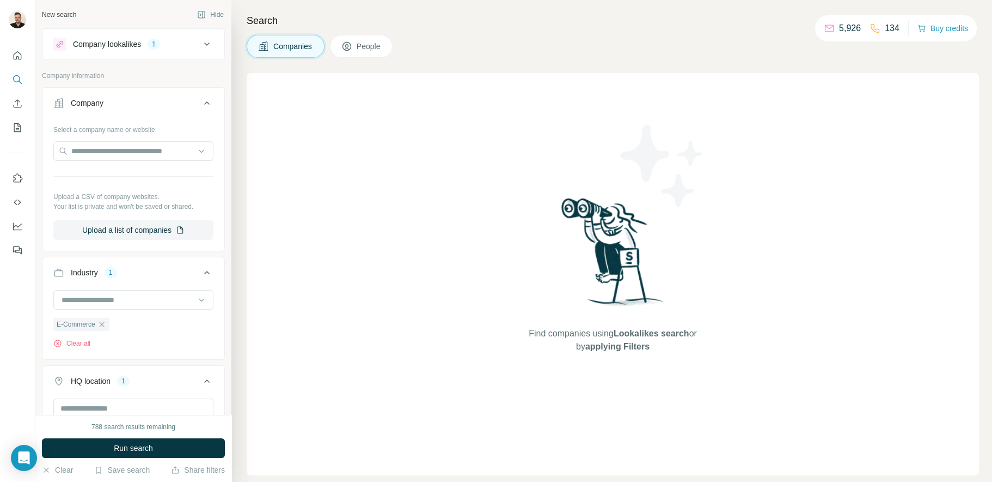
click at [201, 44] on icon at bounding box center [206, 44] width 13 height 13
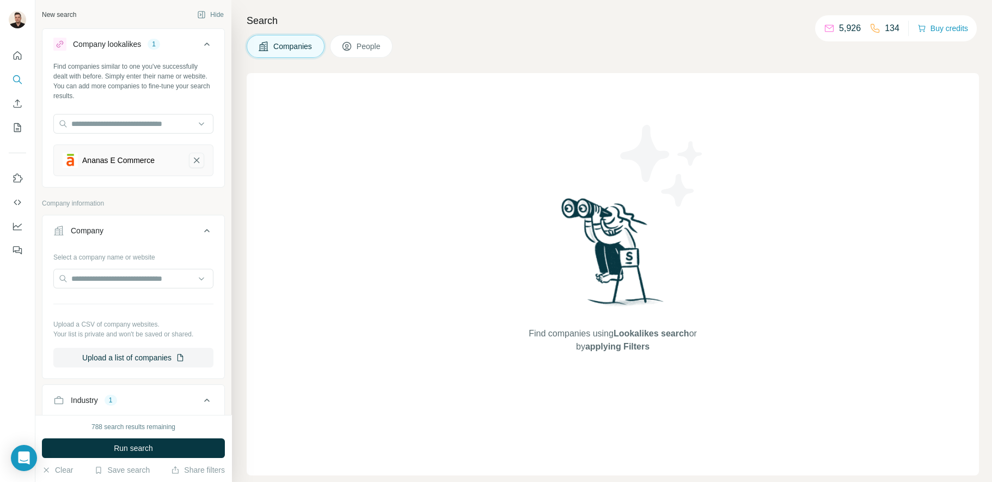
click at [192, 158] on icon "Ananas E Commerce-remove-button" at bounding box center [197, 160] width 10 height 11
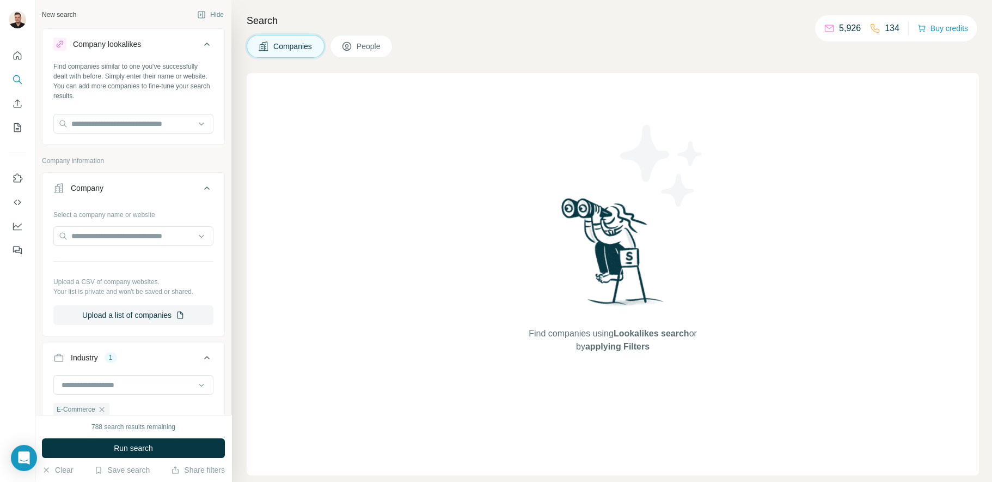
click at [200, 47] on icon at bounding box center [206, 44] width 13 height 13
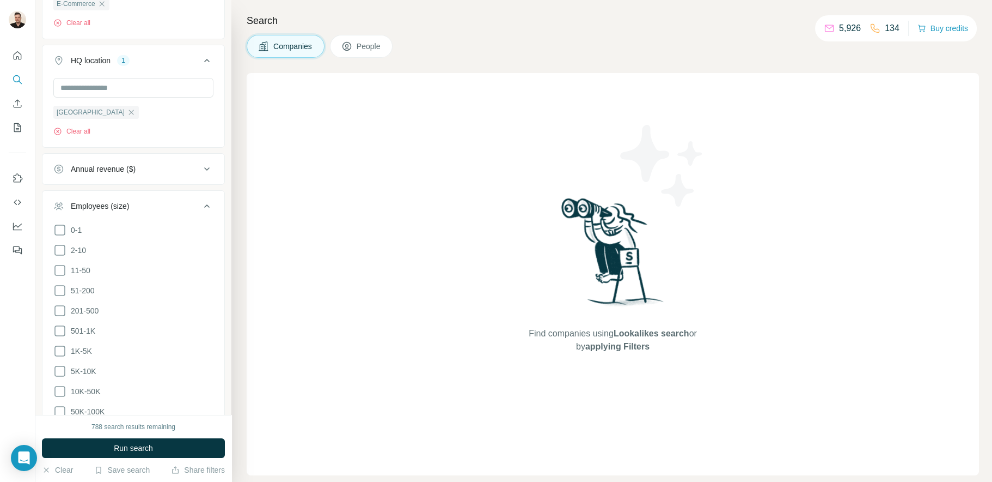
scroll to position [327, 0]
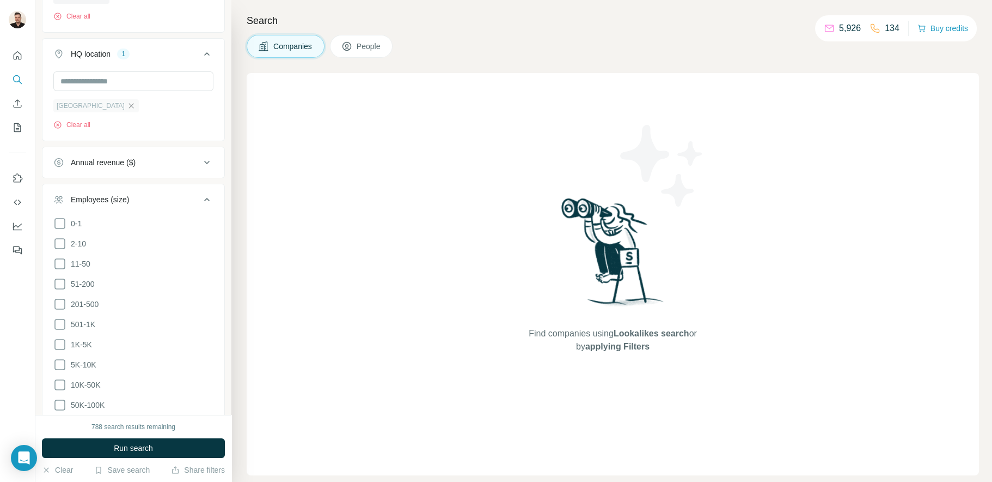
click at [127, 105] on icon "button" at bounding box center [131, 105] width 9 height 9
click at [99, 83] on input "text" at bounding box center [133, 81] width 160 height 20
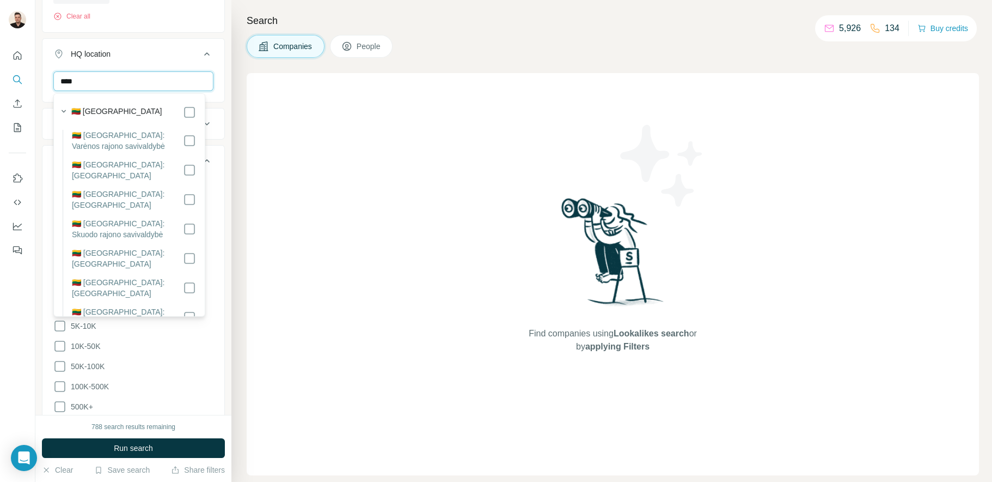
type input "****"
click at [215, 87] on div "**** Lithuania Clear all" at bounding box center [133, 104] width 182 height 67
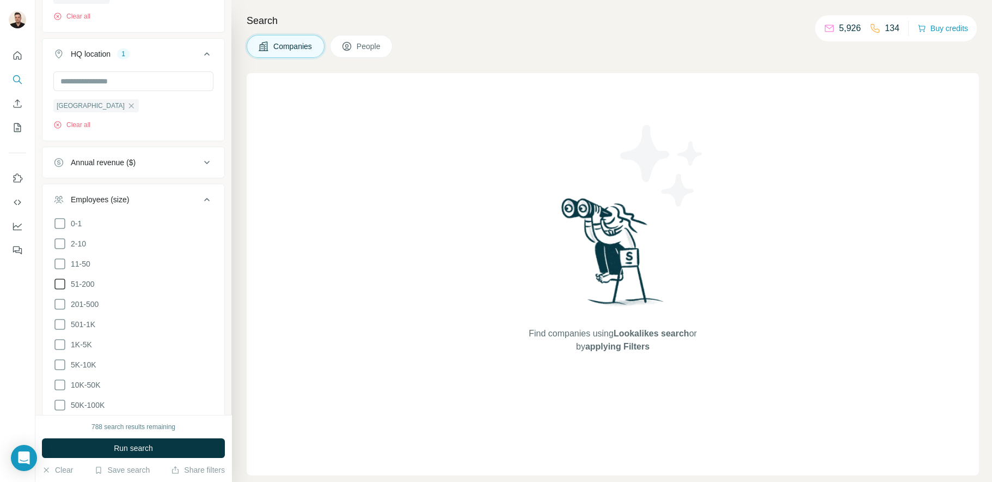
click at [55, 284] on icon at bounding box center [59, 283] width 13 height 13
drag, startPoint x: 58, startPoint y: 301, endPoint x: 58, endPoint y: 307, distance: 6.0
click at [58, 302] on icon at bounding box center [59, 303] width 13 height 13
click at [56, 318] on icon at bounding box center [59, 324] width 13 height 13
click at [57, 343] on icon at bounding box center [59, 344] width 13 height 13
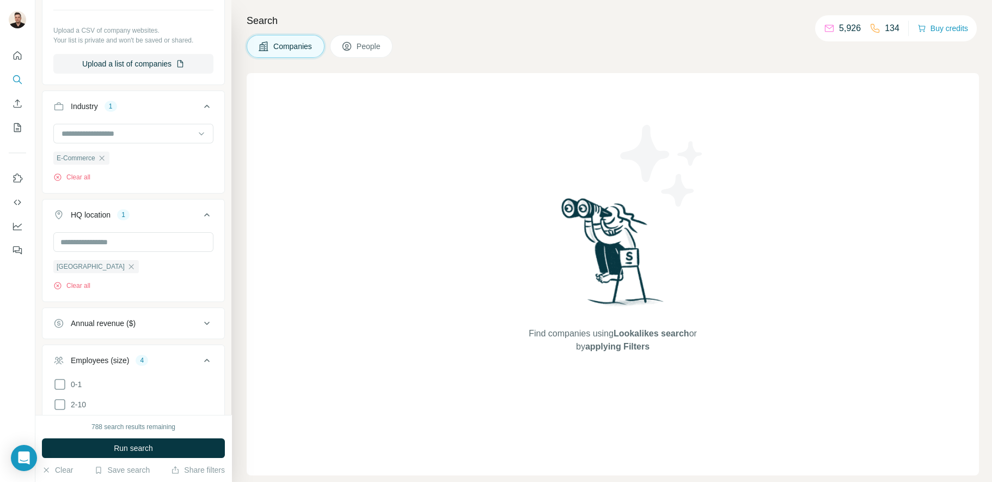
scroll to position [167, 0]
click at [130, 448] on span "Run search" at bounding box center [133, 447] width 39 height 11
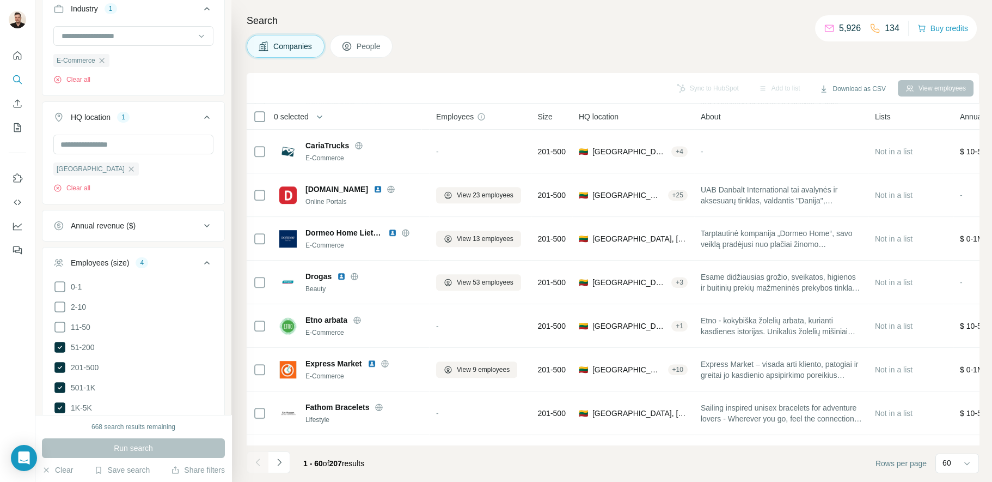
scroll to position [385, 0]
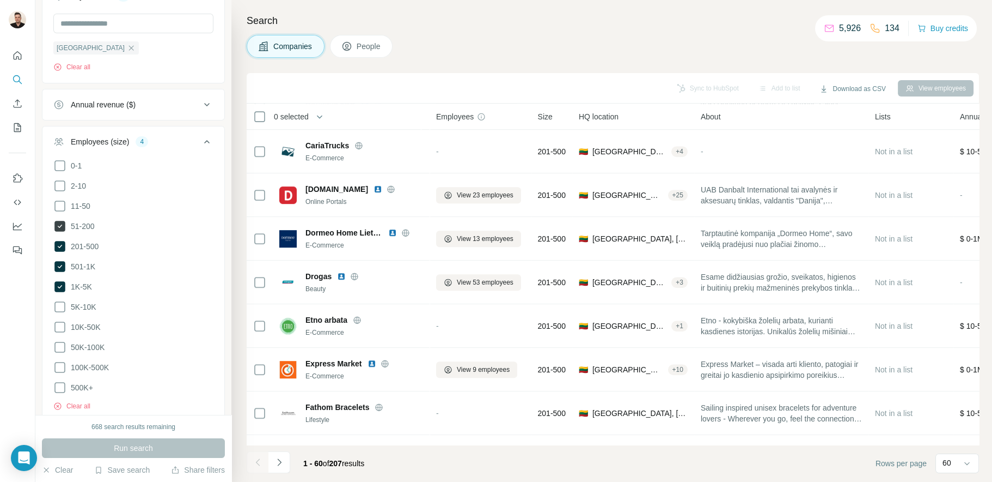
click at [61, 222] on icon at bounding box center [59, 226] width 11 height 11
click at [56, 304] on icon at bounding box center [59, 306] width 13 height 13
click at [81, 448] on button "Run search" at bounding box center [133, 448] width 183 height 20
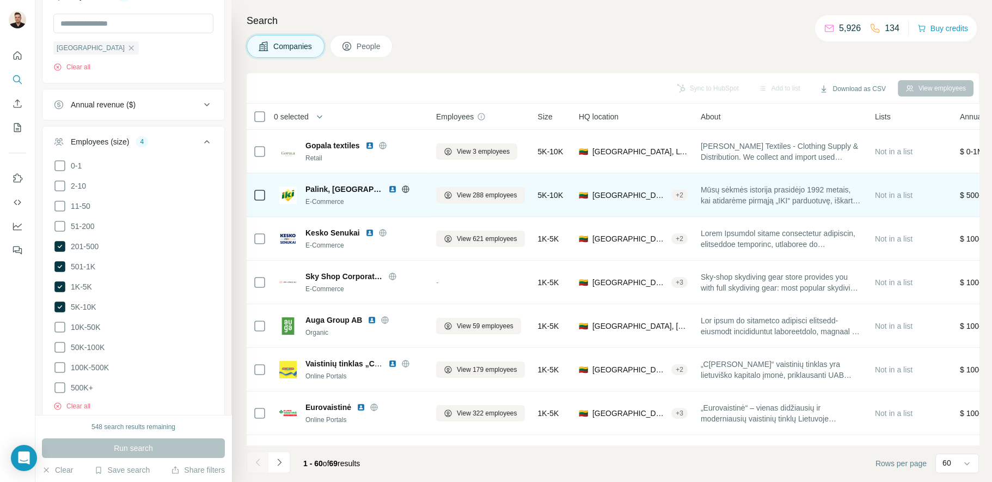
click at [404, 189] on icon at bounding box center [405, 188] width 3 height 7
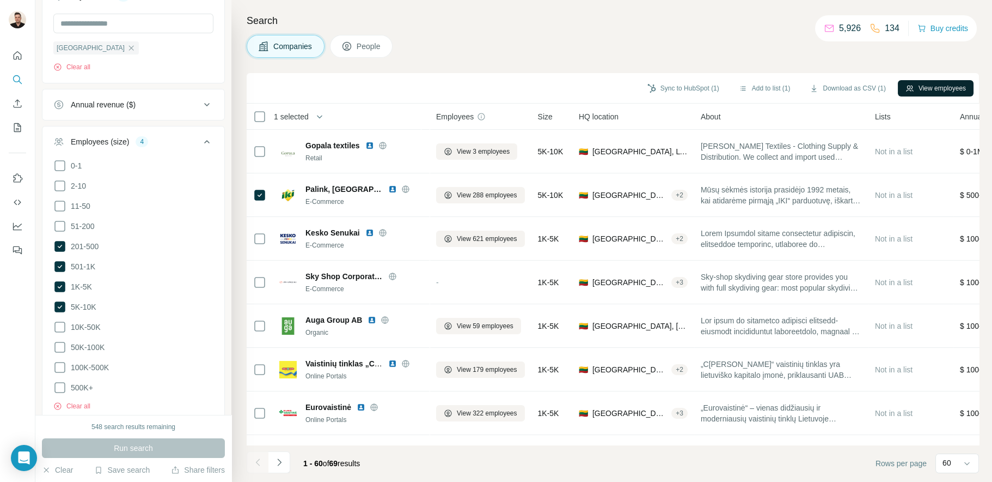
click at [922, 84] on button "View employees" at bounding box center [936, 88] width 76 height 16
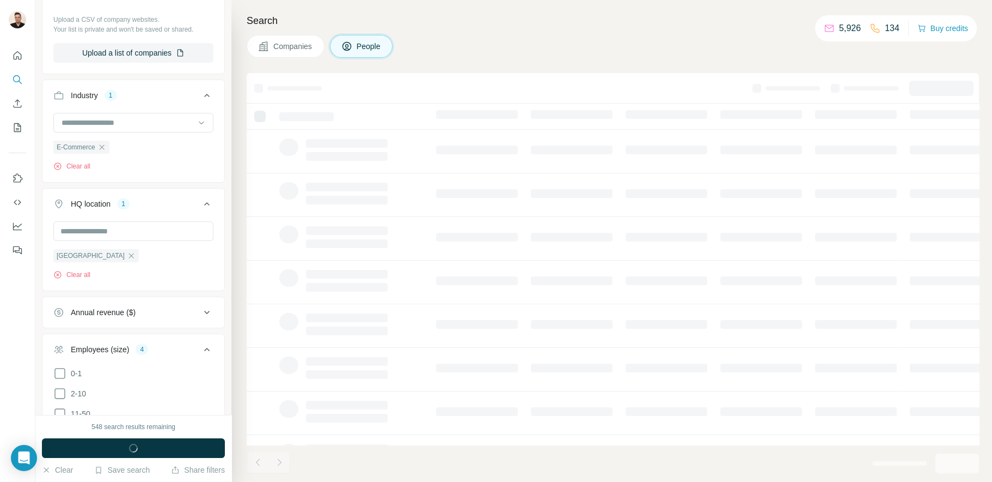
scroll to position [592, 0]
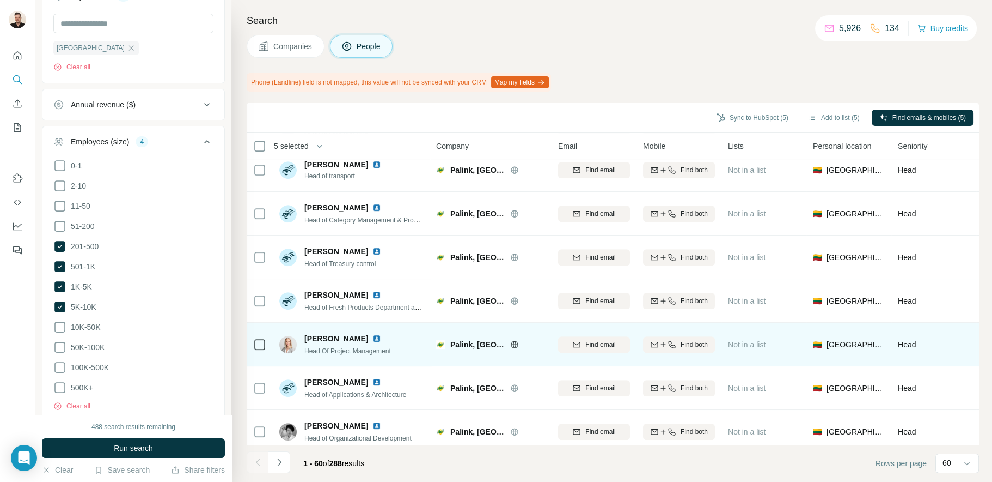
scroll to position [1471, 0]
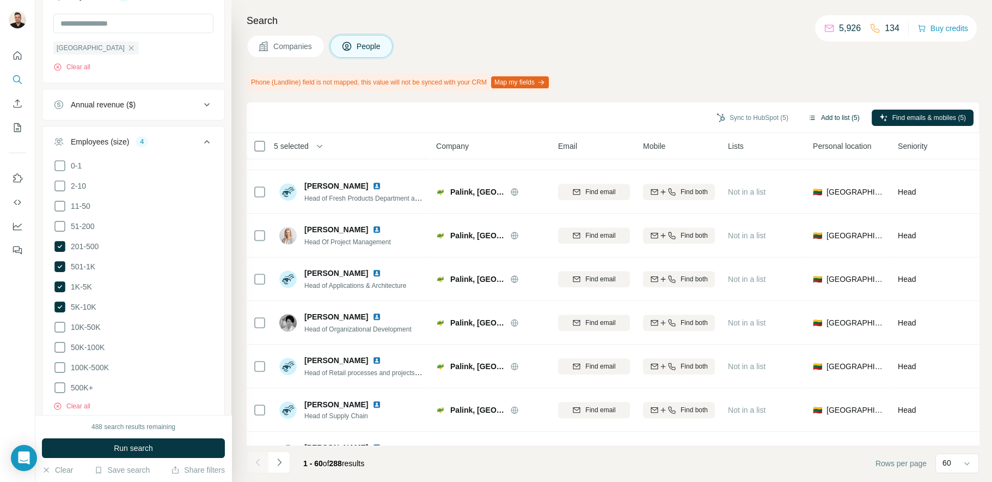
click at [821, 116] on button "Add to list (5)" at bounding box center [834, 117] width 67 height 16
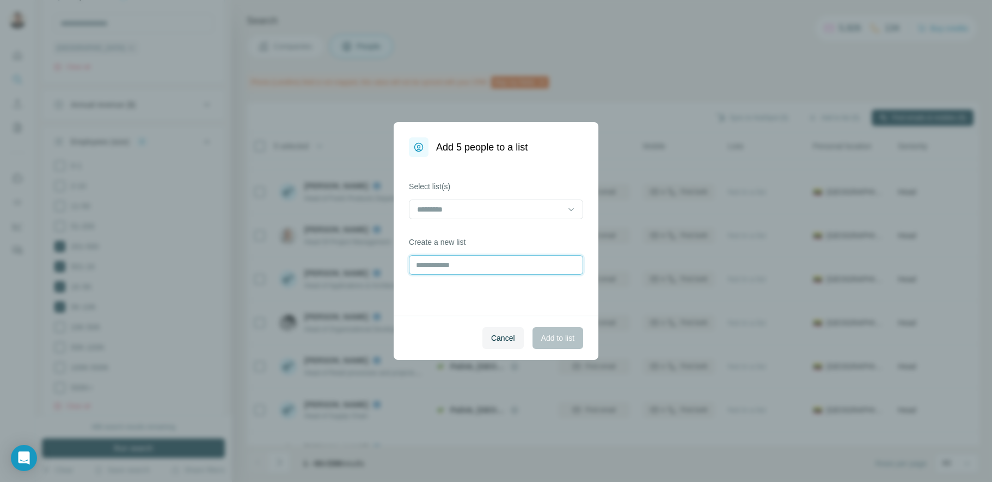
click at [461, 266] on input "text" at bounding box center [496, 265] width 174 height 20
type input "**********"
click at [548, 342] on span "Add to list" at bounding box center [557, 337] width 33 height 11
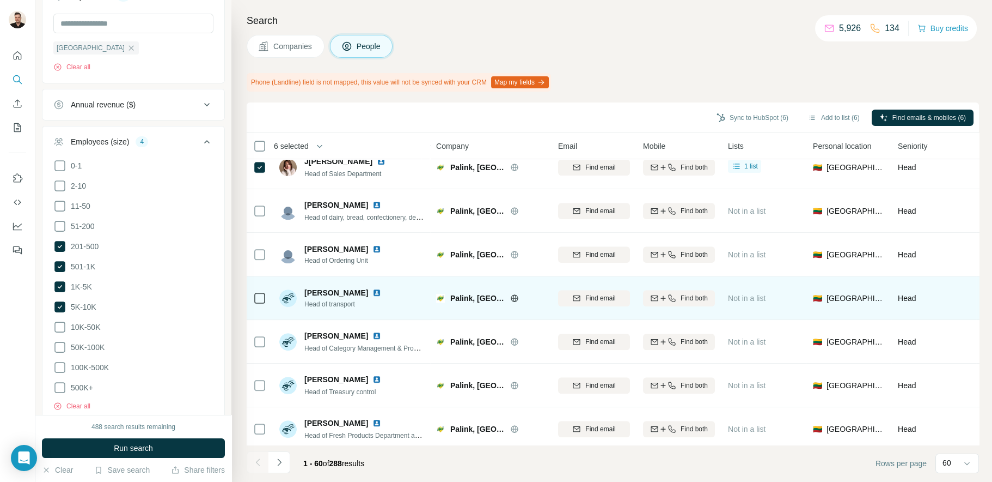
scroll to position [1253, 0]
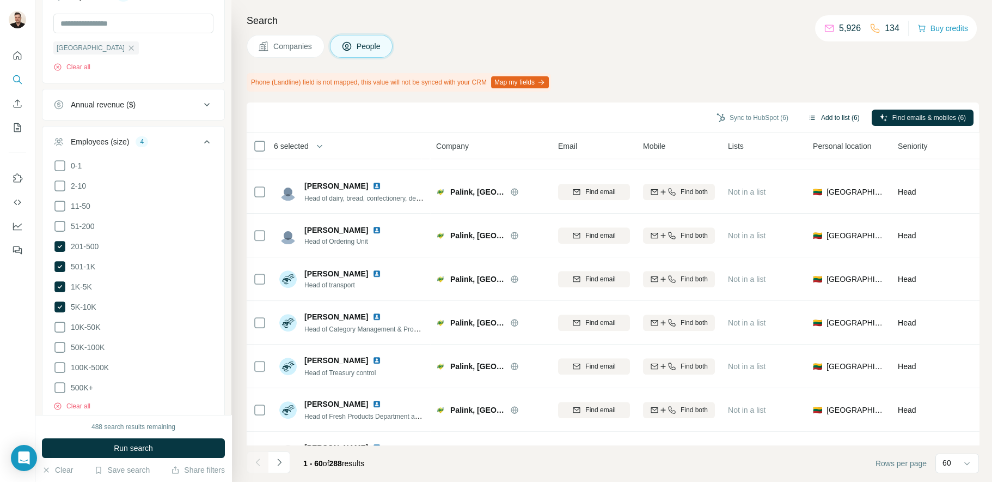
click at [819, 115] on button "Add to list (6)" at bounding box center [834, 117] width 67 height 16
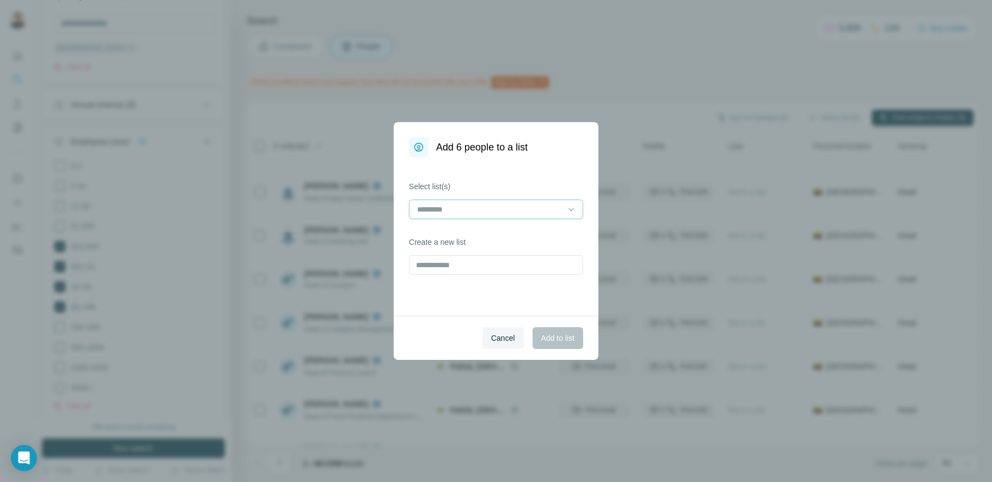
click at [497, 216] on div at bounding box center [489, 209] width 147 height 19
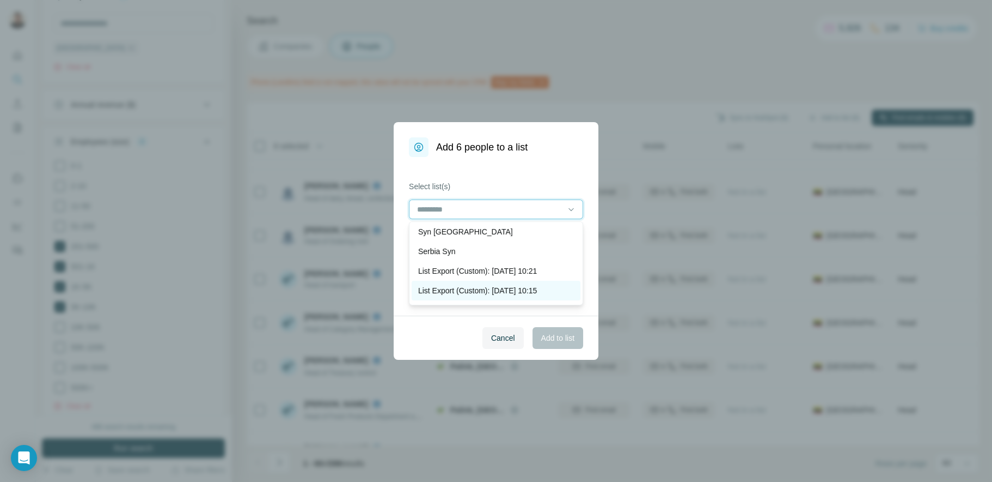
scroll to position [0, 0]
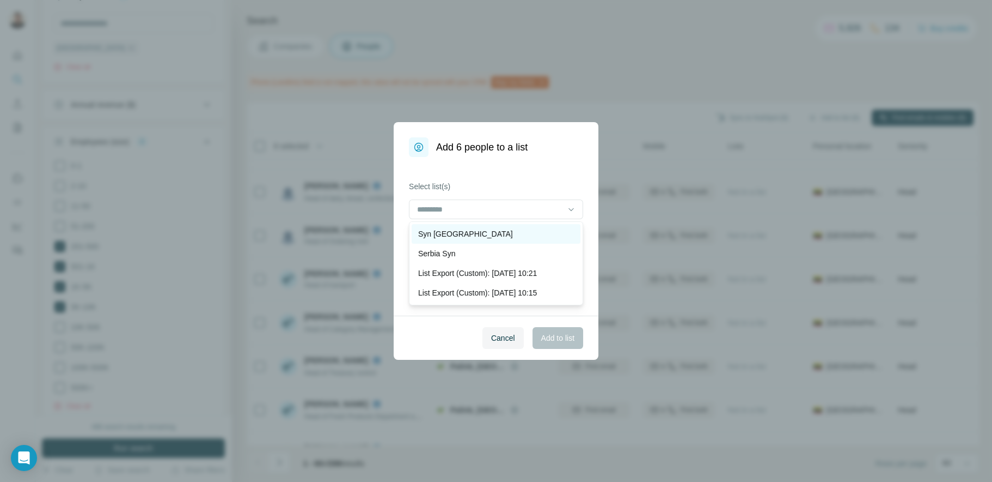
click at [447, 238] on p "Syn Lithuania" at bounding box center [465, 233] width 95 height 11
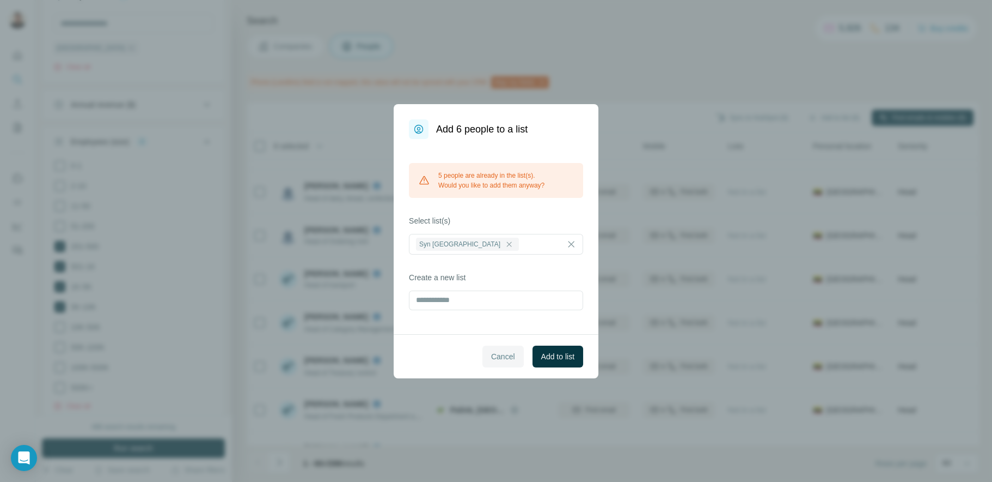
click at [508, 357] on span "Cancel" at bounding box center [503, 356] width 24 height 11
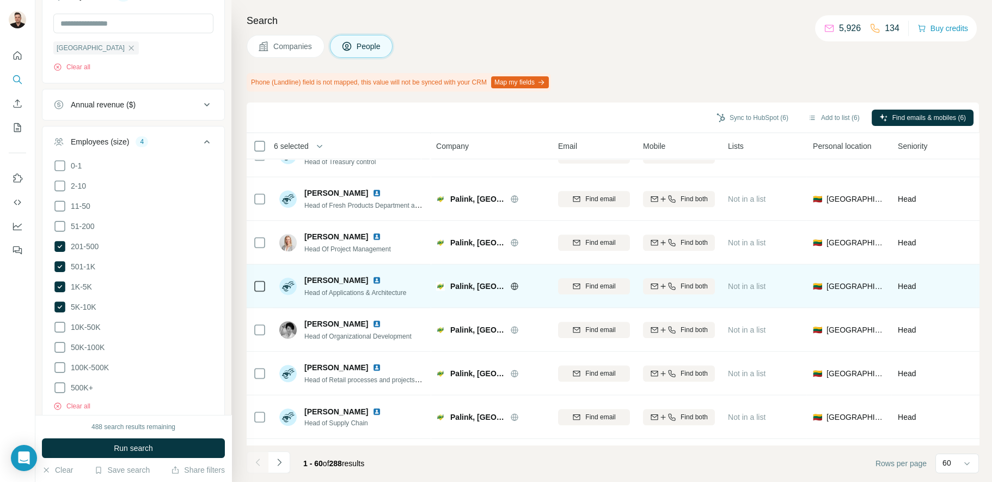
scroll to position [1471, 0]
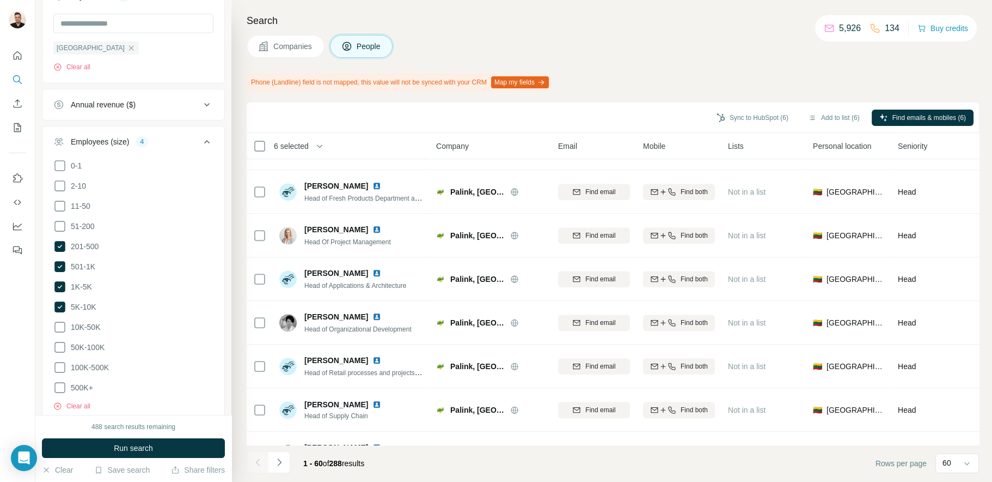
click at [283, 53] on button "Companies" at bounding box center [286, 46] width 78 height 23
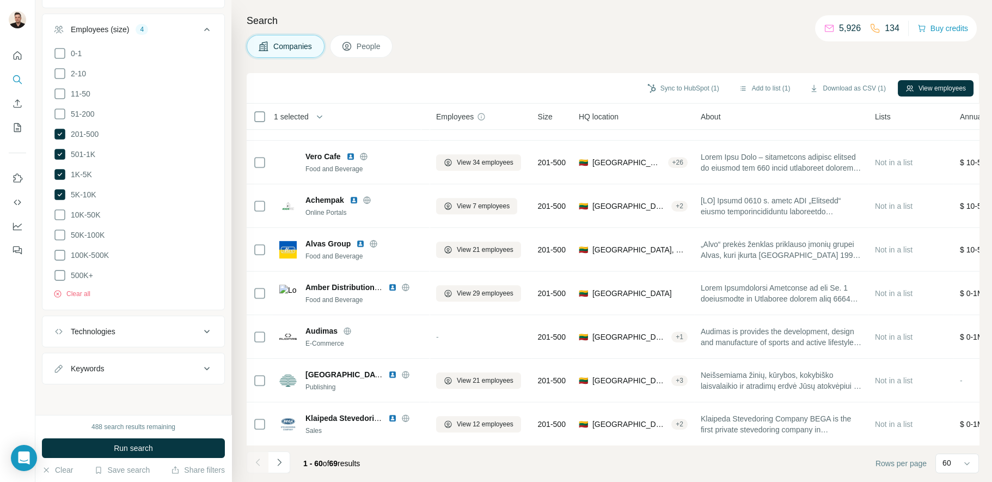
scroll to position [423, 0]
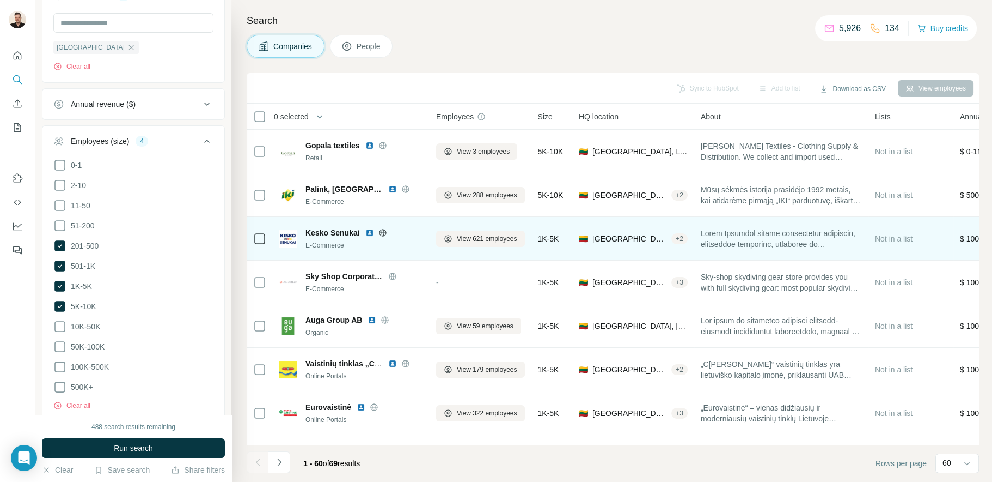
click at [381, 233] on icon at bounding box center [383, 232] width 9 height 9
click at [461, 237] on span "View 621 employees" at bounding box center [487, 239] width 60 height 10
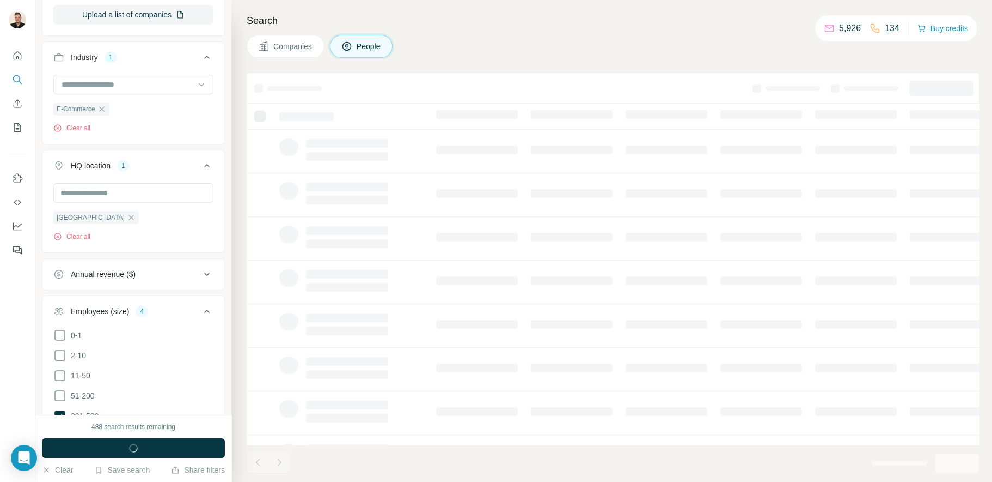
scroll to position [592, 0]
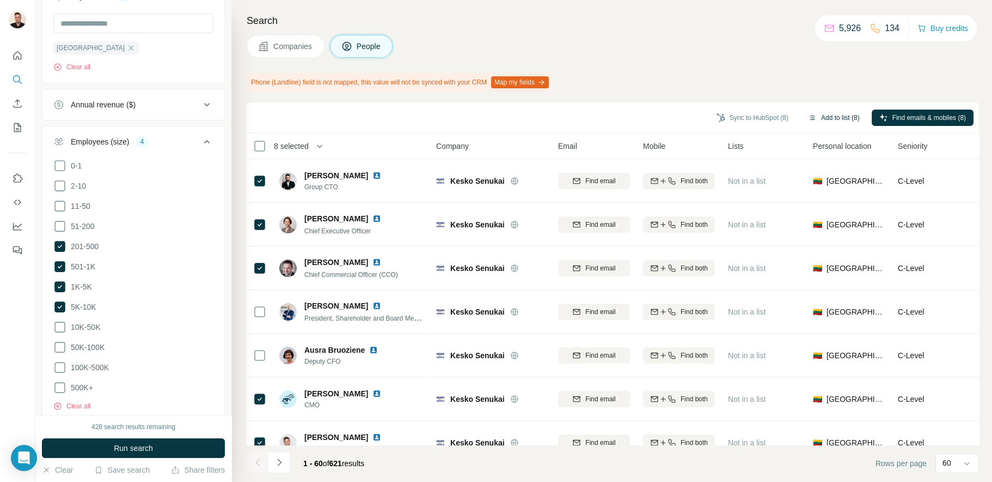
click at [822, 118] on button "Add to list (8)" at bounding box center [834, 117] width 67 height 16
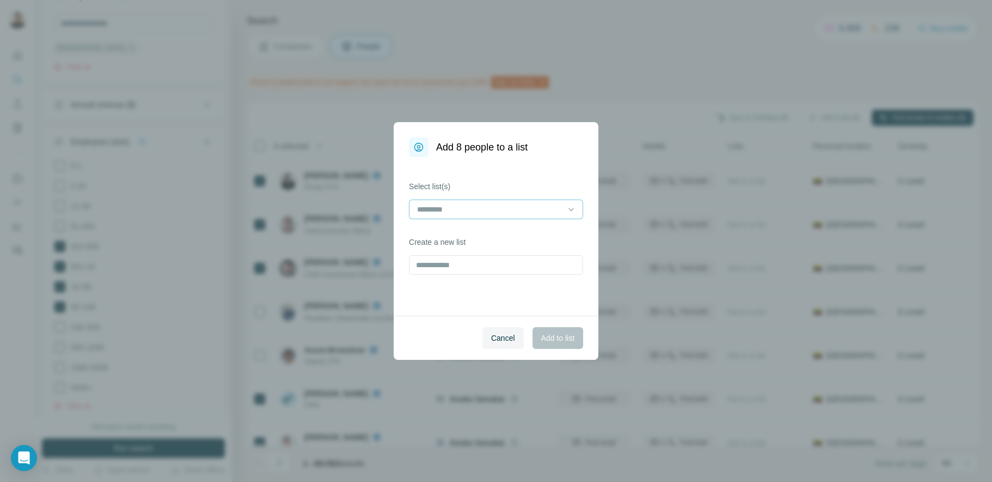
click at [522, 211] on input at bounding box center [489, 209] width 147 height 12
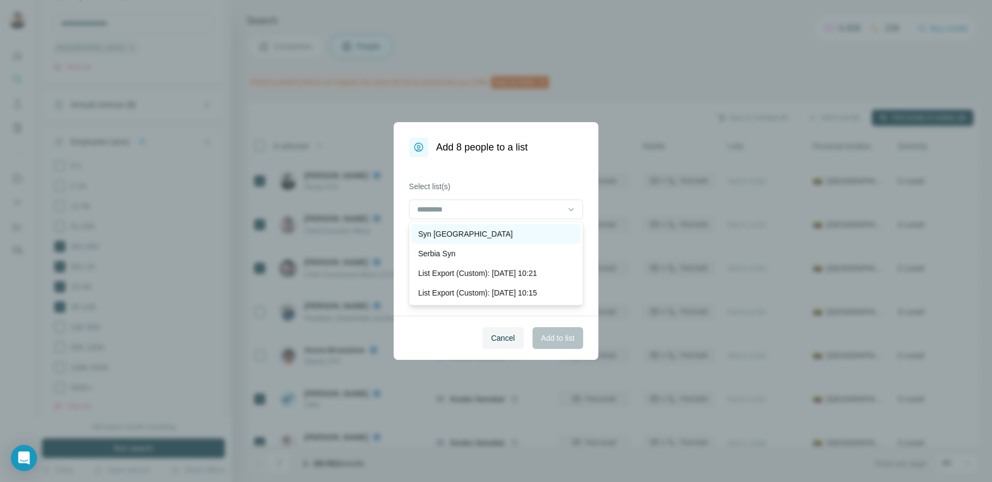
click at [472, 233] on div "Syn Lithuania" at bounding box center [496, 233] width 156 height 11
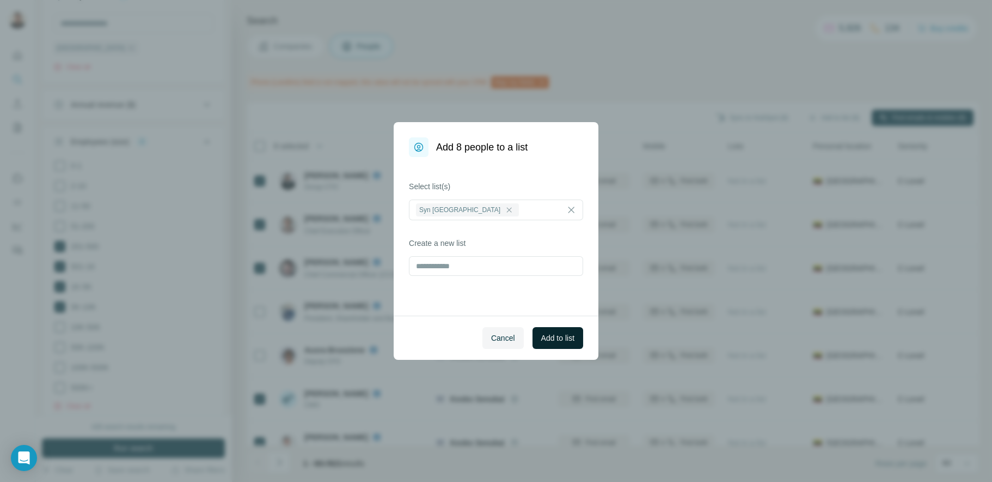
click at [555, 340] on span "Add to list" at bounding box center [557, 337] width 33 height 11
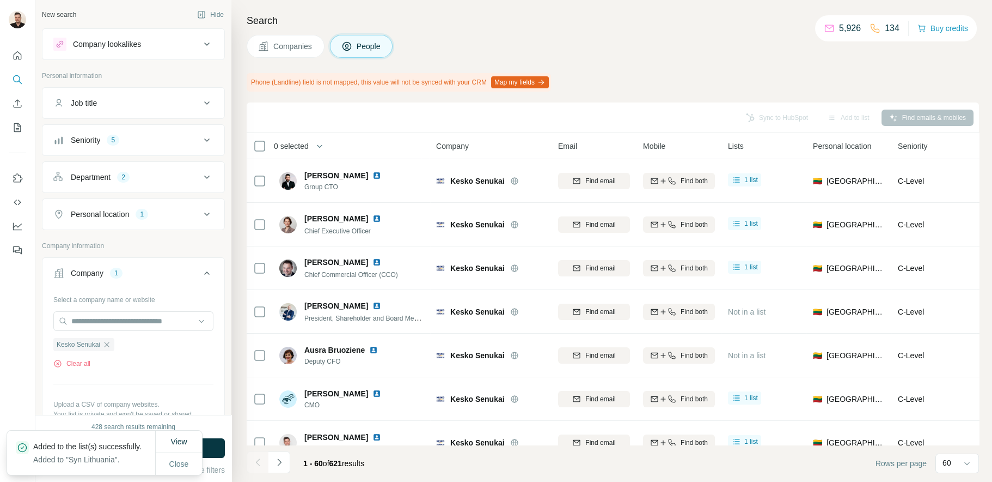
scroll to position [592, 0]
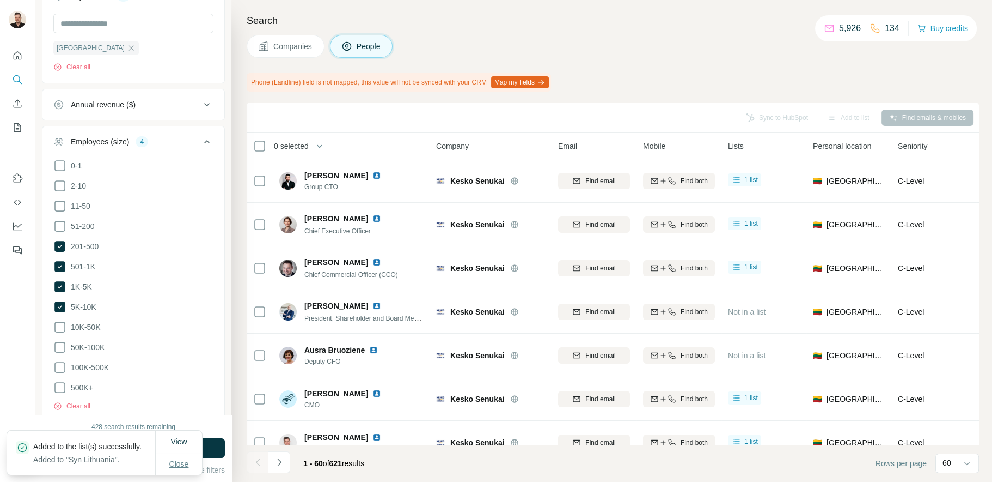
click at [175, 466] on span "Close" at bounding box center [179, 463] width 20 height 11
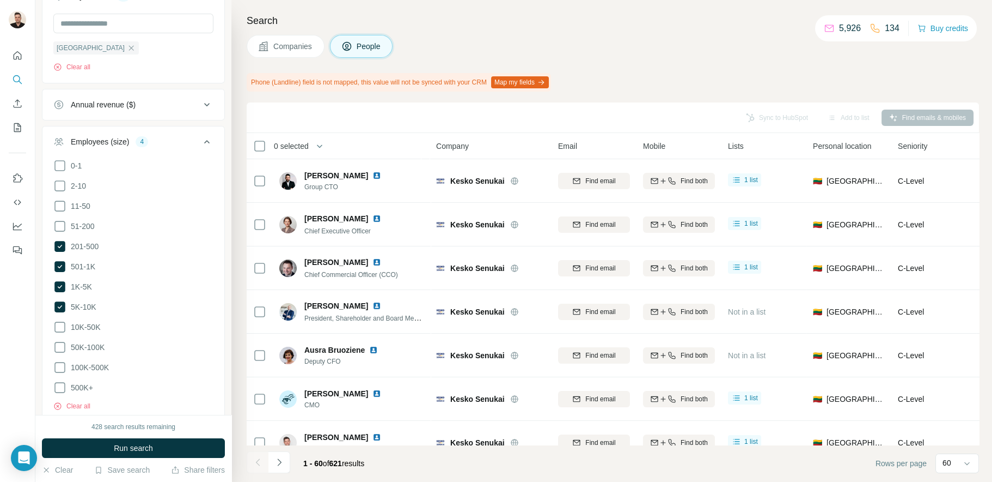
click at [273, 46] on span "Companies" at bounding box center [293, 46] width 40 height 11
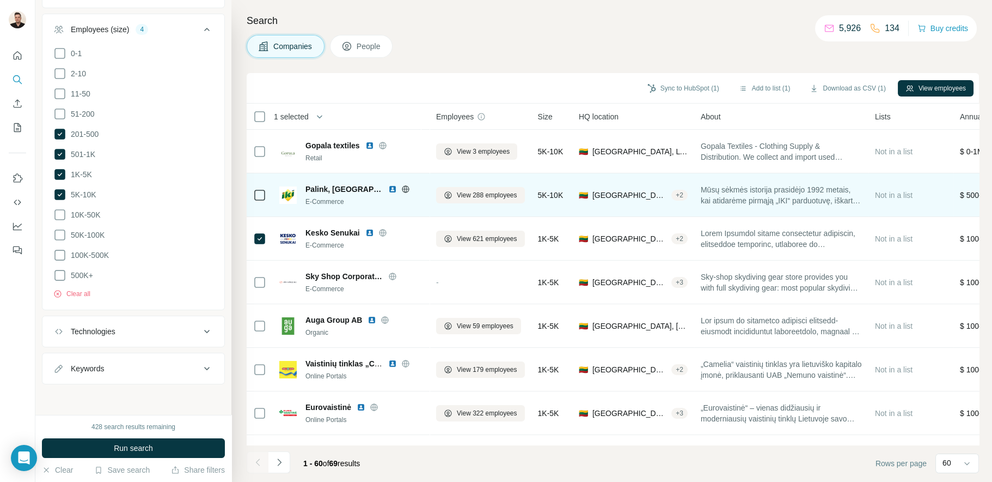
scroll to position [423, 0]
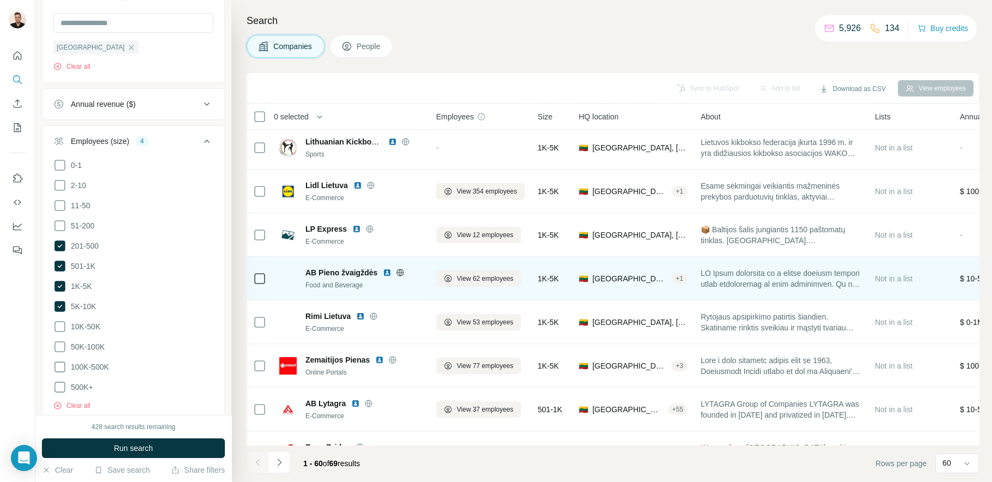
scroll to position [327, 0]
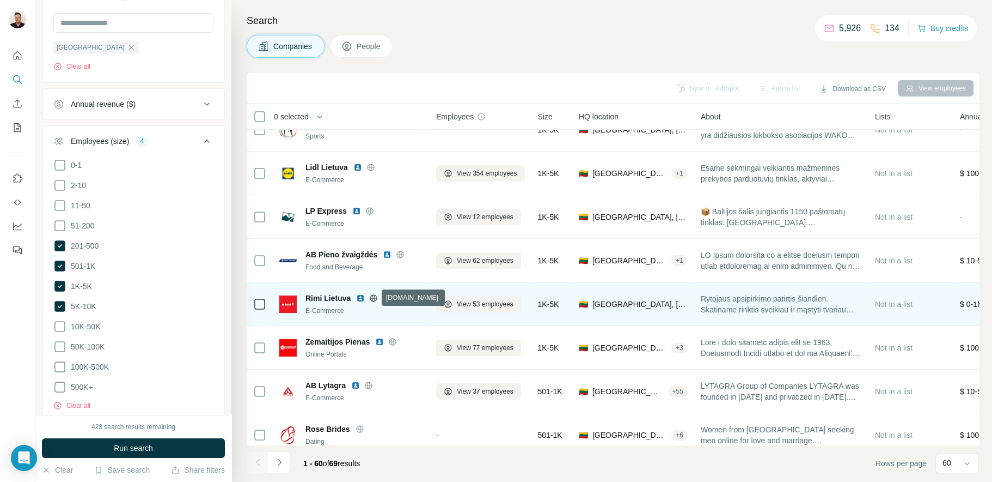
click at [372, 297] on icon at bounding box center [373, 298] width 9 height 9
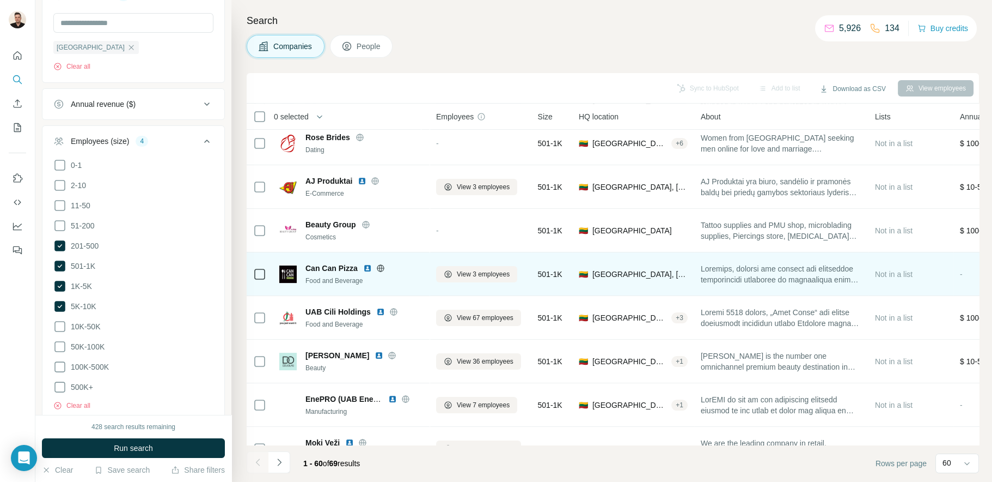
scroll to position [599, 0]
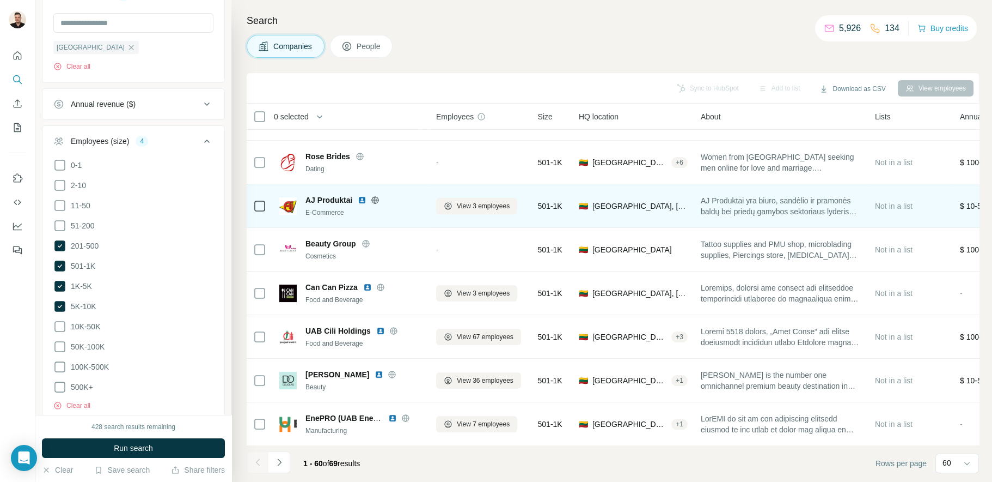
click at [375, 198] on icon at bounding box center [375, 200] width 9 height 9
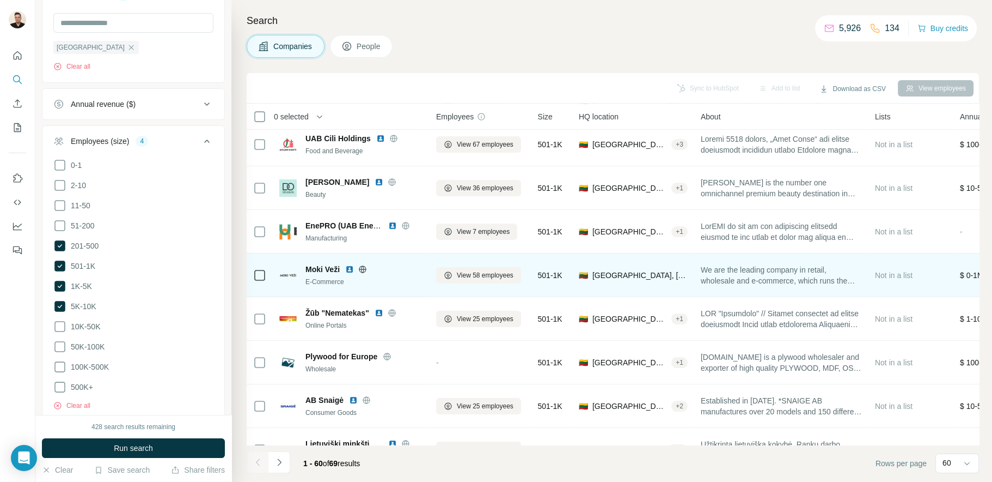
scroll to position [817, 0]
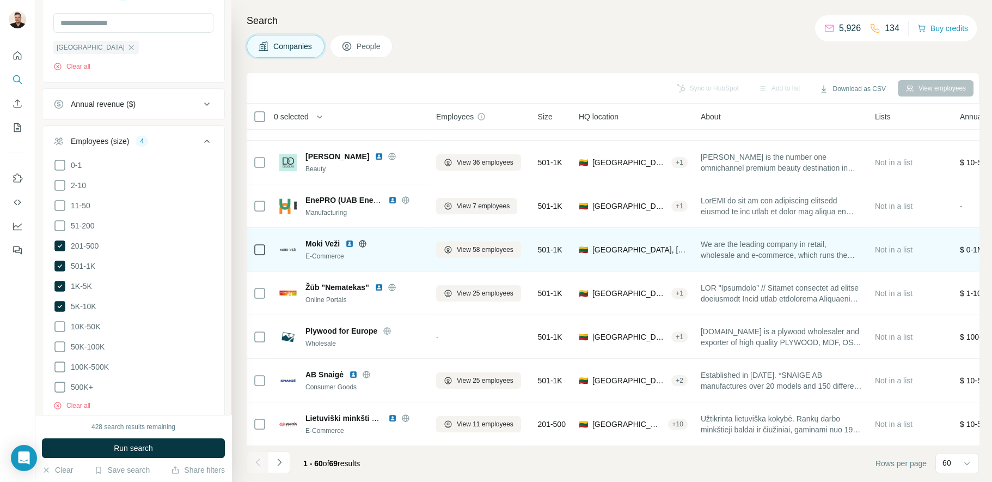
click at [364, 242] on icon at bounding box center [362, 243] width 9 height 9
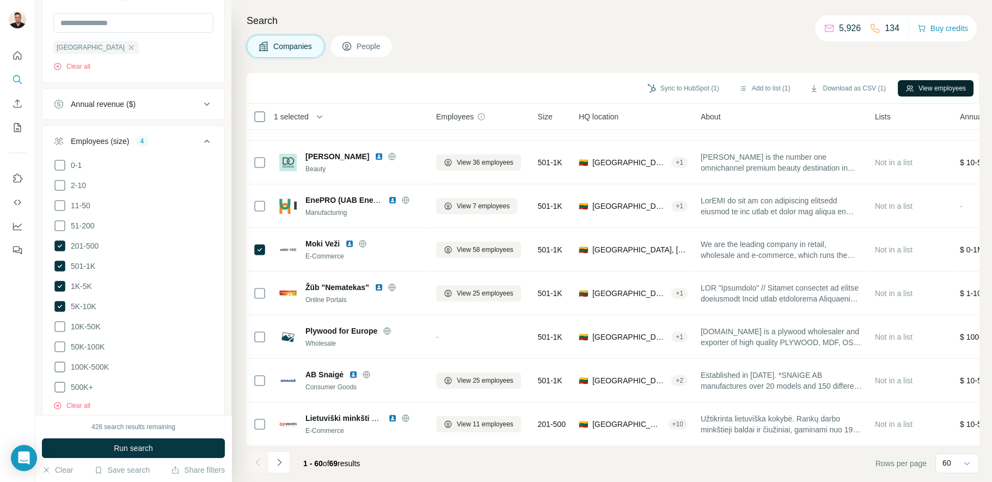
click at [909, 86] on icon "button" at bounding box center [909, 88] width 7 height 6
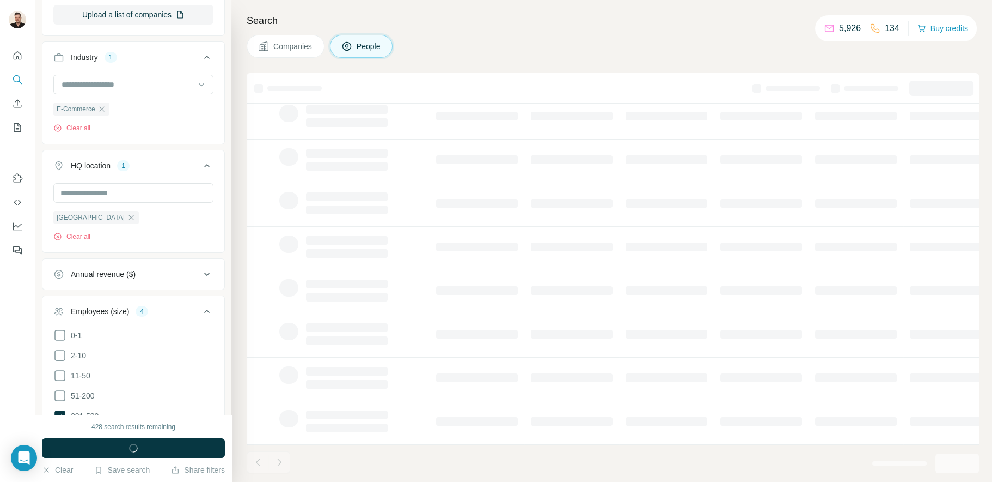
scroll to position [592, 0]
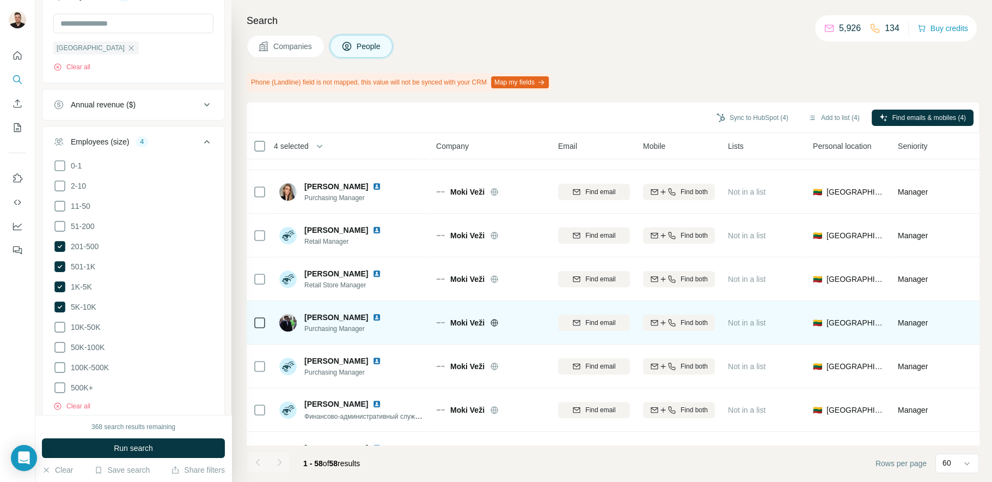
scroll to position [1089, 0]
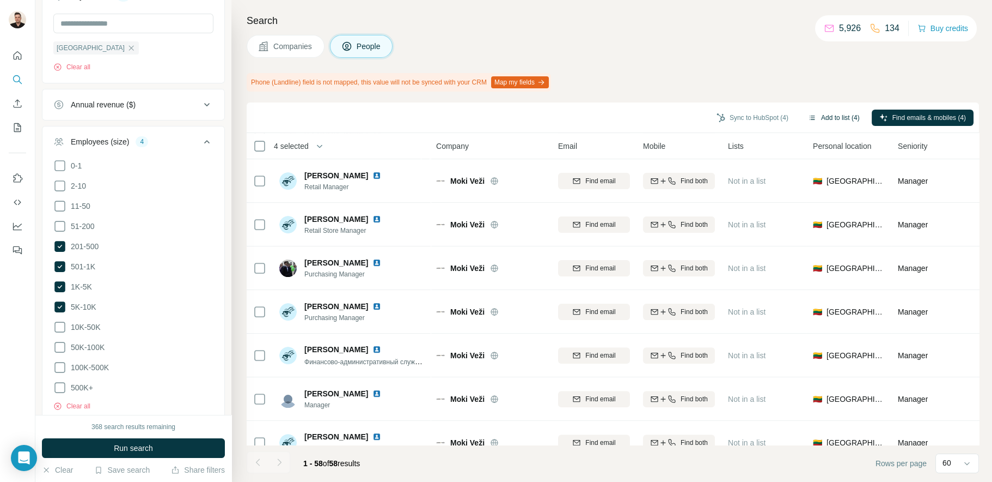
click at [830, 117] on button "Add to list (4)" at bounding box center [834, 117] width 67 height 16
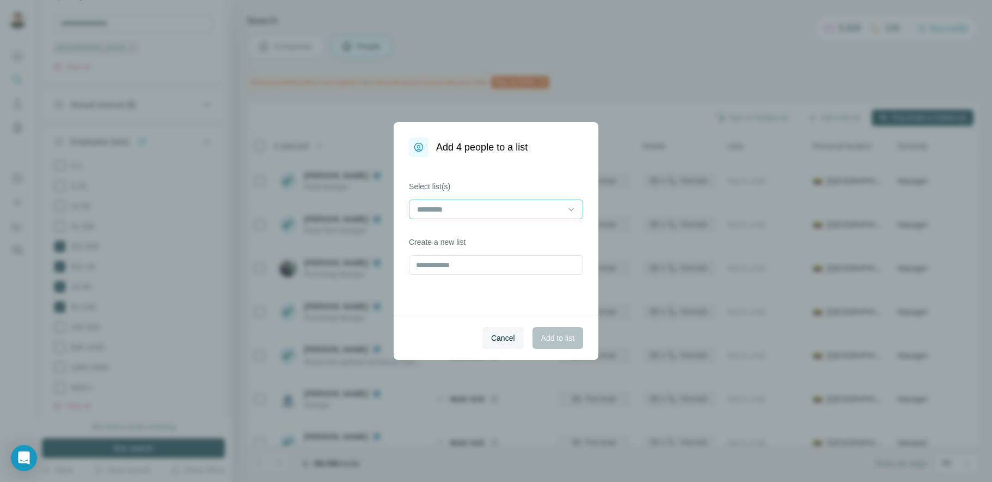
click at [445, 215] on input at bounding box center [489, 209] width 147 height 12
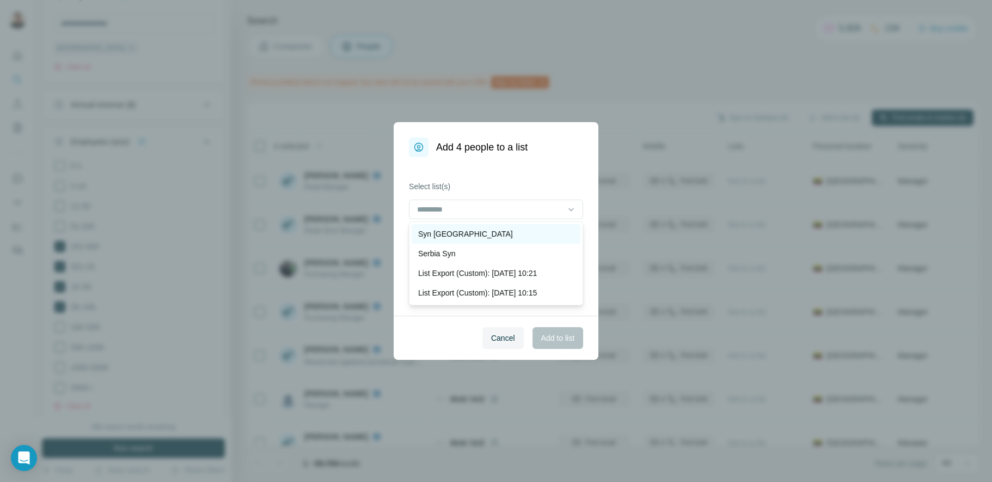
click at [458, 235] on p "Syn Lithuania" at bounding box center [465, 233] width 95 height 11
click at [545, 334] on span "Add to list" at bounding box center [557, 337] width 33 height 11
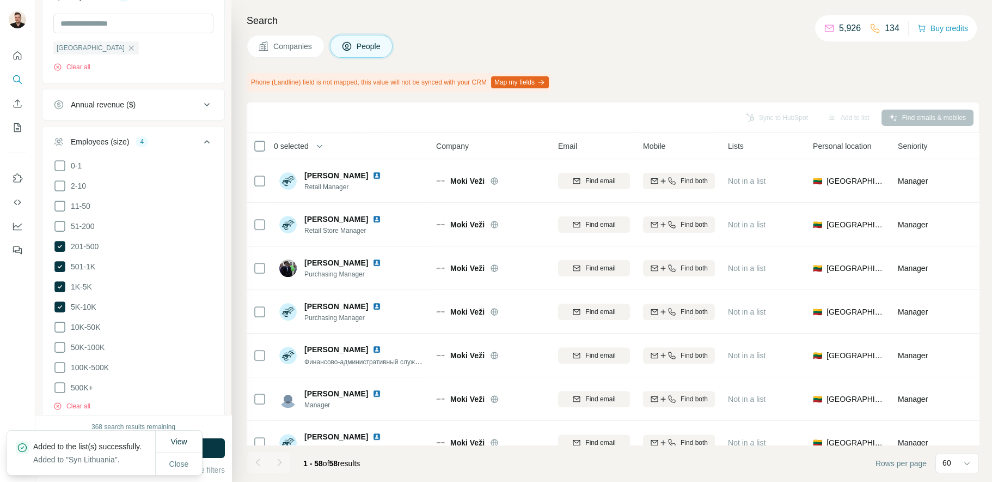
click at [291, 47] on span "Companies" at bounding box center [293, 46] width 40 height 11
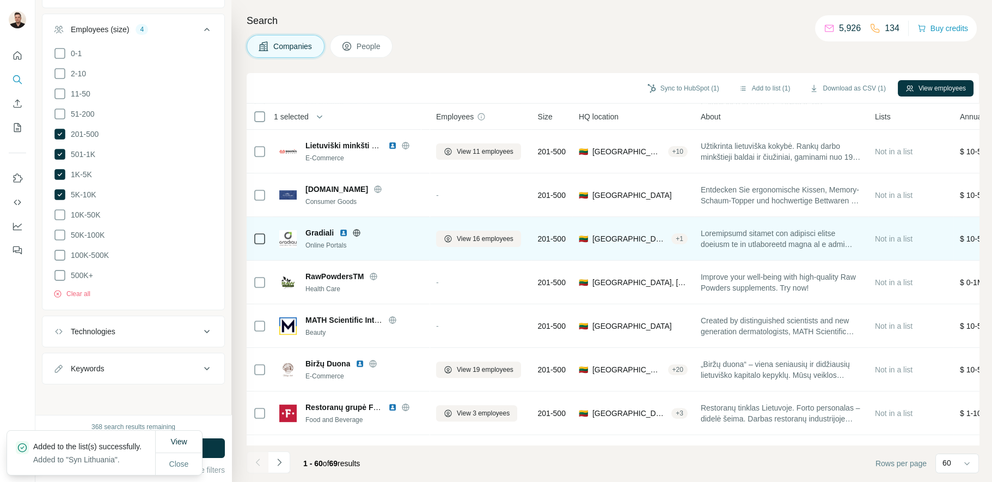
scroll to position [423, 0]
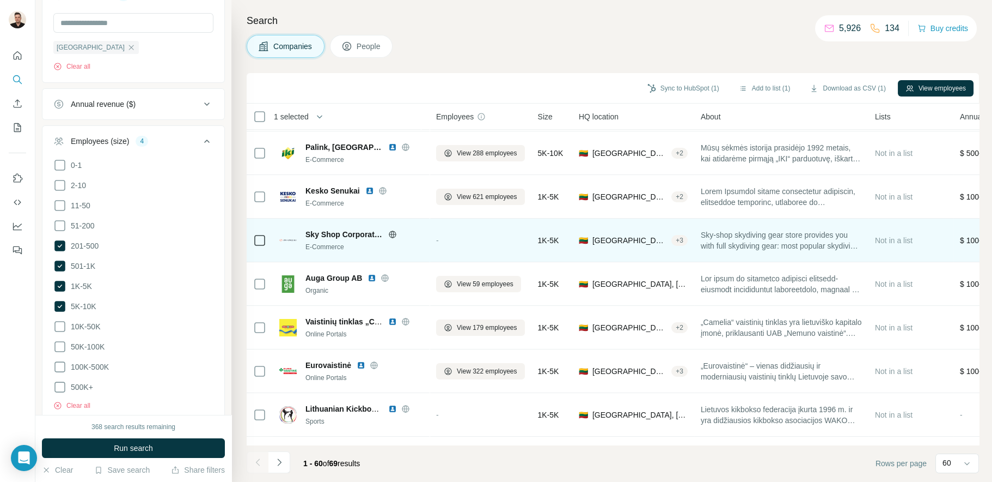
scroll to position [54, 0]
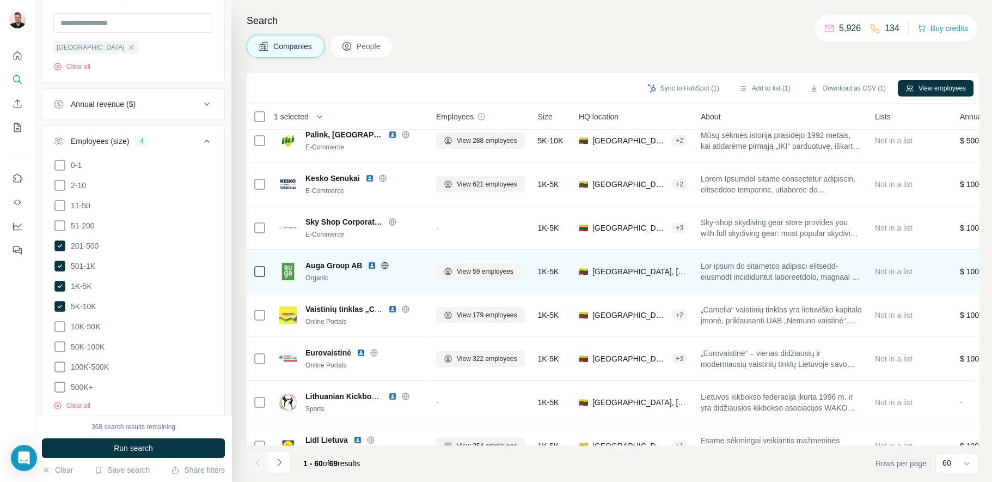
drag, startPoint x: 383, startPoint y: 265, endPoint x: 390, endPoint y: 265, distance: 6.6
click at [384, 265] on icon at bounding box center [385, 264] width 3 height 7
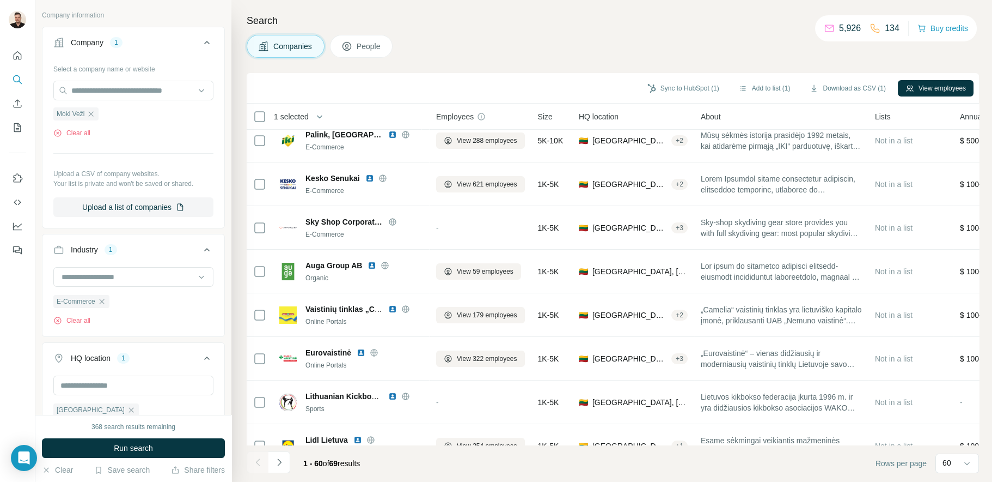
scroll to position [41, 0]
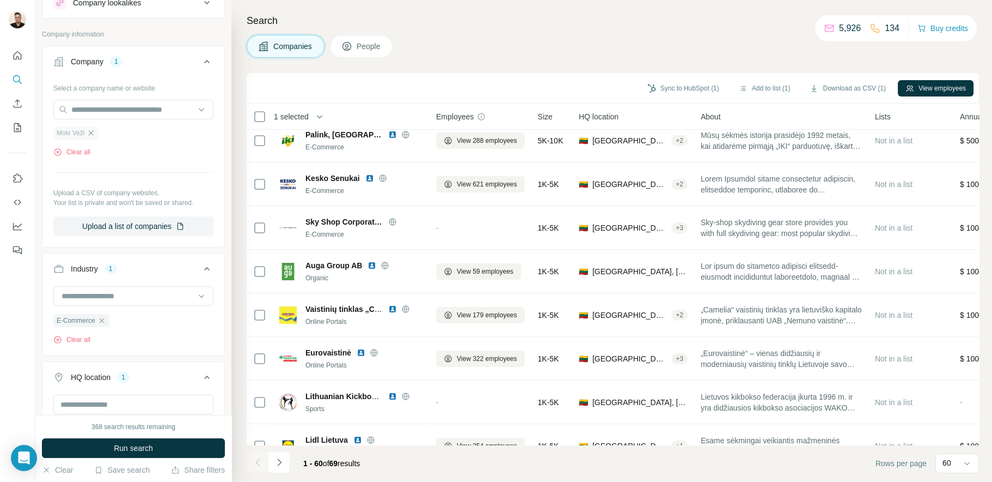
click at [92, 133] on icon "button" at bounding box center [91, 132] width 5 height 5
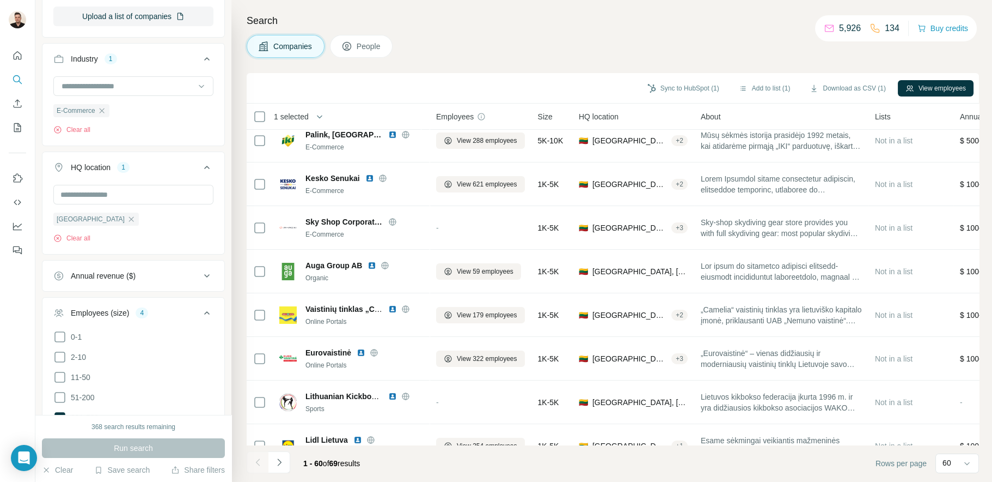
scroll to position [218, 0]
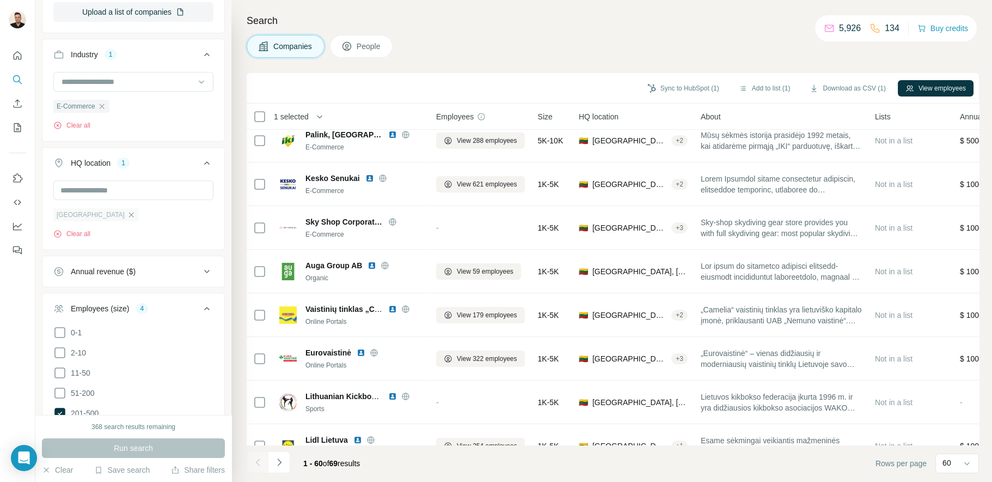
click at [127, 214] on icon "button" at bounding box center [131, 214] width 9 height 9
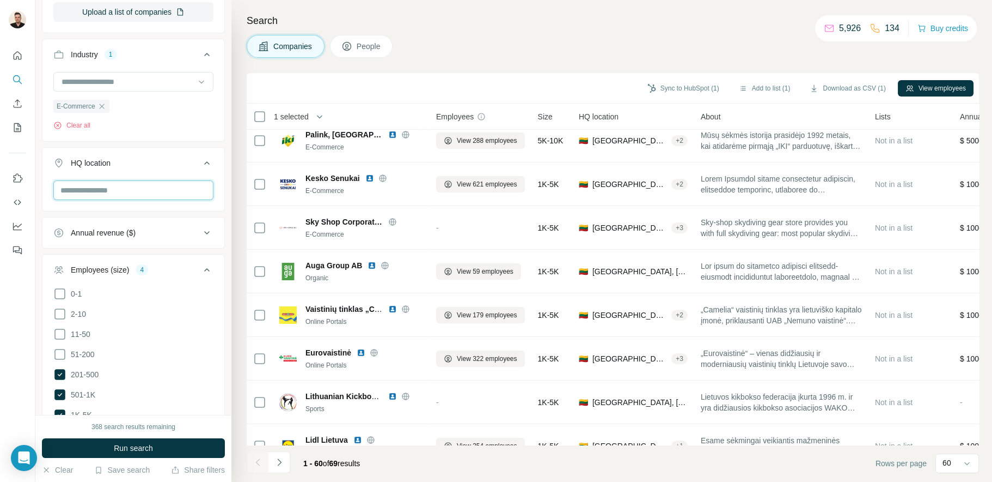
click at [86, 194] on input "text" at bounding box center [133, 190] width 160 height 20
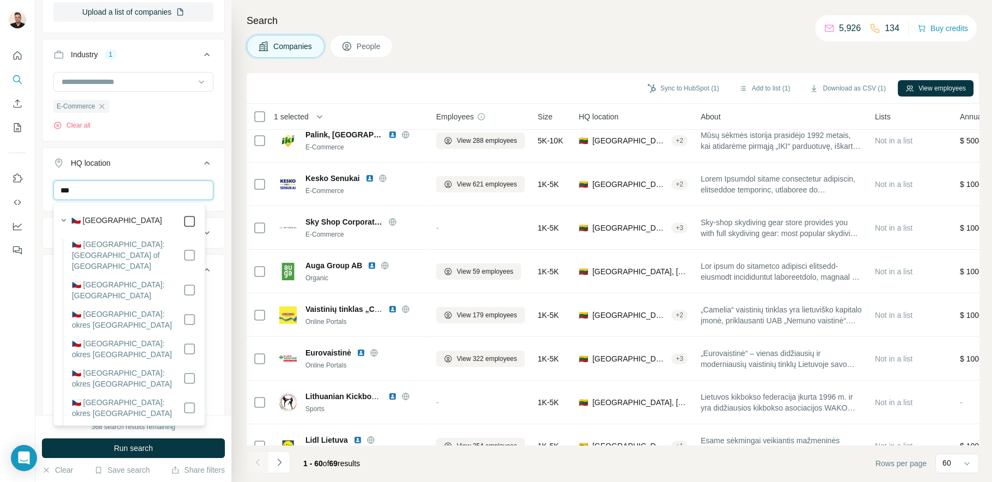
type input "***"
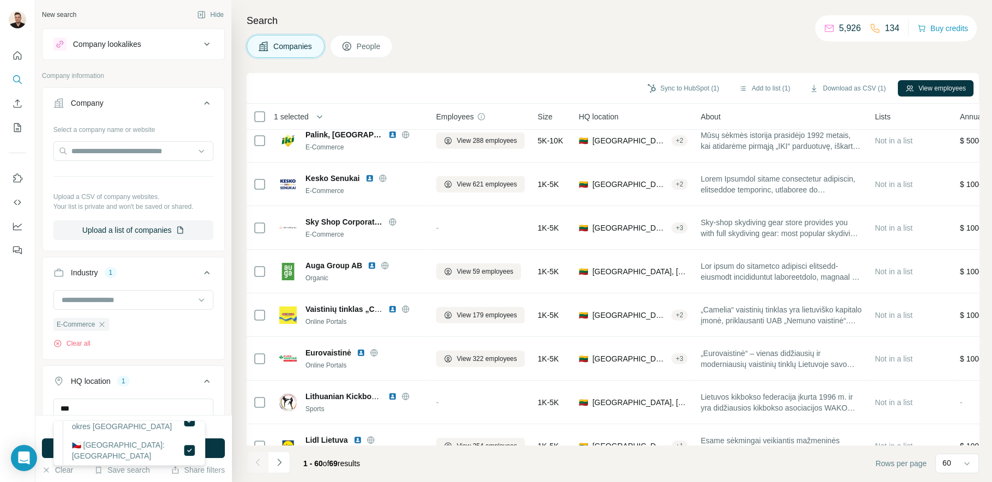
click at [218, 366] on div "New search Hide Company lookalikes Company information Company Select a company…" at bounding box center [133, 207] width 196 height 415
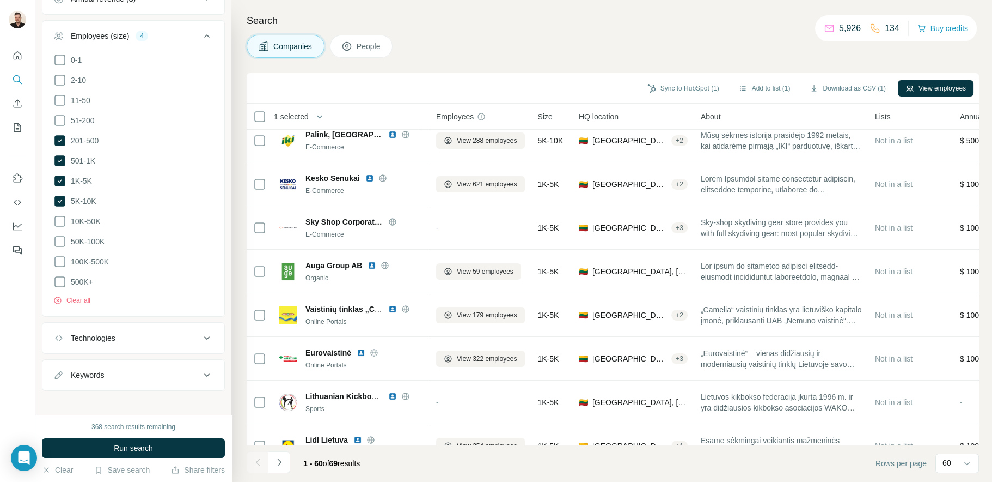
scroll to position [493, 0]
click at [124, 446] on span "Run search" at bounding box center [133, 447] width 39 height 11
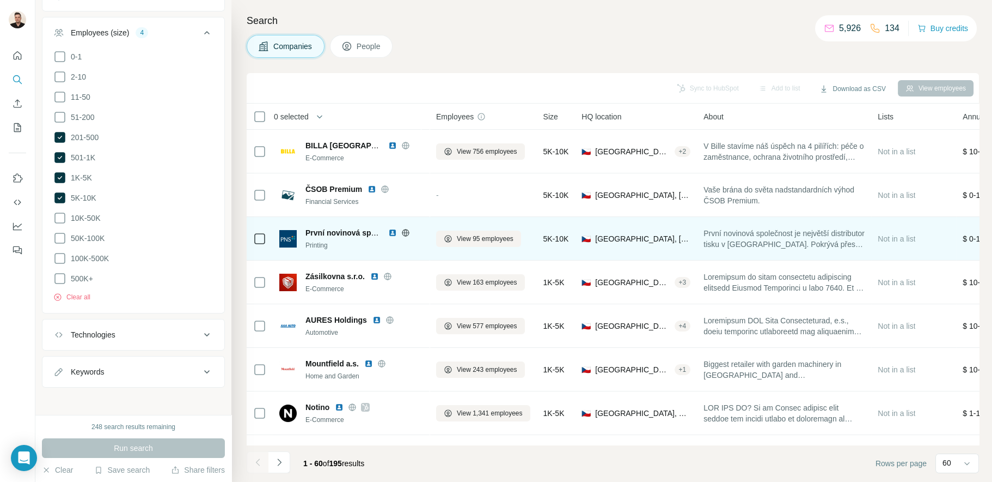
scroll to position [54, 0]
